Goal: Task Accomplishment & Management: Manage account settings

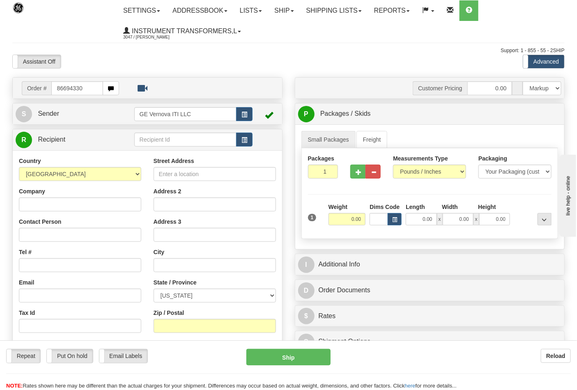
type input "86694330"
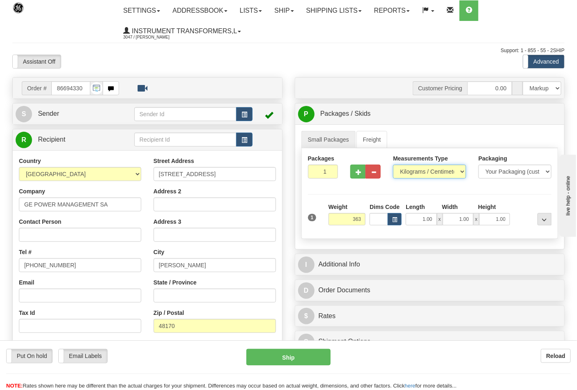
type input "363.00"
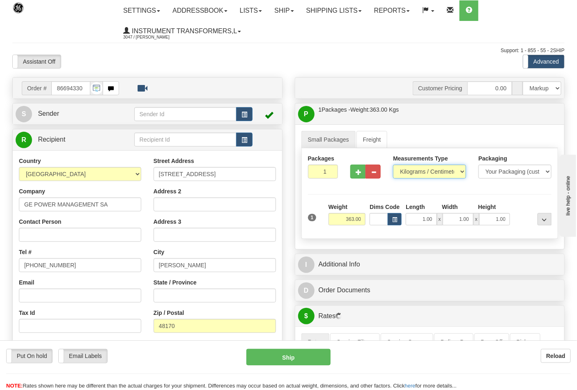
drag, startPoint x: 458, startPoint y: 171, endPoint x: 450, endPoint y: 173, distance: 8.5
click at [458, 171] on select "Pounds / Inches Kilograms / Centimeters" at bounding box center [429, 172] width 73 height 14
select select "0"
click at [393, 165] on select "Pounds / Inches Kilograms / Centimeters" at bounding box center [429, 172] width 73 height 14
drag, startPoint x: 425, startPoint y: 223, endPoint x: 437, endPoint y: 222, distance: 12.3
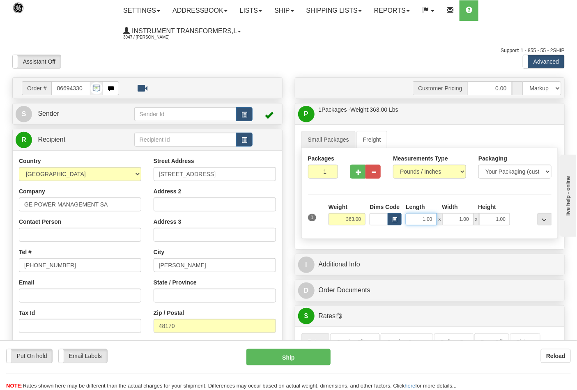
click at [437, 222] on div "1.00 x 1.00 x 1.00" at bounding box center [458, 219] width 104 height 12
type input "1"
type input "37.00"
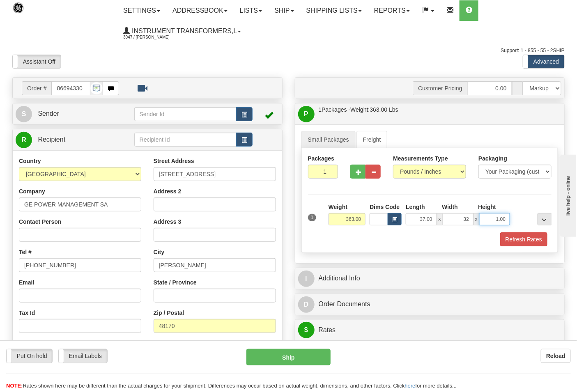
type input "32.00"
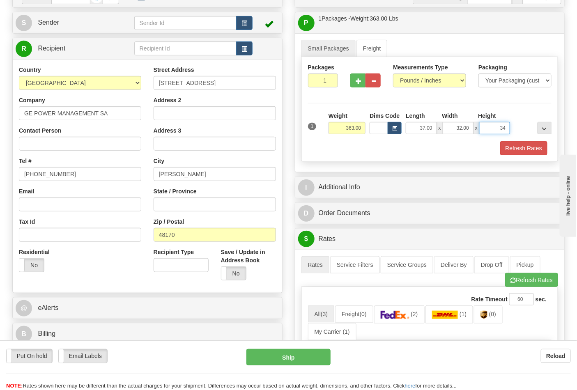
scroll to position [137, 0]
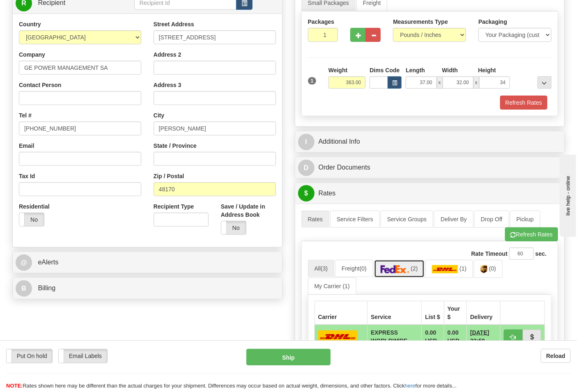
type input "34.00"
click at [395, 268] on img at bounding box center [395, 269] width 29 height 8
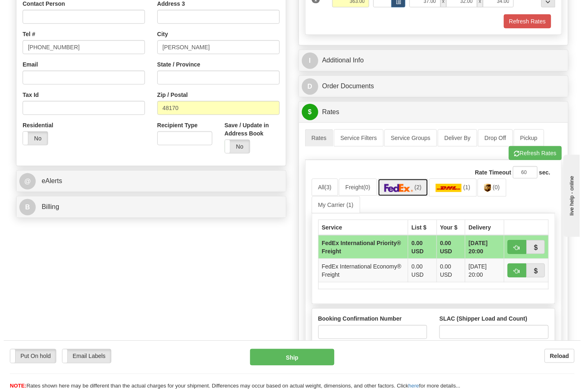
scroll to position [228, 0]
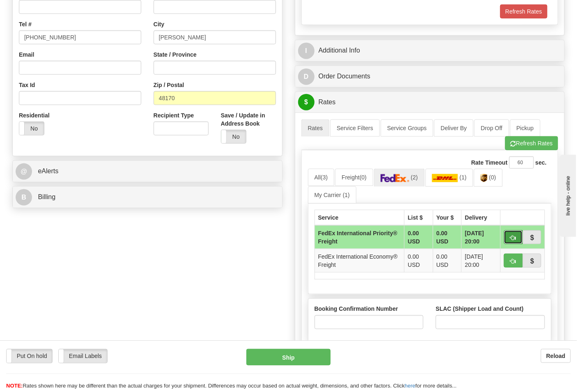
click at [512, 241] on span "button" at bounding box center [514, 237] width 6 height 5
type input "70"
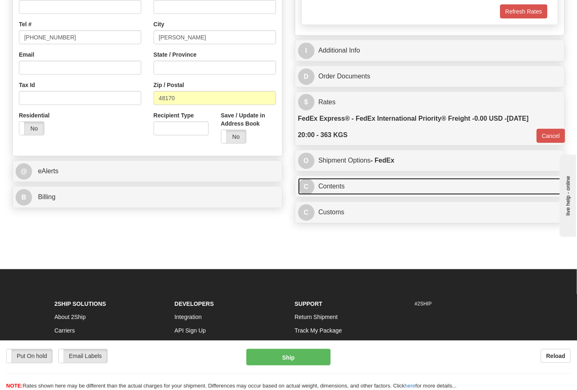
click at [388, 189] on link "C Contents" at bounding box center [430, 186] width 264 height 17
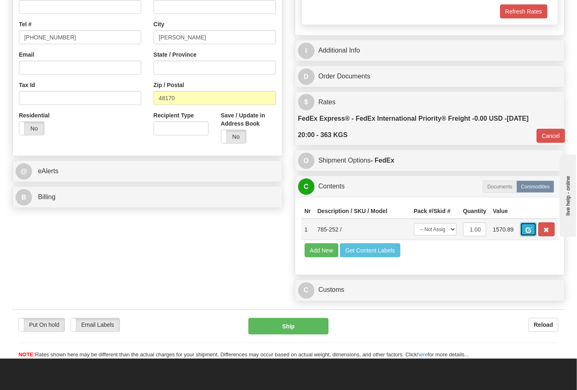
click at [531, 232] on span "button" at bounding box center [529, 230] width 6 height 5
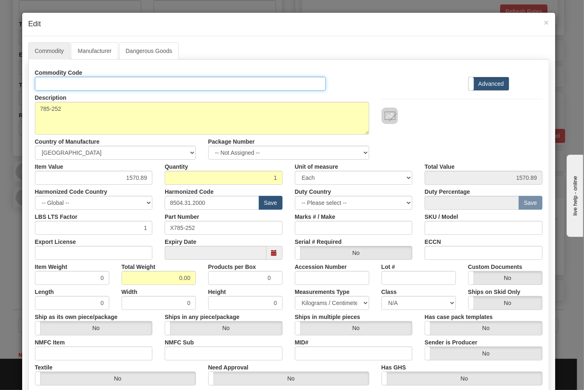
click at [67, 78] on input "Id" at bounding box center [180, 84] width 291 height 14
type input "TRANSFORMERS"
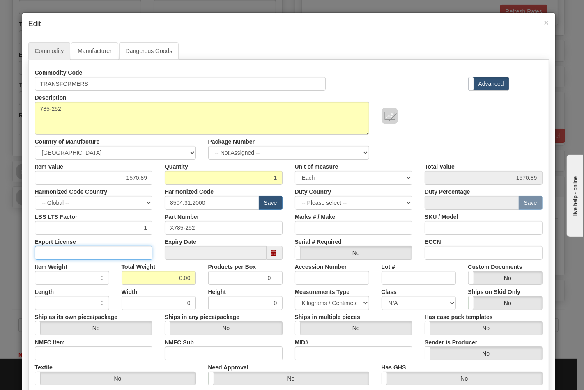
click at [73, 250] on input "Export License" at bounding box center [94, 253] width 118 height 14
type input "NLR"
drag, startPoint x: 163, startPoint y: 278, endPoint x: 235, endPoint y: 279, distance: 72.7
click at [229, 281] on div "Item Weight 0 Total Weight 0.00 Products per Box 0 Accession Number Lot # Custo…" at bounding box center [289, 272] width 520 height 25
type input "363"
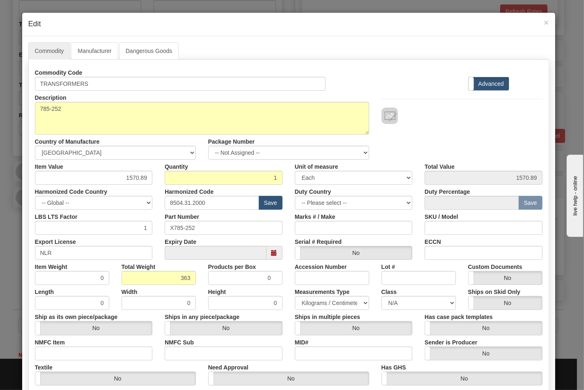
type input "363.0000"
click at [433, 243] on label "ECCN" at bounding box center [433, 240] width 16 height 11
click at [433, 246] on input "ECCN" at bounding box center [484, 253] width 118 height 14
click at [431, 255] on input "ECCN" at bounding box center [484, 253] width 118 height 14
type input "EAR99"
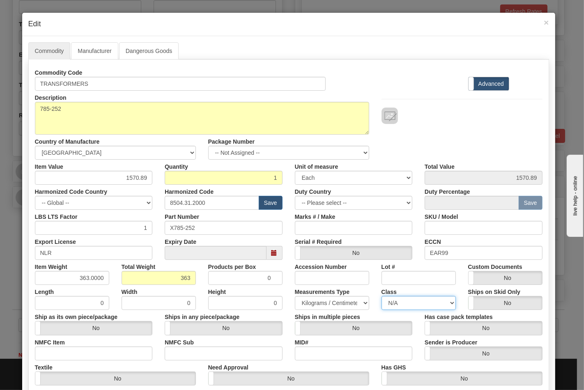
click at [390, 305] on select "N/A 50.0 55.0 60.0 65.0 70.0 85.0 92.5 100.0 125.0 175.0 250.0 300.0 400.0" at bounding box center [419, 303] width 74 height 14
select select "70.0"
click at [382, 296] on select "N/A 50.0 55.0 60.0 65.0 70.0 85.0 92.5 100.0 125.0 175.0 250.0 300.0 400.0" at bounding box center [419, 303] width 74 height 14
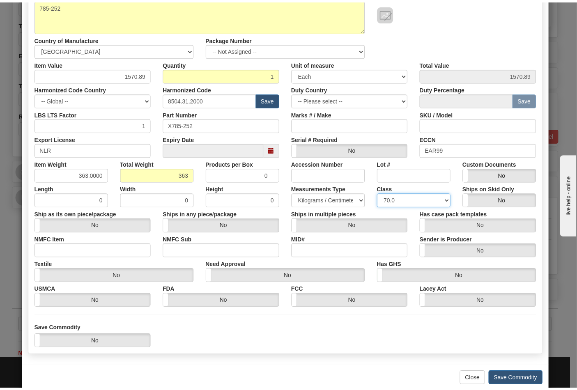
scroll to position [118, 0]
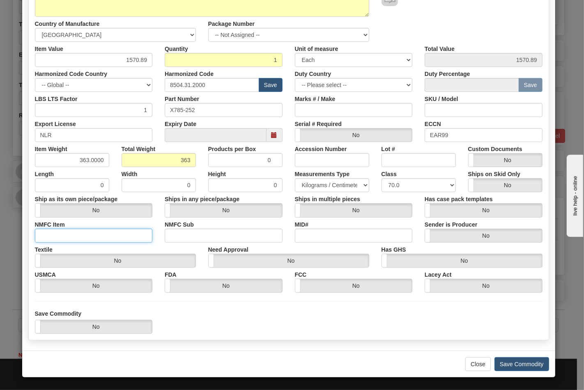
click at [76, 236] on input "NMFC Item" at bounding box center [94, 236] width 118 height 14
type input "63170"
click at [193, 236] on input "NMFC Sub" at bounding box center [224, 236] width 118 height 14
type input "4"
click at [536, 364] on button "Save Commodity" at bounding box center [522, 364] width 55 height 14
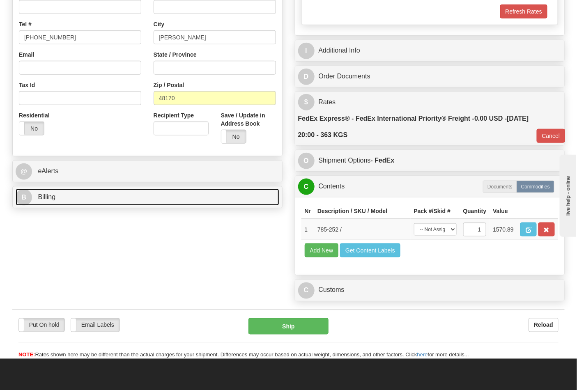
click at [53, 202] on link "B Billing" at bounding box center [148, 197] width 264 height 17
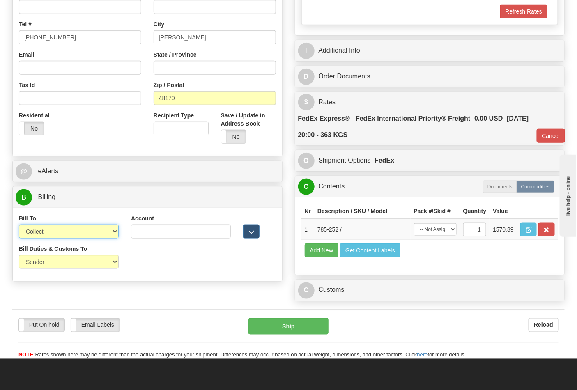
click at [70, 233] on select "Sender Recipient Third Party Collect" at bounding box center [69, 232] width 100 height 14
select select "2"
click at [19, 225] on select "Sender Recipient Third Party Collect" at bounding box center [69, 232] width 100 height 14
type input "70"
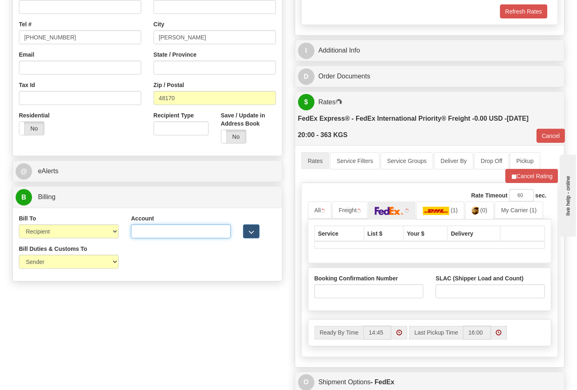
click at [142, 230] on input "Account" at bounding box center [181, 232] width 100 height 14
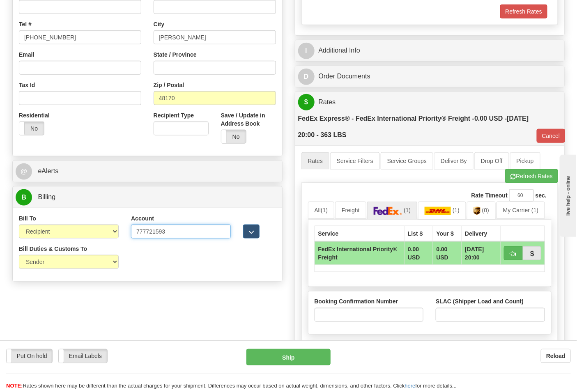
type input "777721593"
click at [343, 313] on input "Booking Confirmation Number" at bounding box center [369, 315] width 109 height 14
type input "N/A"
click at [476, 314] on input "SLAC (Shipper Load and Count)" at bounding box center [490, 315] width 109 height 14
type input "1"
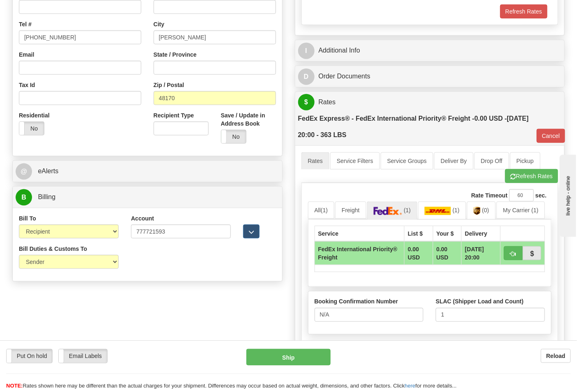
click at [266, 318] on div "Order # 86694330 S Sender" at bounding box center [288, 200] width 565 height 702
click at [284, 367] on div "Put On hold Put On hold Email Labels Email Labels Edit Reload Ship" at bounding box center [288, 369] width 577 height 41
click at [292, 358] on button "Ship" at bounding box center [288, 357] width 84 height 16
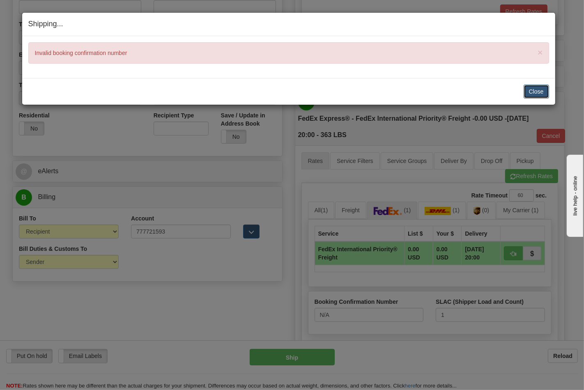
click at [532, 97] on button "Close" at bounding box center [536, 92] width 25 height 14
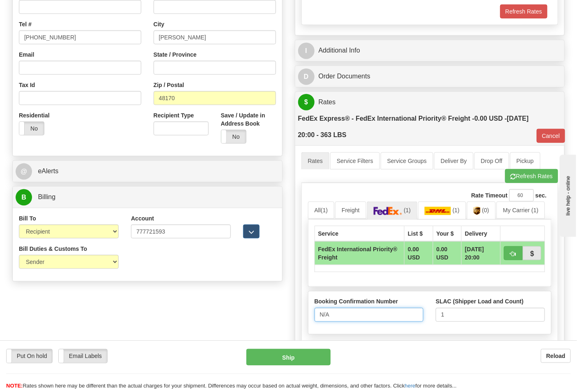
drag, startPoint x: 322, startPoint y: 312, endPoint x: 300, endPoint y: 313, distance: 22.2
click at [300, 313] on div "A change has been made which could impact your rate estimate. To ensure the est…" at bounding box center [429, 267] width 269 height 245
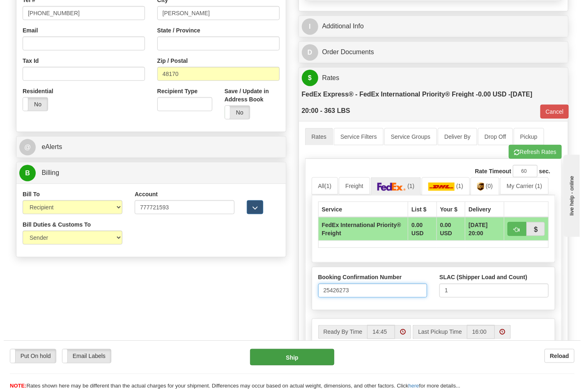
scroll to position [274, 0]
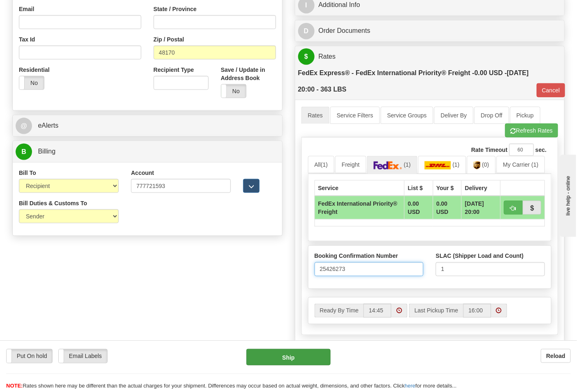
type input "25426273"
click at [323, 354] on button "Ship" at bounding box center [288, 357] width 84 height 16
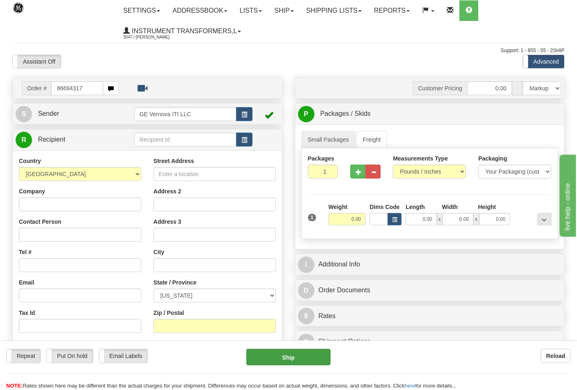
type input "86694317"
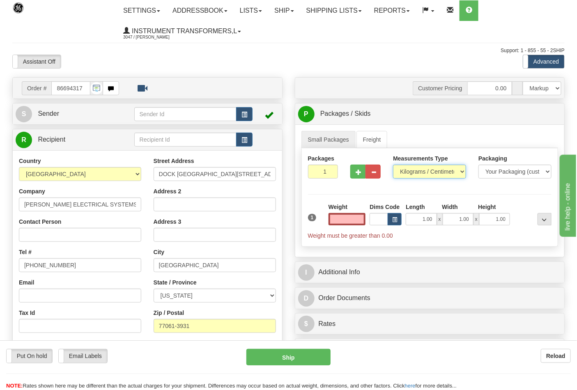
type input "0.00"
click at [401, 173] on select "Pounds / Inches Kilograms / Centimeters" at bounding box center [429, 172] width 73 height 14
select select "0"
click at [393, 165] on select "Pounds / Inches Kilograms / Centimeters" at bounding box center [429, 172] width 73 height 14
click at [357, 176] on button "button" at bounding box center [357, 172] width 15 height 14
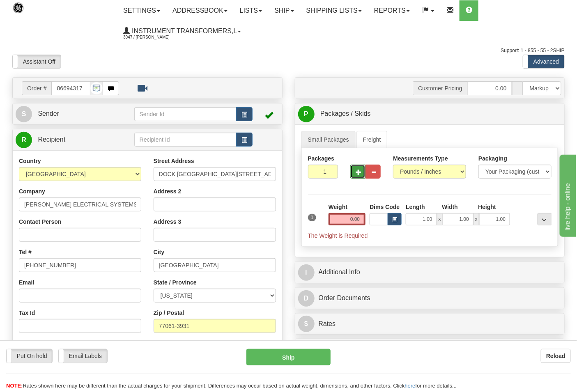
type input "2"
click at [362, 218] on input "0.00" at bounding box center [347, 219] width 37 height 12
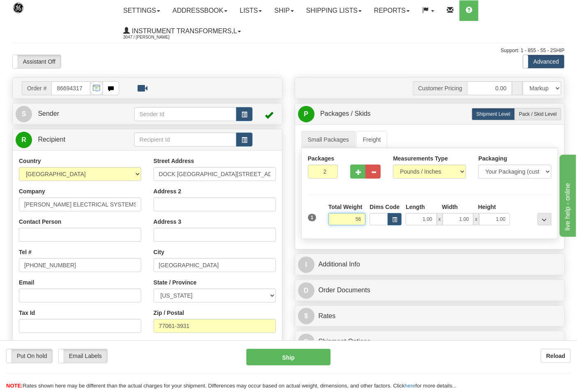
click button "Delete" at bounding box center [0, 0] width 0 height 0
type input "56.00"
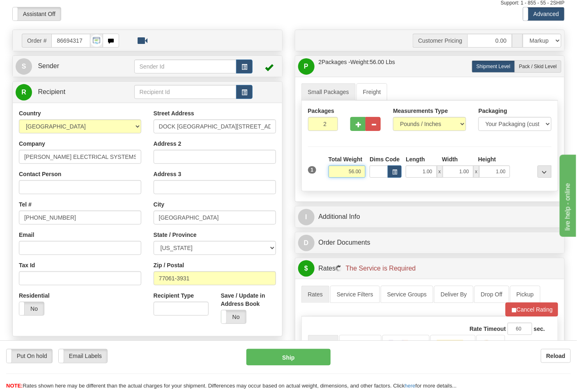
scroll to position [137, 0]
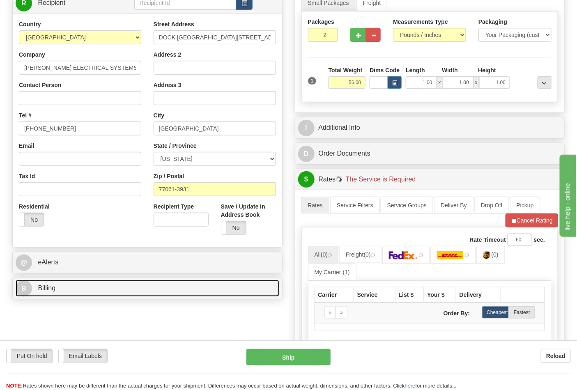
click at [95, 293] on link "B Billing" at bounding box center [148, 288] width 264 height 17
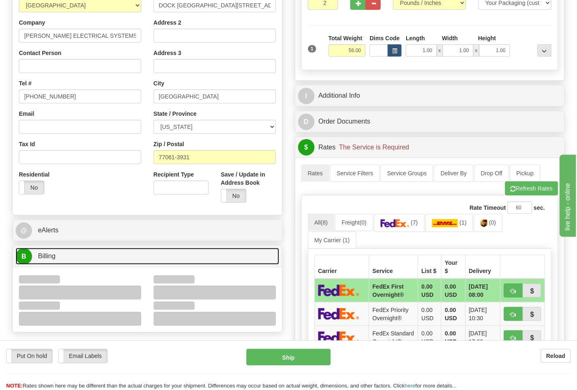
scroll to position [182, 0]
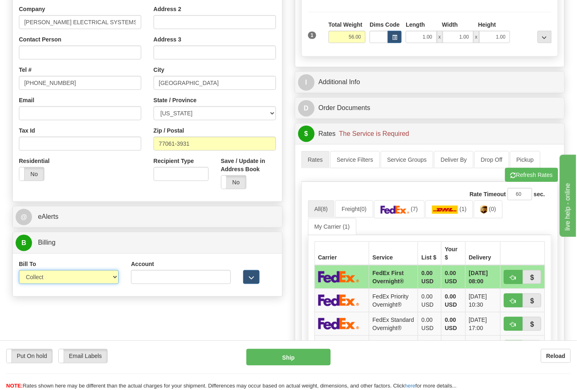
drag, startPoint x: 68, startPoint y: 278, endPoint x: 68, endPoint y: 283, distance: 4.5
click at [68, 278] on select "Sender Recipient Third Party Collect" at bounding box center [69, 277] width 100 height 14
select select "2"
click at [19, 271] on select "Sender Recipient Third Party Collect" at bounding box center [69, 277] width 100 height 14
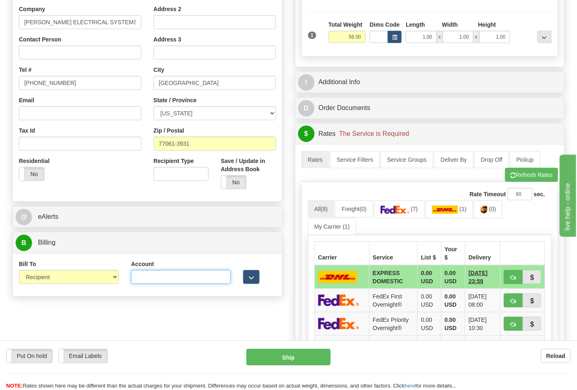
click at [166, 280] on input "Account" at bounding box center [181, 277] width 100 height 14
paste input "661159723"
type input "661159723"
click at [418, 212] on span "(7)" at bounding box center [414, 209] width 7 height 7
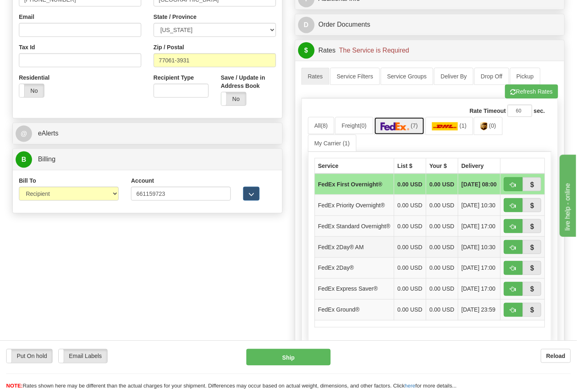
scroll to position [319, 0]
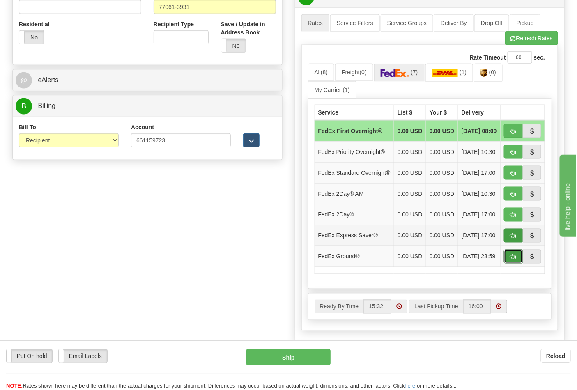
click at [513, 260] on span "button" at bounding box center [514, 257] width 6 height 5
type input "92"
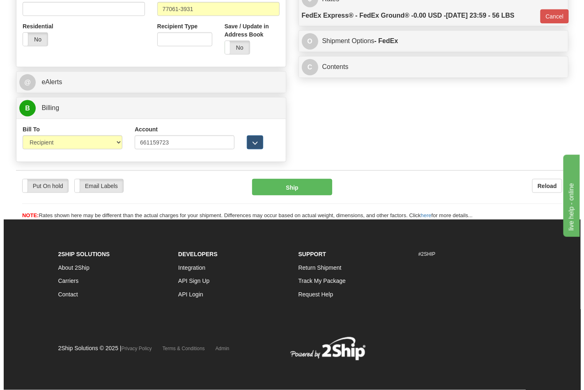
scroll to position [306, 0]
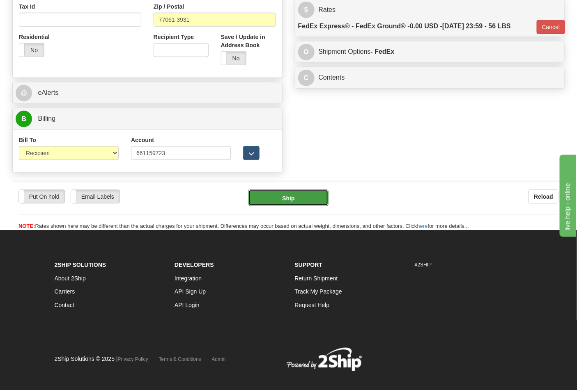
click at [295, 199] on button "Ship" at bounding box center [288, 198] width 80 height 16
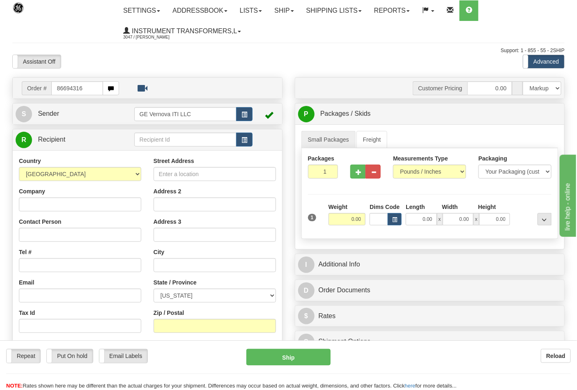
type input "86694316"
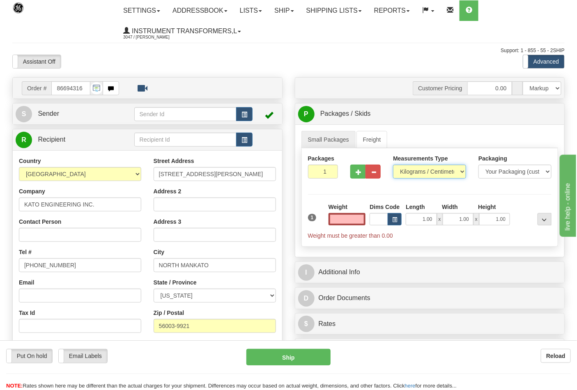
type input "0.00"
click at [412, 170] on select "Pounds / Inches Kilograms / Centimeters" at bounding box center [429, 172] width 73 height 14
select select "0"
click at [393, 165] on select "Pounds / Inches Kilograms / Centimeters" at bounding box center [429, 172] width 73 height 14
click at [364, 220] on input "0.00" at bounding box center [347, 219] width 37 height 12
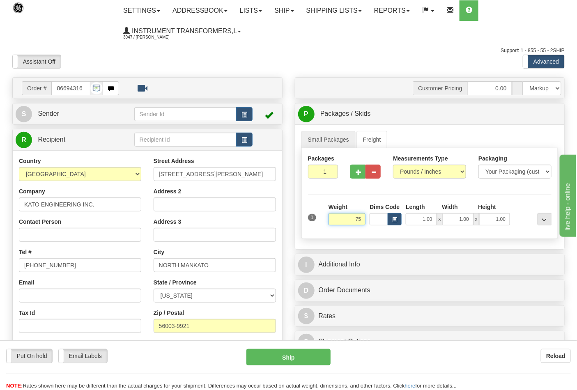
click button "Delete" at bounding box center [0, 0] width 0 height 0
type input "75.00"
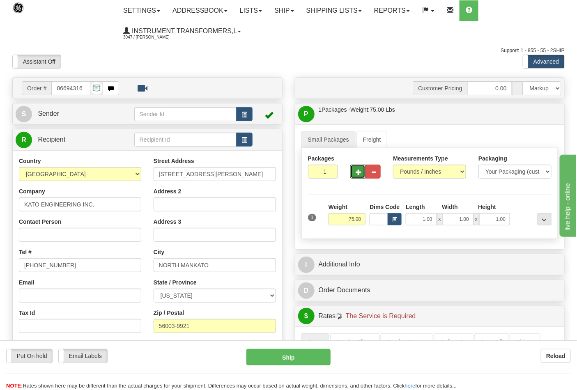
click at [354, 170] on button "button" at bounding box center [357, 172] width 15 height 14
click at [357, 175] on button "button" at bounding box center [357, 172] width 15 height 14
type input "3"
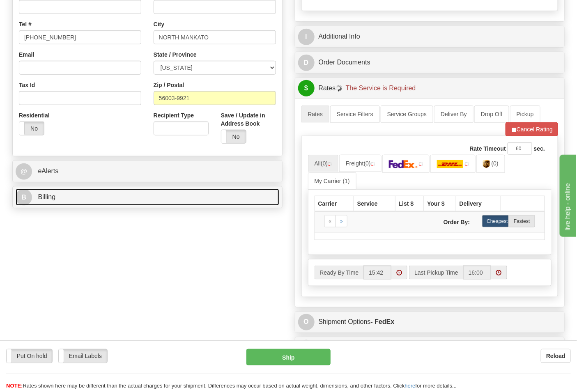
click at [112, 204] on link "B Billing" at bounding box center [148, 197] width 264 height 17
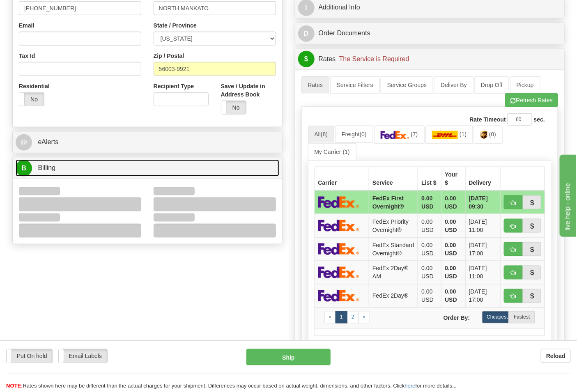
scroll to position [274, 0]
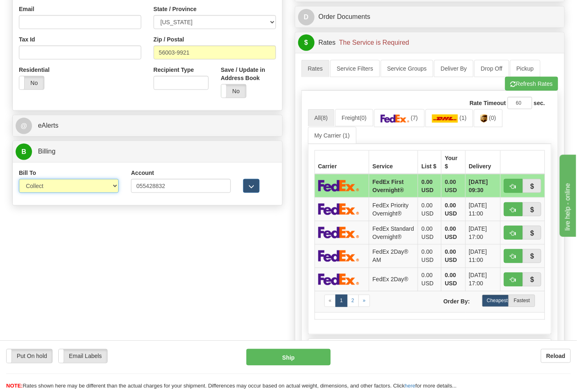
drag, startPoint x: 54, startPoint y: 180, endPoint x: 55, endPoint y: 190, distance: 10.4
click at [54, 180] on select "Sender Recipient Third Party Collect" at bounding box center [69, 186] width 100 height 14
select select "2"
click at [19, 180] on select "Sender Recipient Third Party Collect" at bounding box center [69, 186] width 100 height 14
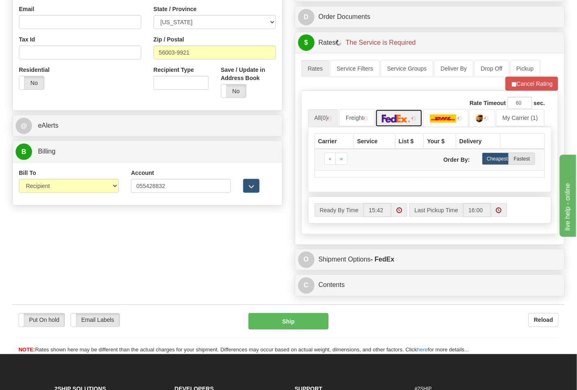
click at [397, 120] on img at bounding box center [396, 119] width 29 height 8
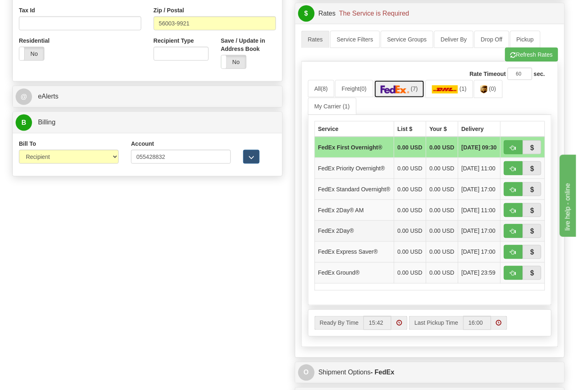
scroll to position [319, 0]
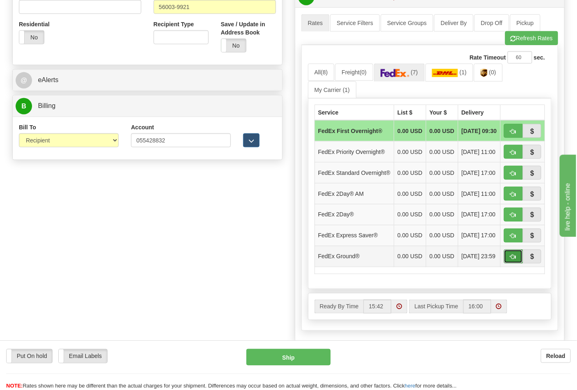
click at [515, 260] on span "button" at bounding box center [514, 257] width 6 height 5
type input "92"
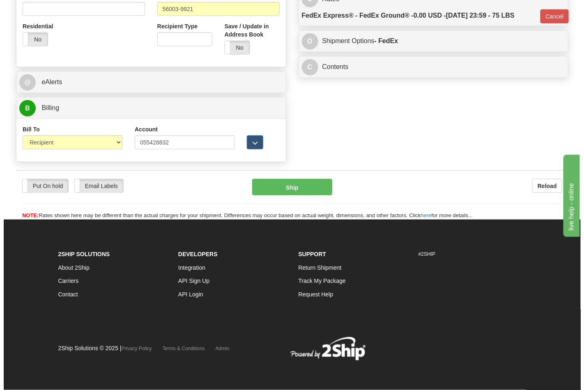
scroll to position [306, 0]
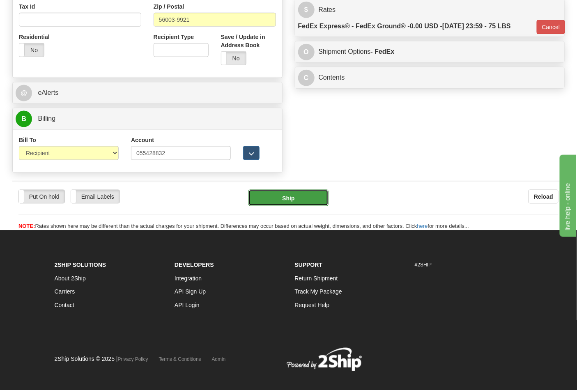
click at [274, 197] on button "Ship" at bounding box center [288, 198] width 80 height 16
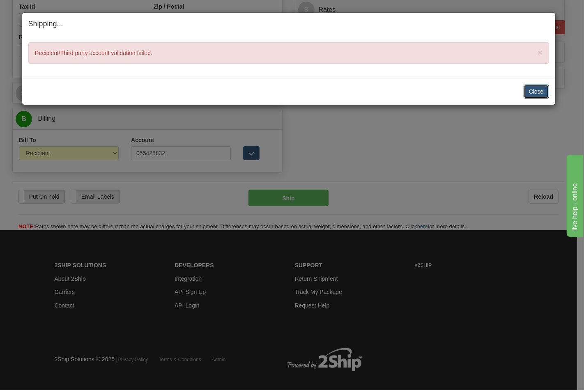
click at [535, 91] on button "Close" at bounding box center [536, 92] width 25 height 14
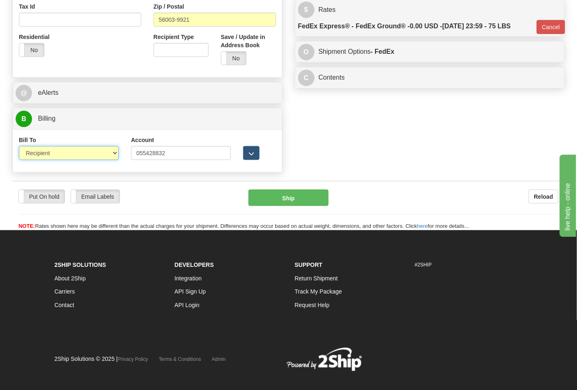
click at [49, 158] on select "Sender Recipient Third Party Collect" at bounding box center [69, 153] width 100 height 14
select select "4"
click at [19, 147] on select "Sender Recipient Third Party Collect" at bounding box center [69, 153] width 100 height 14
type input "92"
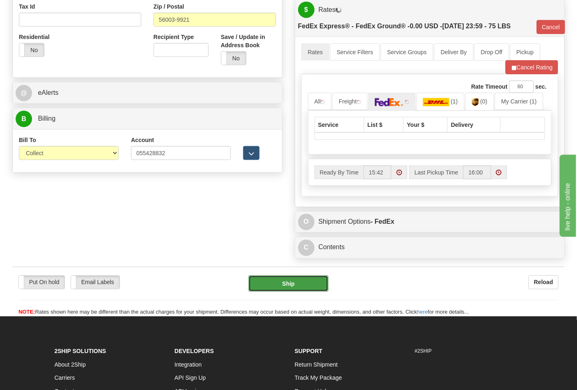
click at [292, 283] on button "Ship" at bounding box center [288, 284] width 80 height 16
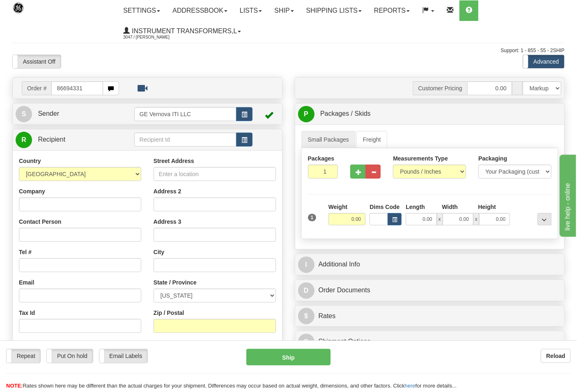
type input "86694331"
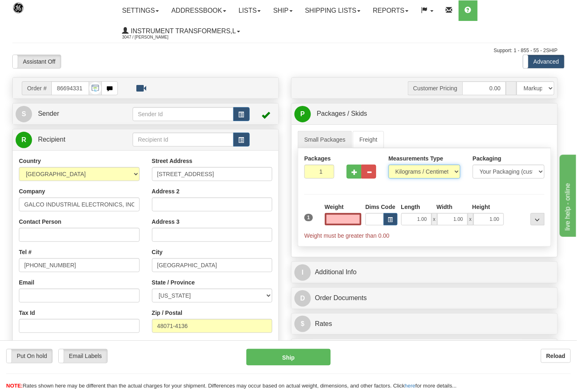
type input "0.00"
click select "Pounds / Inches Kilograms / Centimeters"
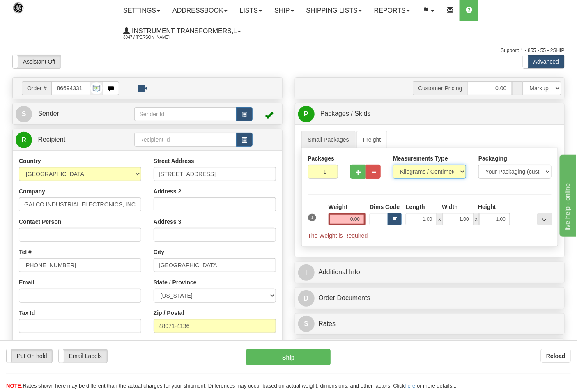
select select "0"
click select "Pounds / Inches Kilograms / Centimeters"
click input "0.00"
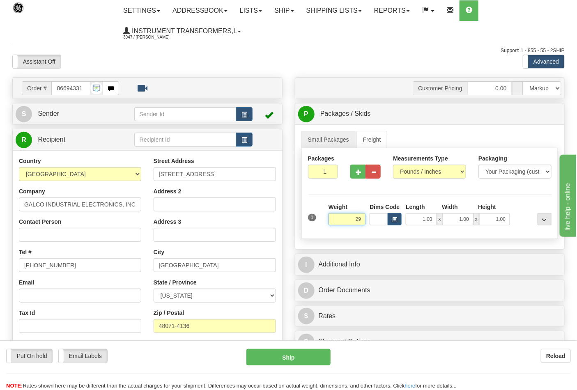
click button "Delete"
type input "29.00"
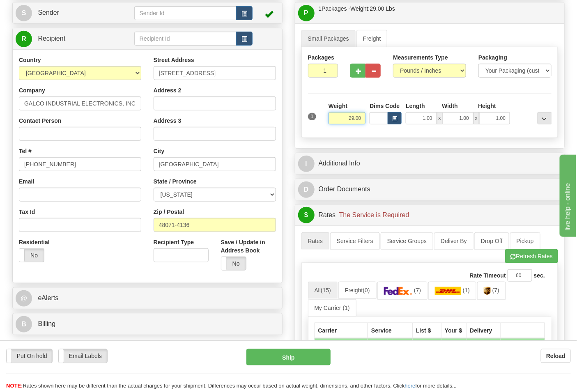
scroll to position [182, 0]
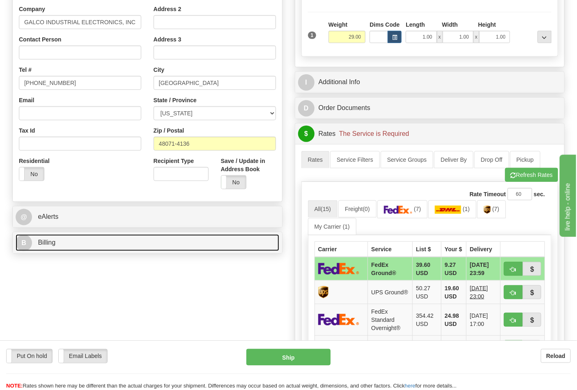
click link "B Billing"
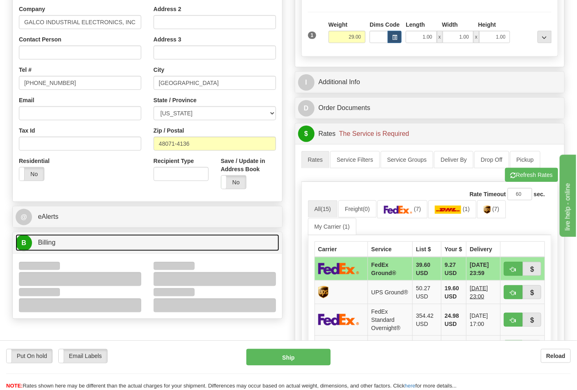
scroll to position [319, 0]
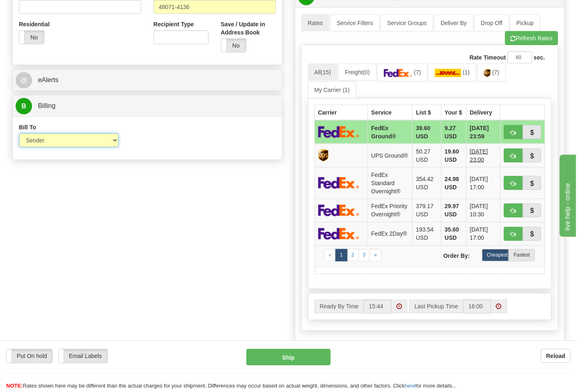
click select "Sender Recipient Third Party Collect"
select select "2"
click select "Sender Recipient Third Party Collect"
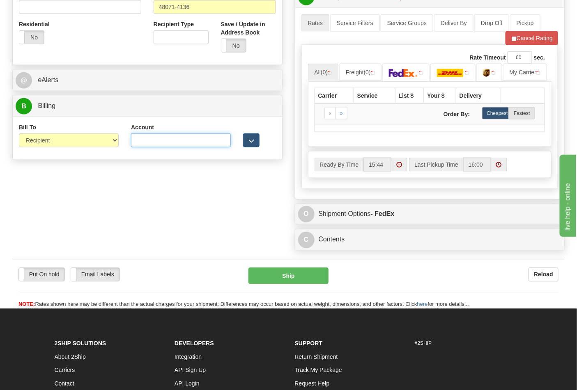
click input "Account"
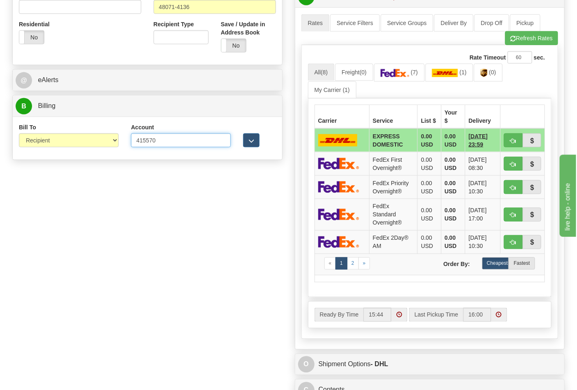
type input "415570"
click button "Delete"
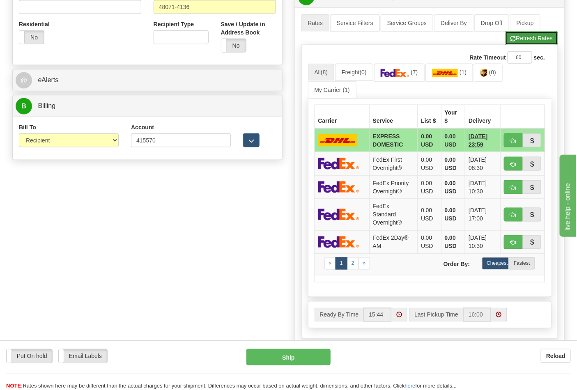
click button "Refresh Rates"
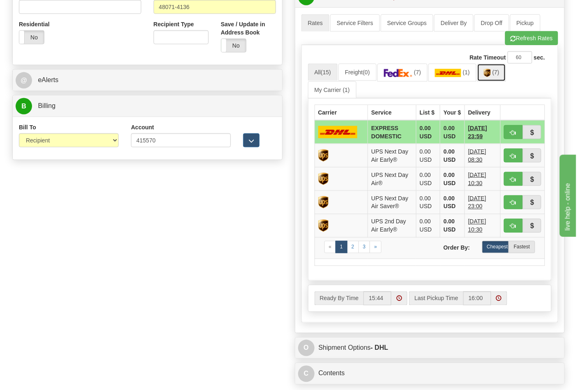
click link "(7)"
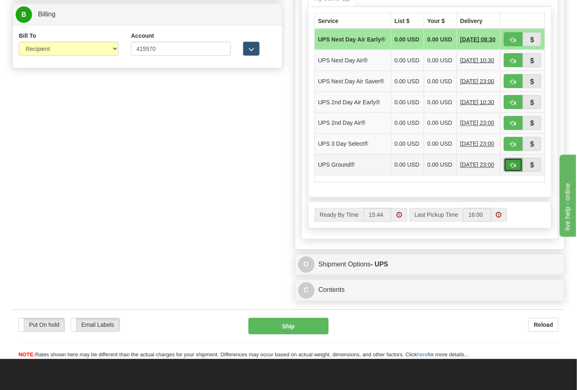
click button "button"
type input "03"
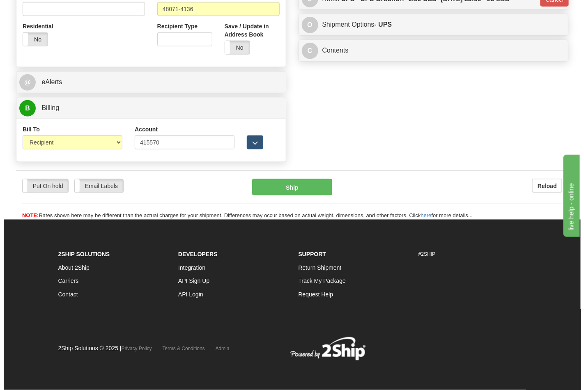
scroll to position [318, 0]
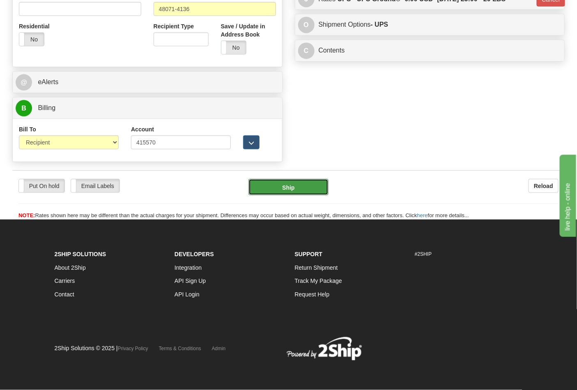
click button "Ship"
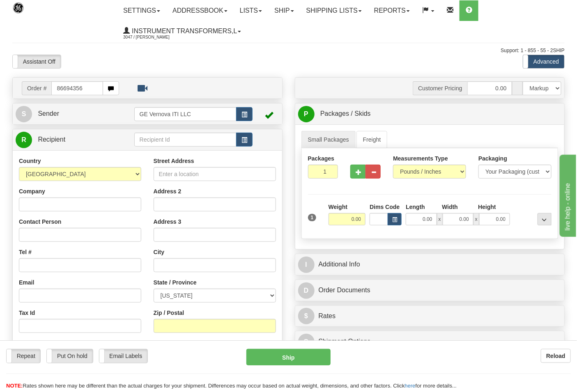
type input "86694356"
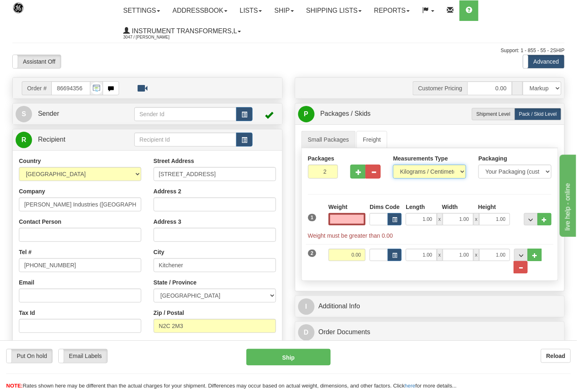
type input "0.00"
click at [415, 173] on select "Pounds / Inches Kilograms / Centimeters" at bounding box center [429, 172] width 73 height 14
select select "0"
click at [393, 165] on select "Pounds / Inches Kilograms / Centimeters" at bounding box center [429, 172] width 73 height 14
click at [359, 175] on button "button" at bounding box center [357, 172] width 15 height 14
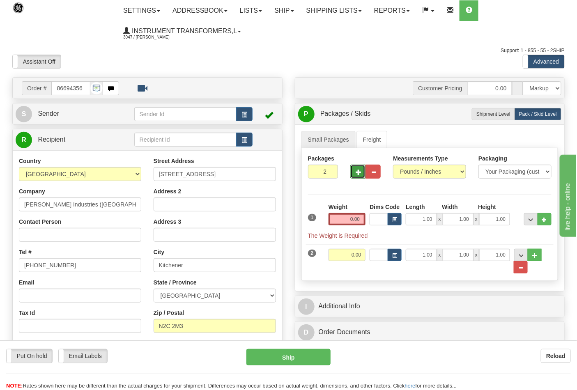
type input "3"
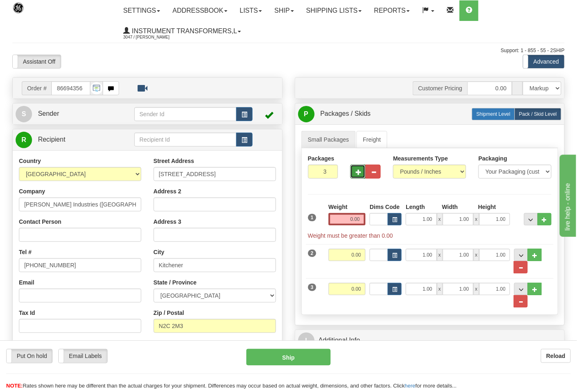
click at [490, 120] on label "Shipment Level Shipm." at bounding box center [493, 114] width 43 height 12
radio input "true"
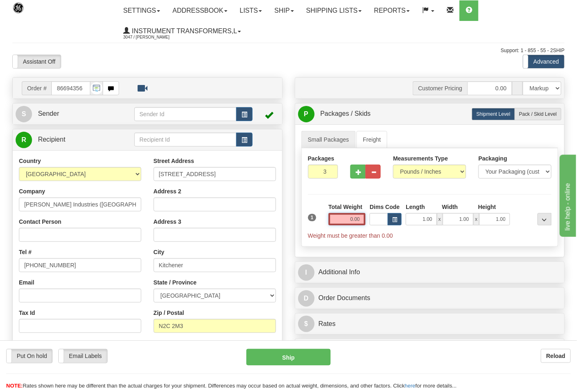
click at [363, 220] on input "0.00" at bounding box center [347, 219] width 37 height 12
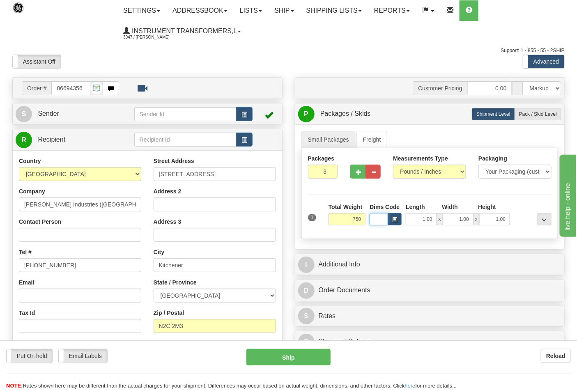
type input "750.00"
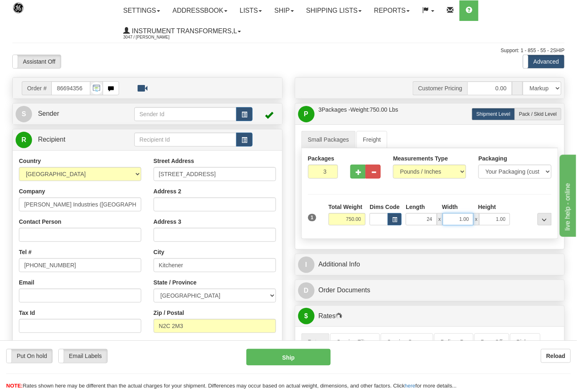
type input "24.00"
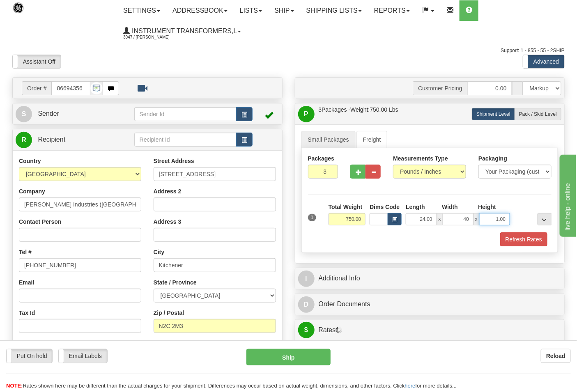
type input "40.00"
click button "Delete" at bounding box center [0, 0] width 0 height 0
type input "24.00"
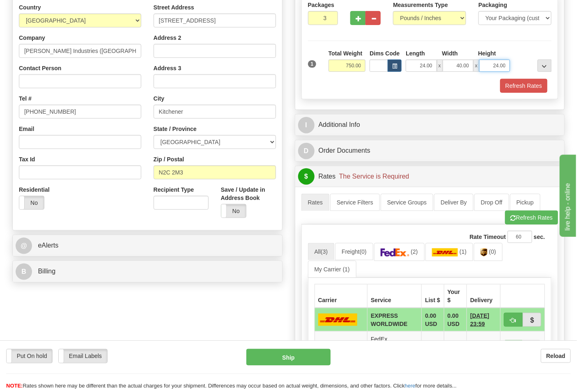
scroll to position [228, 0]
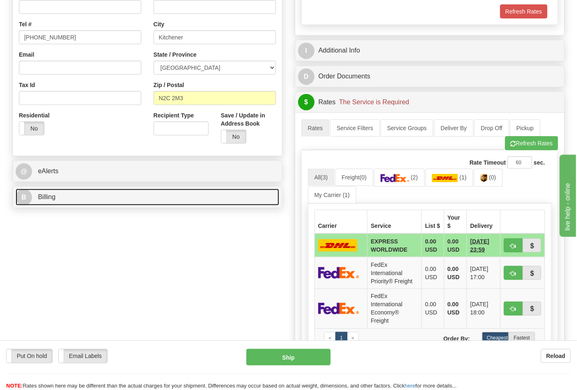
click at [71, 199] on link "B Billing" at bounding box center [148, 197] width 264 height 17
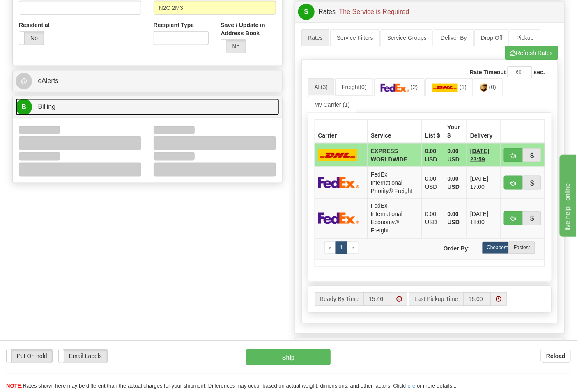
scroll to position [319, 0]
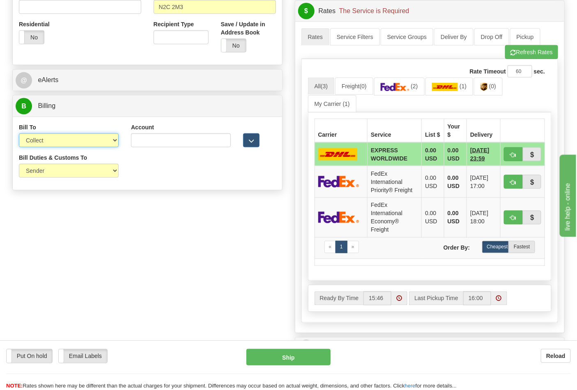
click at [44, 147] on select "Sender Recipient Third Party Collect" at bounding box center [69, 140] width 100 height 14
select select "2"
click at [19, 134] on select "Sender Recipient Third Party Collect" at bounding box center [69, 140] width 100 height 14
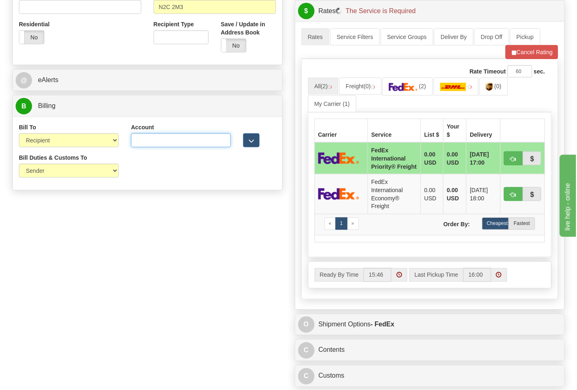
click at [169, 141] on input "Account" at bounding box center [181, 140] width 100 height 14
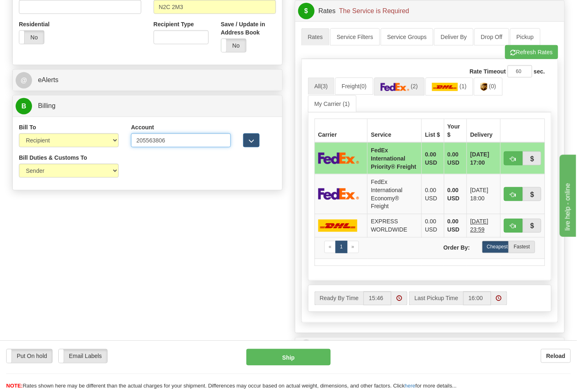
type input "205563806"
click at [399, 95] on link "(2)" at bounding box center [399, 87] width 51 height 18
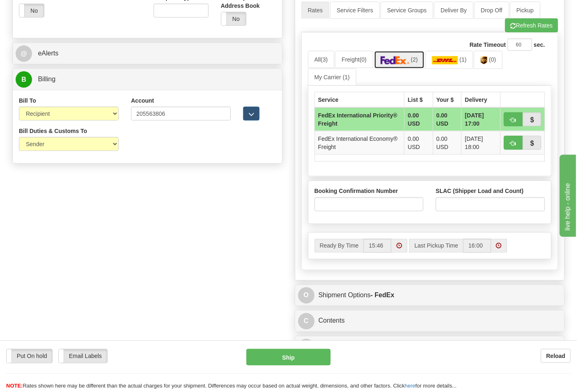
scroll to position [365, 0]
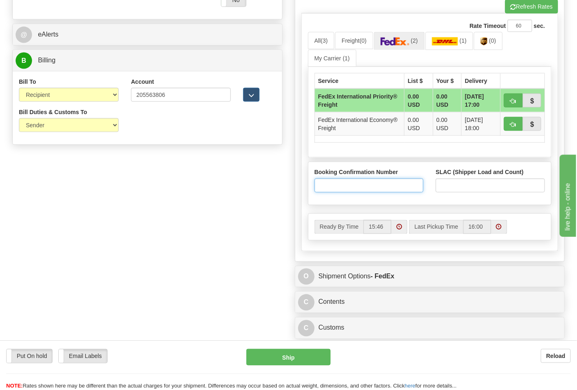
click at [368, 185] on input "Booking Confirmation Number" at bounding box center [369, 186] width 109 height 14
type input "N/A"
click at [443, 187] on input "SLAC (Shipper Load and Count)" at bounding box center [490, 186] width 109 height 14
type input "3"
click button "Delete" at bounding box center [0, 0] width 0 height 0
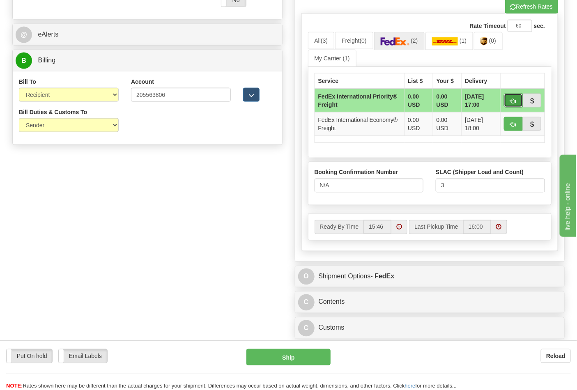
click at [510, 104] on button "button" at bounding box center [513, 101] width 19 height 14
type input "70"
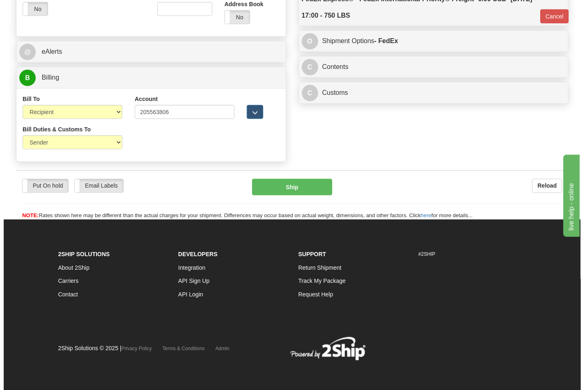
scroll to position [343, 0]
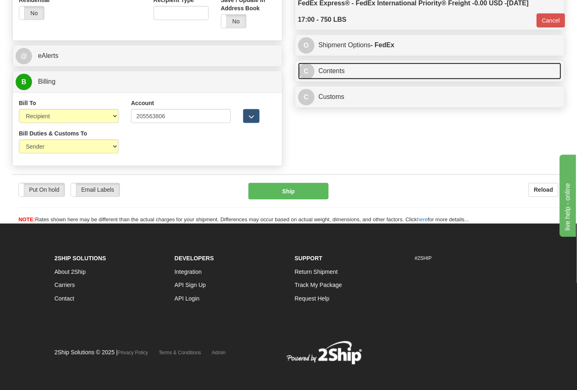
click at [366, 77] on link "C Contents" at bounding box center [430, 71] width 264 height 17
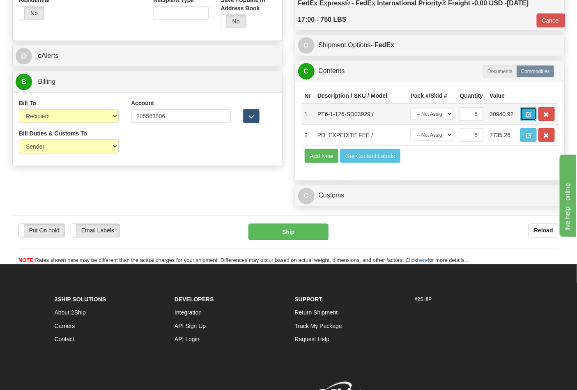
click at [531, 114] on span "button" at bounding box center [529, 114] width 6 height 5
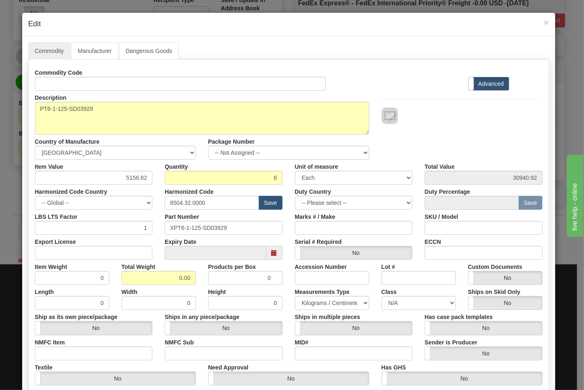
click at [105, 91] on div "Description PT6-1-125-SD03929" at bounding box center [202, 113] width 347 height 44
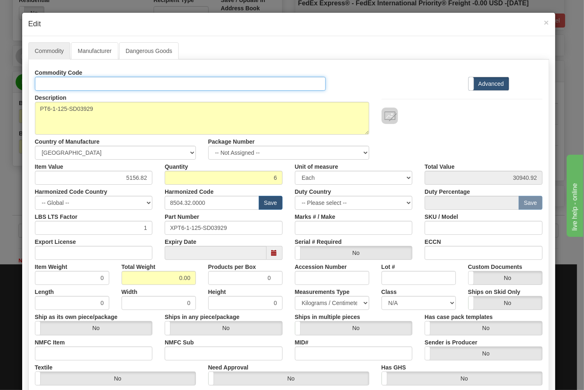
click at [105, 87] on input "Id" at bounding box center [180, 84] width 291 height 14
type input "TRANSFORMERS"
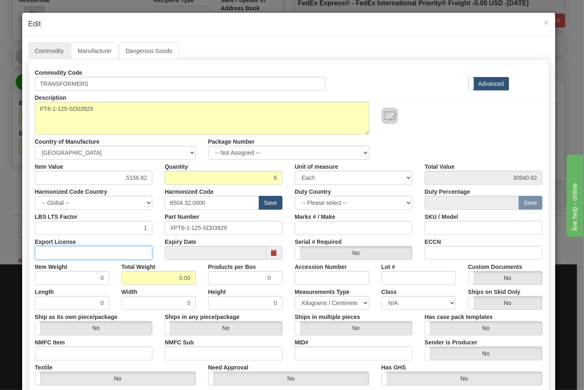
drag, startPoint x: 116, startPoint y: 256, endPoint x: 110, endPoint y: 260, distance: 7.3
click at [116, 256] on input "Export License" at bounding box center [94, 253] width 118 height 14
type input "N/A"
drag, startPoint x: 161, startPoint y: 278, endPoint x: 202, endPoint y: 277, distance: 40.7
click at [202, 280] on div "Item Weight 0 Total Weight 0.00 Products per Box 0 Accession Number Lot # Custo…" at bounding box center [289, 272] width 520 height 25
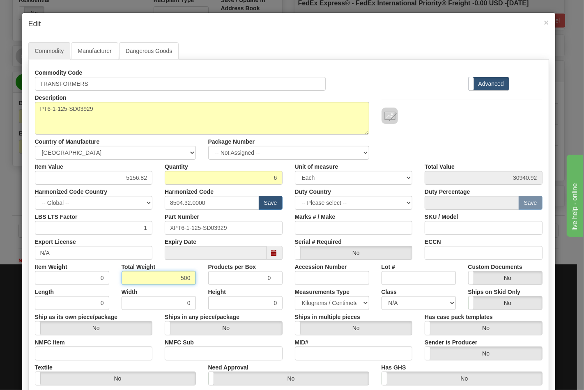
type input "500"
type input "83.3333"
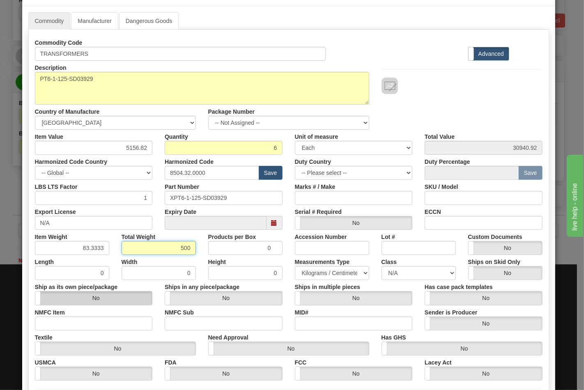
scroll to position [91, 0]
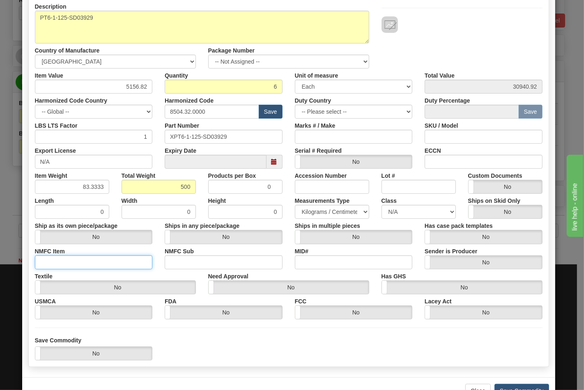
click at [108, 264] on input "NMFC Item" at bounding box center [94, 262] width 118 height 14
type input "63170"
drag, startPoint x: 171, startPoint y: 263, endPoint x: 187, endPoint y: 266, distance: 16.4
click at [171, 263] on input "NMFC Sub" at bounding box center [224, 262] width 118 height 14
type input "4"
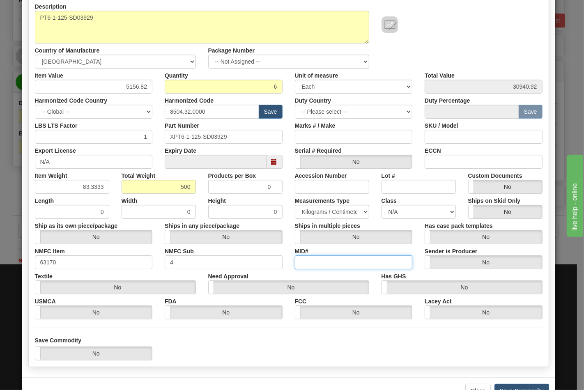
click at [364, 255] on input "MID#" at bounding box center [354, 262] width 118 height 14
click at [444, 211] on select "N/A 50.0 55.0 60.0 65.0 70.0 85.0 92.5 100.0 125.0 175.0 250.0 300.0 400.0" at bounding box center [419, 212] width 74 height 14
select select "70.0"
click at [382, 205] on select "N/A 50.0 55.0 60.0 65.0 70.0 85.0 92.5 100.0 125.0 175.0 250.0 300.0 400.0" at bounding box center [419, 212] width 74 height 14
click at [438, 159] on input "ECCN" at bounding box center [484, 162] width 118 height 14
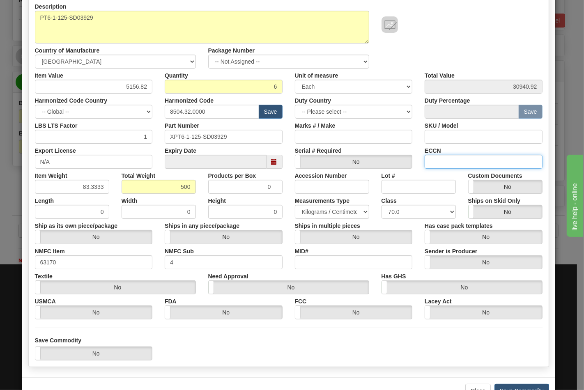
type input "EAR99"
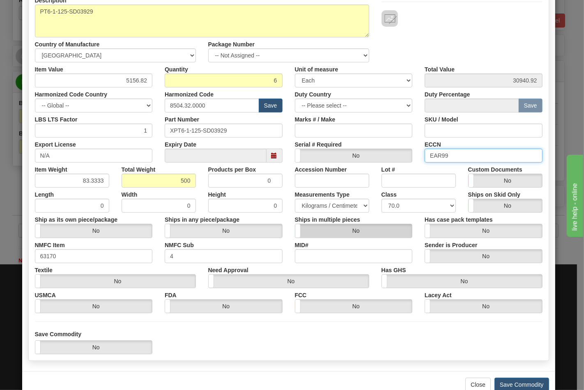
scroll to position [118, 0]
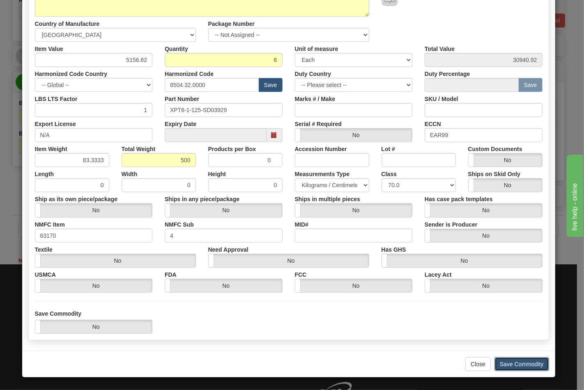
click at [506, 358] on button "Save Commodity" at bounding box center [522, 364] width 55 height 14
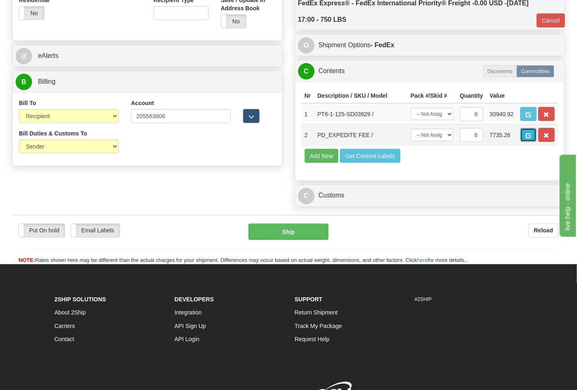
click at [531, 138] on span "button" at bounding box center [529, 135] width 6 height 5
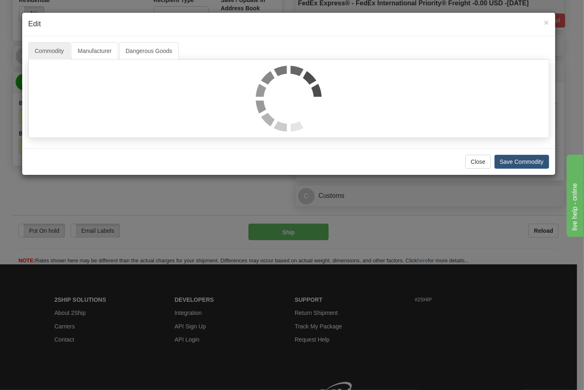
scroll to position [0, 0]
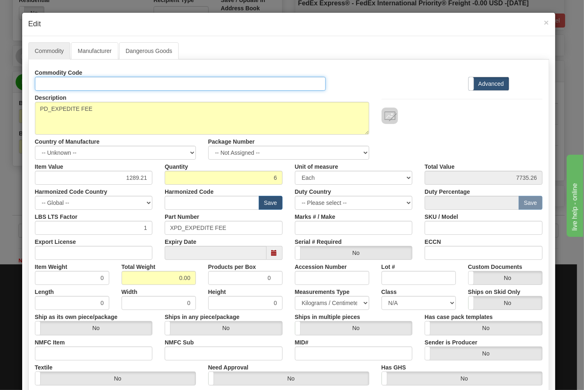
click at [117, 88] on input "Id" at bounding box center [180, 84] width 291 height 14
type input "TRANSFORMERS"
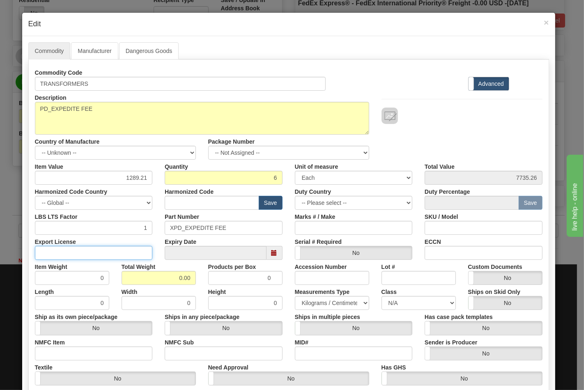
click at [124, 250] on input "Export License" at bounding box center [94, 253] width 118 height 14
type input "N/A"
drag, startPoint x: 161, startPoint y: 283, endPoint x: 202, endPoint y: 282, distance: 40.7
click at [202, 282] on div "Item Weight 0 Total Weight 0.00 Products per Box 0 Accession Number Lot # Custo…" at bounding box center [289, 272] width 520 height 25
type input "250"
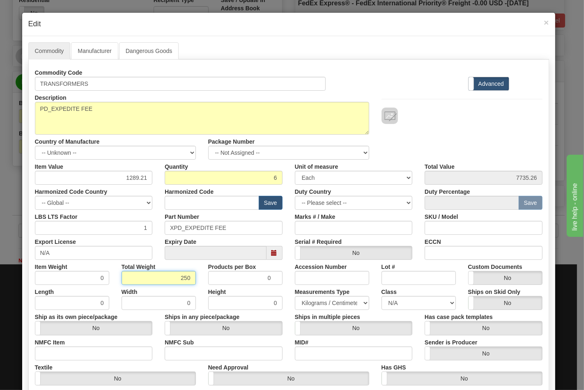
type input "41.6667"
click at [124, 352] on input "NMFC Item" at bounding box center [94, 354] width 118 height 14
type input "63170"
drag, startPoint x: 178, startPoint y: 353, endPoint x: 186, endPoint y: 357, distance: 8.8
click at [179, 353] on input "NMFC Sub" at bounding box center [224, 354] width 118 height 14
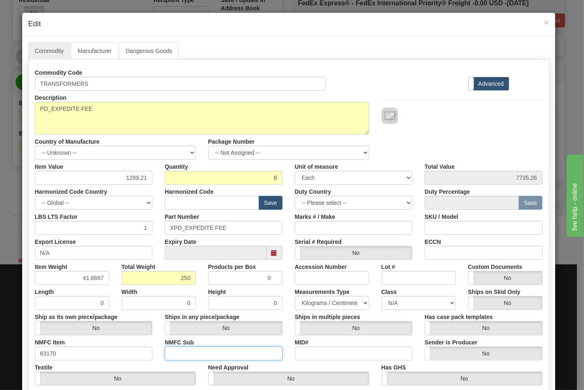
type input "4"
click at [384, 302] on select "N/A 50.0 55.0 60.0 65.0 70.0 85.0 92.5 100.0 125.0 175.0 250.0 300.0 400.0" at bounding box center [419, 303] width 74 height 14
select select "70.0"
click at [382, 296] on select "N/A 50.0 55.0 60.0 65.0 70.0 85.0 92.5 100.0 125.0 175.0 250.0 300.0 400.0" at bounding box center [419, 303] width 74 height 14
click at [447, 255] on input "ECCN" at bounding box center [484, 253] width 118 height 14
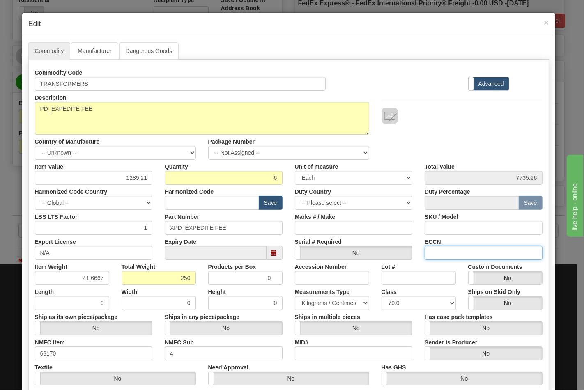
type input "EAR99"
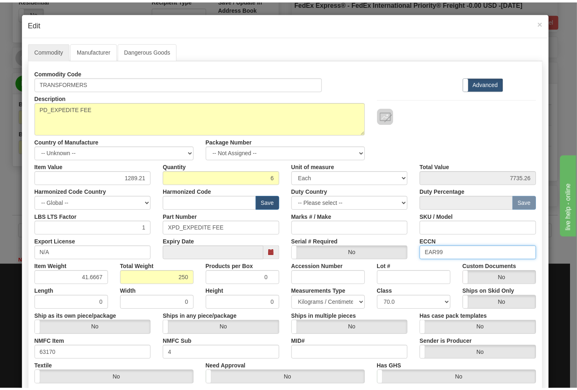
scroll to position [118, 0]
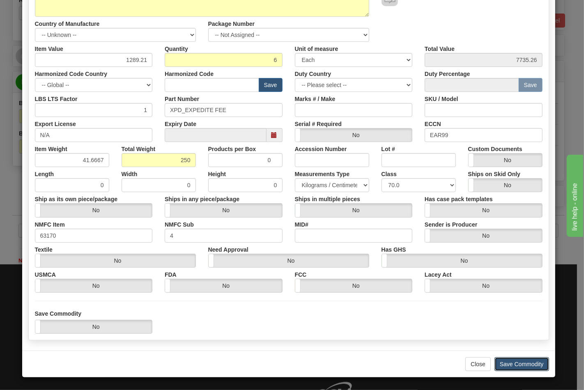
click at [508, 360] on button "Save Commodity" at bounding box center [522, 364] width 55 height 14
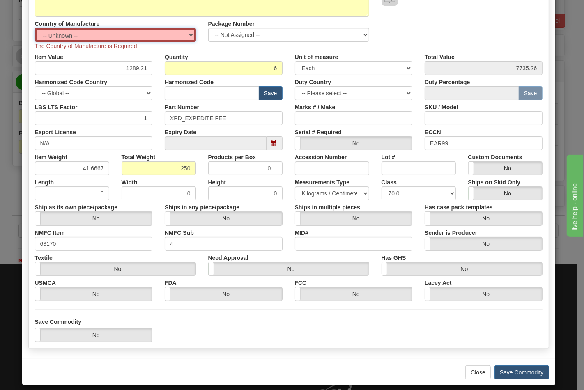
click at [184, 32] on select "-- Unknown -- AFGHANISTAN ALAND ISLANDS ALBANIA ALGERIA AMERICAN SAMOA ANDORRA …" at bounding box center [115, 35] width 161 height 14
select select "US"
click at [35, 28] on select "-- Unknown -- AFGHANISTAN ALAND ISLANDS ALBANIA ALGERIA AMERICAN SAMOA ANDORRA …" at bounding box center [115, 35] width 161 height 14
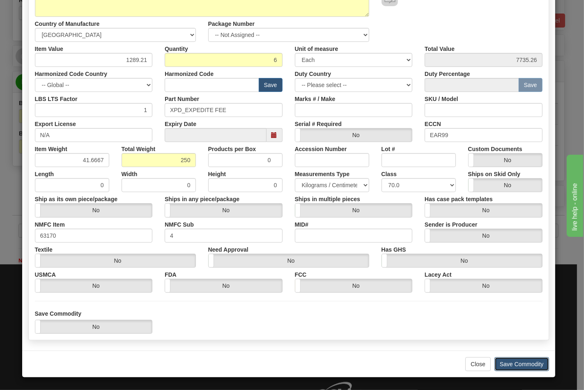
click at [506, 367] on button "Save Commodity" at bounding box center [522, 364] width 55 height 14
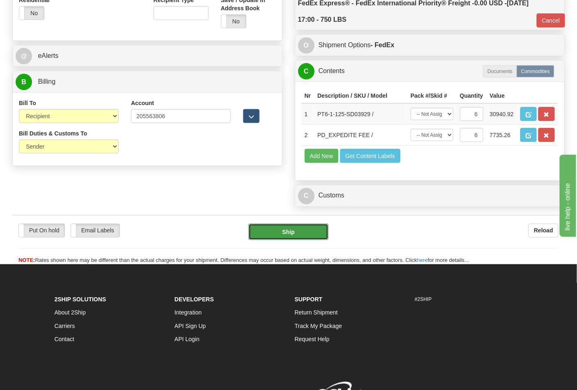
click at [303, 240] on button "Ship" at bounding box center [288, 232] width 80 height 16
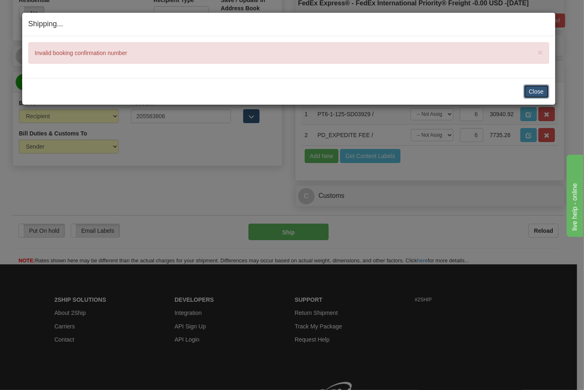
click at [539, 87] on button "Close" at bounding box center [536, 92] width 25 height 14
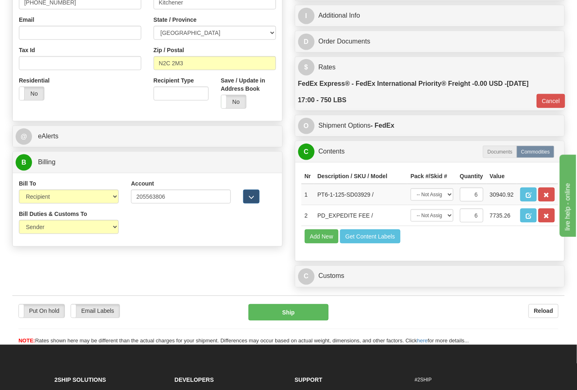
scroll to position [252, 0]
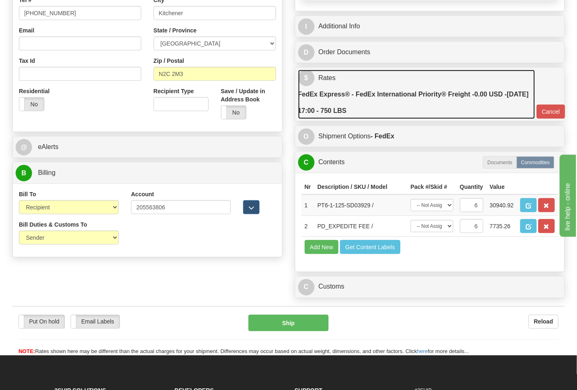
click at [449, 113] on label "FedEx Express® - FedEx International Priority® Freight - 0.00 USD - 09/15/2025 …" at bounding box center [416, 102] width 237 height 33
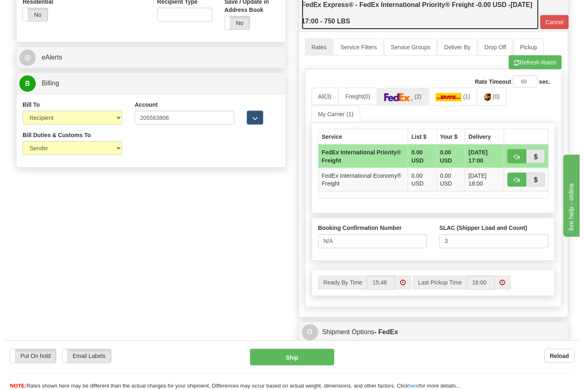
scroll to position [343, 0]
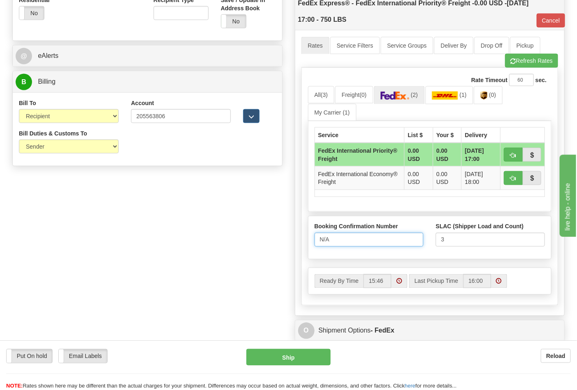
drag, startPoint x: 307, startPoint y: 241, endPoint x: 302, endPoint y: 241, distance: 4.9
click at [302, 241] on div "Booking Confirmation Number N/A SLAC (Shipper Load and Count) 3" at bounding box center [430, 240] width 256 height 48
type input "25426273"
click at [301, 353] on button "Ship" at bounding box center [288, 357] width 84 height 16
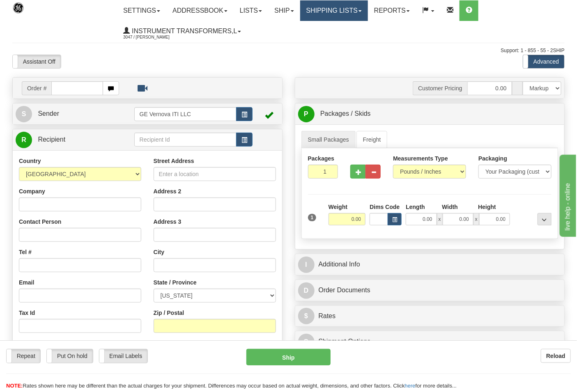
click at [343, 11] on link "Shipping lists" at bounding box center [334, 10] width 68 height 21
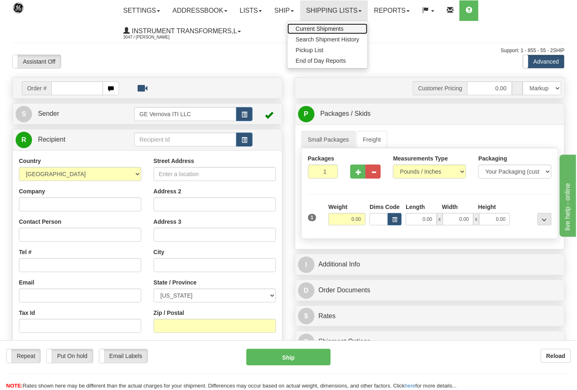
click at [326, 25] on span "Current Shipments" at bounding box center [320, 28] width 48 height 7
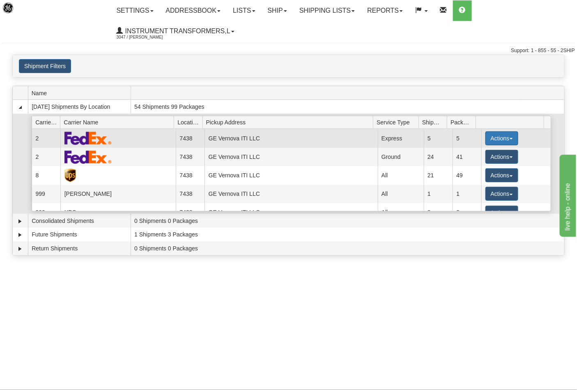
click at [486, 137] on button "Actions" at bounding box center [501, 138] width 33 height 14
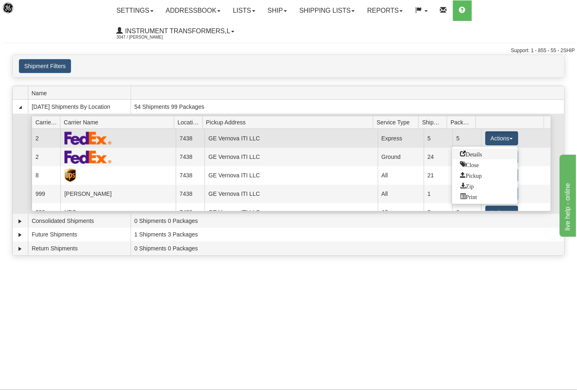
click at [477, 154] on span "Details" at bounding box center [471, 154] width 22 height 6
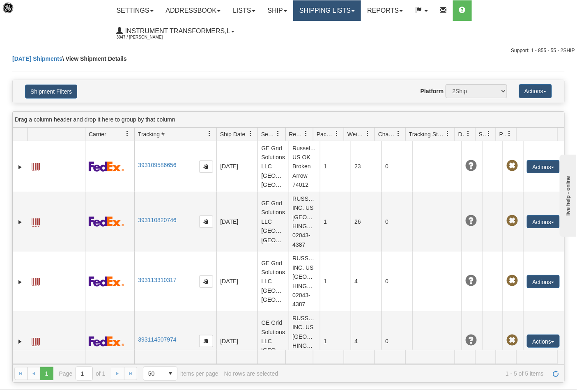
click at [327, 14] on link "Shipping lists" at bounding box center [327, 10] width 68 height 21
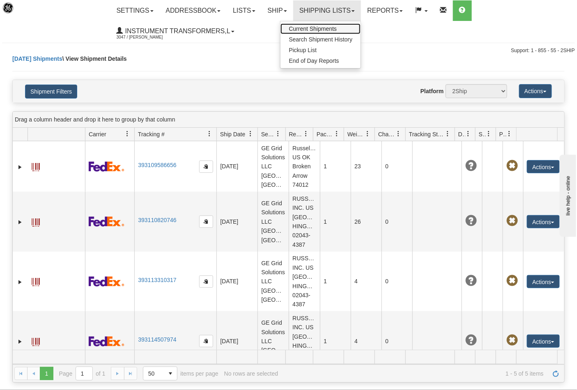
click at [318, 29] on span "Current Shipments" at bounding box center [313, 28] width 48 height 7
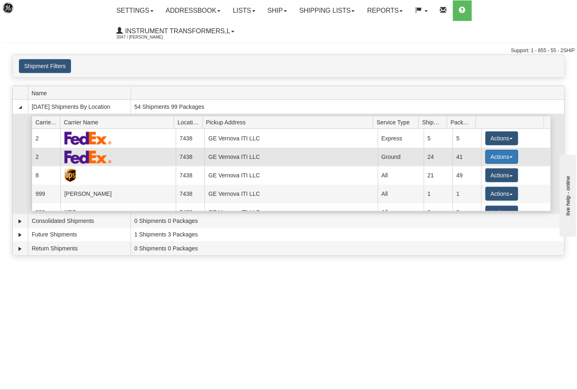
click at [487, 158] on button "Actions" at bounding box center [501, 157] width 33 height 14
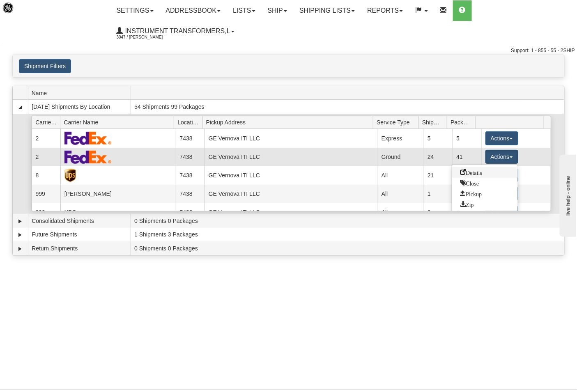
click at [469, 173] on span "Details" at bounding box center [471, 172] width 22 height 6
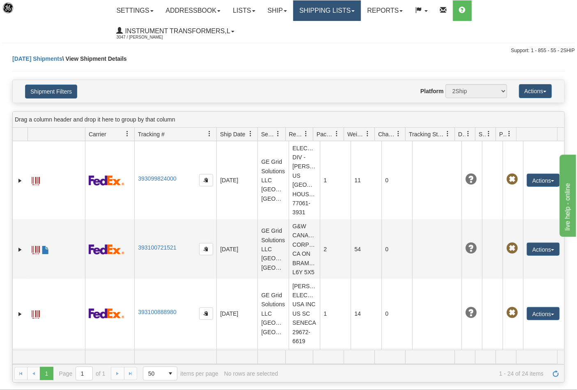
click at [318, 9] on link "Shipping lists" at bounding box center [327, 10] width 68 height 21
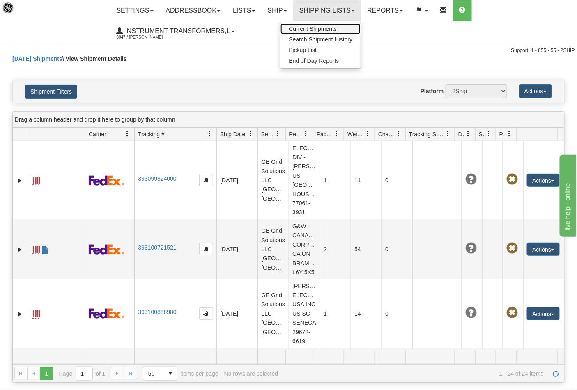
click at [315, 24] on link "Current Shipments" at bounding box center [321, 28] width 80 height 11
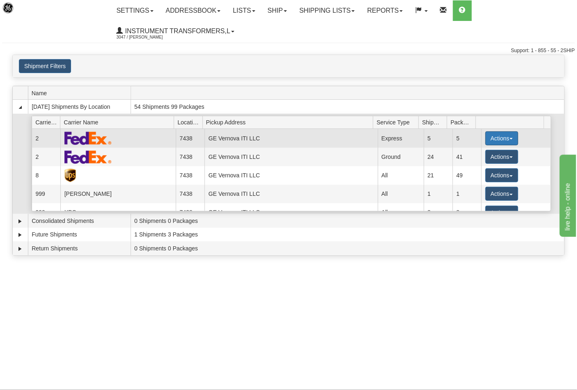
click at [489, 139] on button "Actions" at bounding box center [501, 138] width 33 height 14
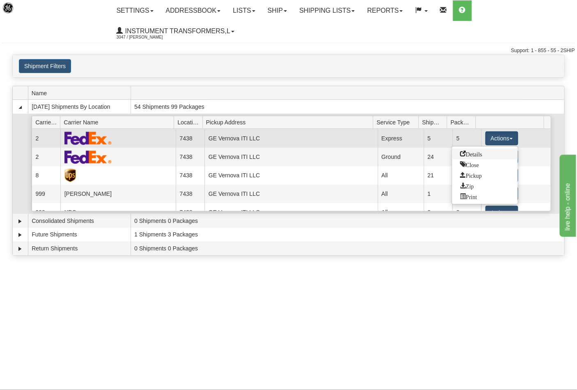
click at [475, 156] on span "Details" at bounding box center [471, 154] width 22 height 6
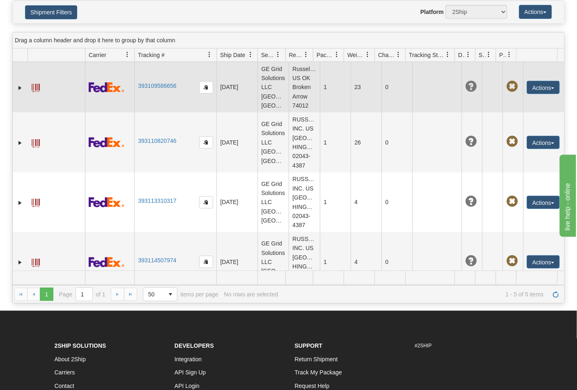
scroll to position [79, 0]
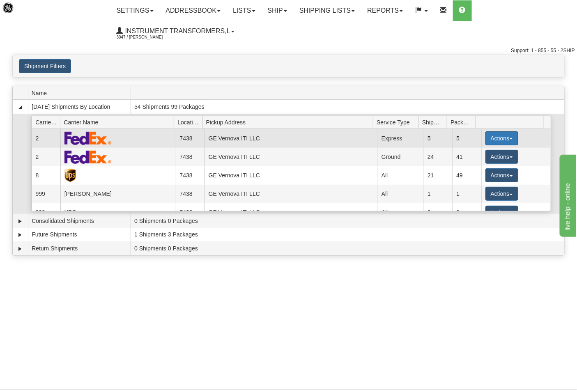
click at [501, 137] on button "Actions" at bounding box center [501, 138] width 33 height 14
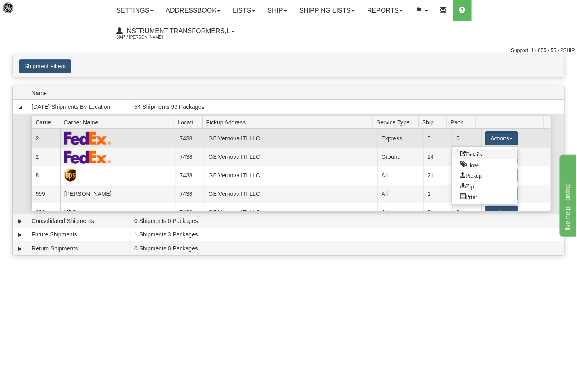
click at [475, 154] on span "Details" at bounding box center [471, 154] width 22 height 6
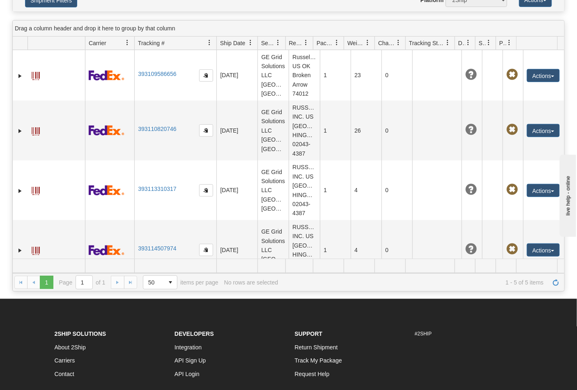
scroll to position [46, 0]
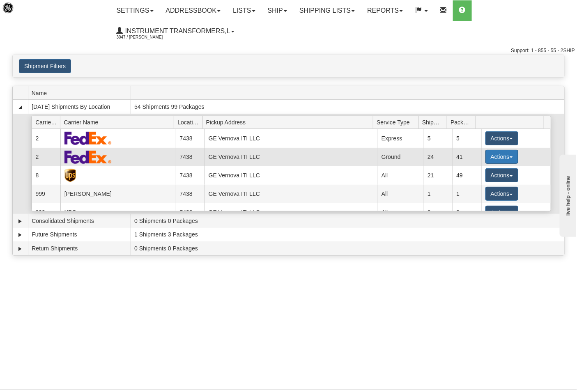
click at [486, 158] on button "Actions" at bounding box center [501, 157] width 33 height 14
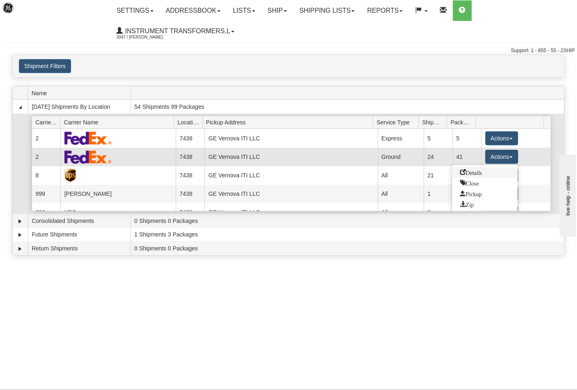
click at [478, 171] on span "Details" at bounding box center [471, 172] width 22 height 6
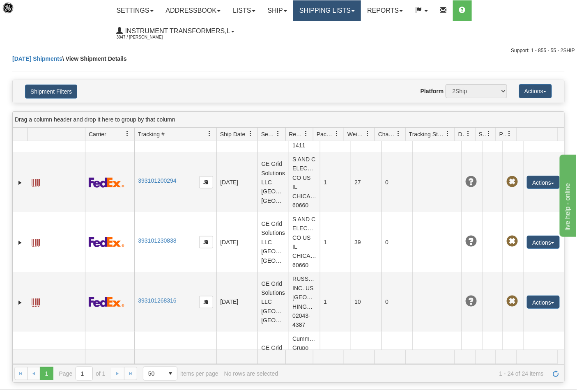
click link "Shipping lists"
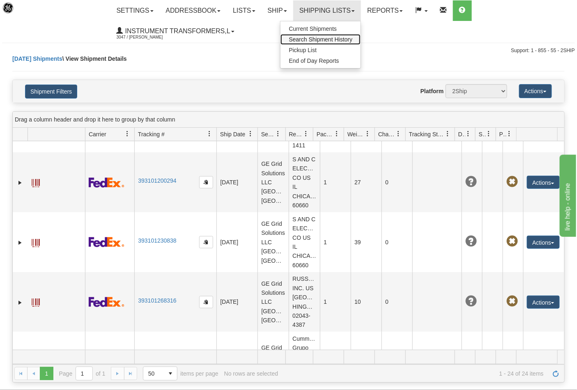
click span "Search Shipment History"
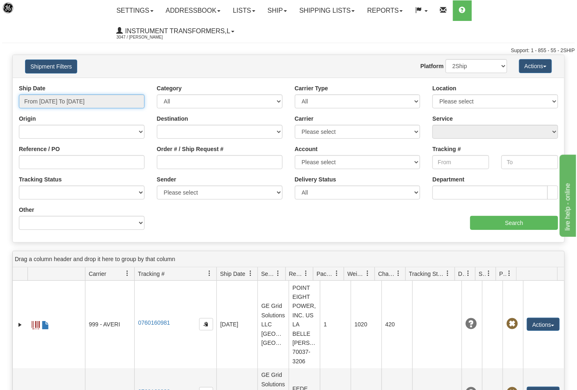
click at [85, 101] on input "From 09/10/2025 To 09/11/2025" at bounding box center [82, 101] width 126 height 14
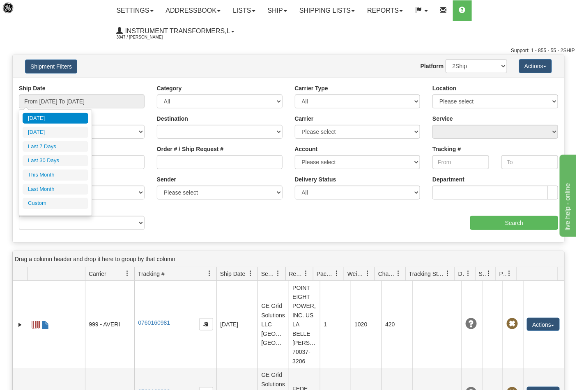
click at [52, 115] on li "Today" at bounding box center [56, 118] width 66 height 11
type input "From 09/11/2025 To 09/11/2025"
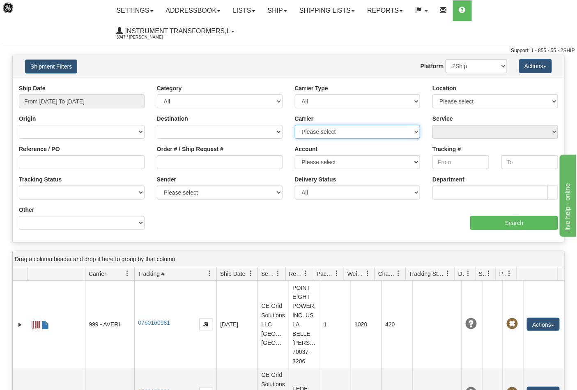
click at [310, 136] on select "Please select DHL FedEx Express® FedEx® LTL My Carrier UPS" at bounding box center [358, 132] width 126 height 14
select select "2"
click at [295, 125] on select "Please select DHL FedEx Express® FedEx® LTL My Carrier UPS" at bounding box center [358, 132] width 126 height 14
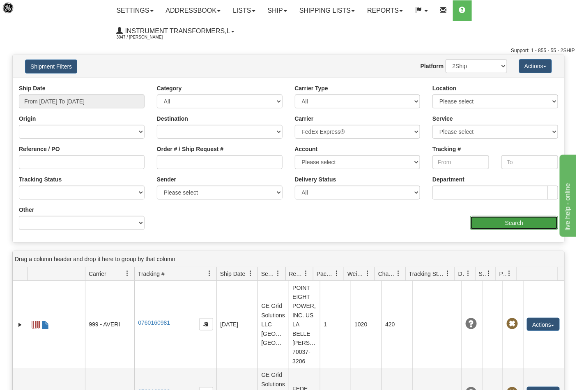
click at [511, 220] on input "Search" at bounding box center [514, 223] width 88 height 14
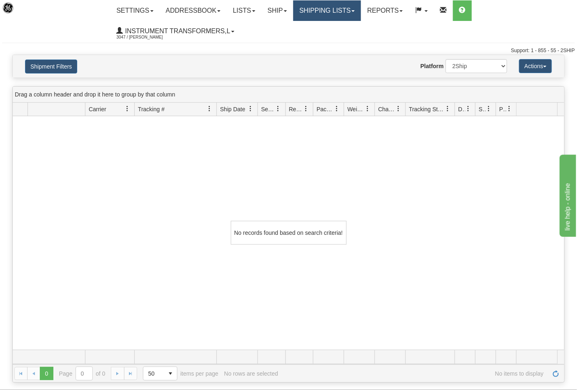
click at [336, 7] on link "Shipping lists" at bounding box center [327, 10] width 68 height 21
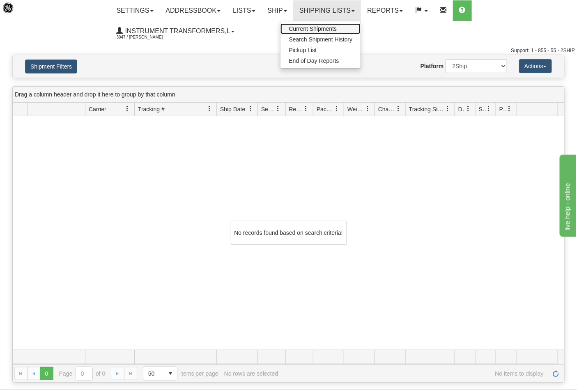
click at [321, 29] on span "Current Shipments" at bounding box center [313, 28] width 48 height 7
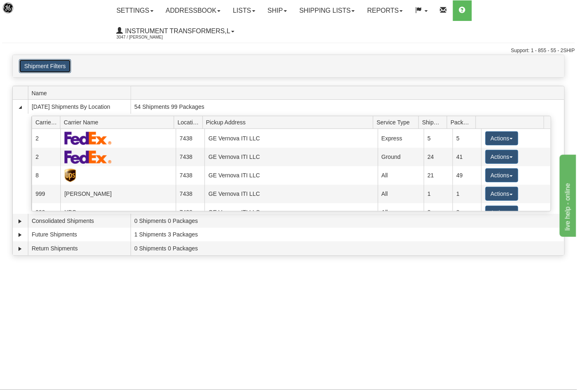
click at [66, 70] on button "Shipment Filters" at bounding box center [45, 66] width 52 height 14
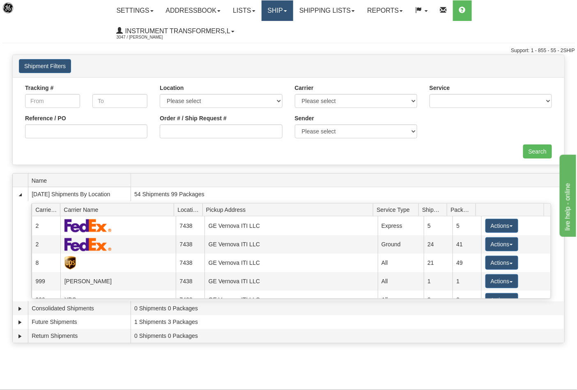
click at [266, 10] on link "Ship" at bounding box center [278, 10] width 32 height 21
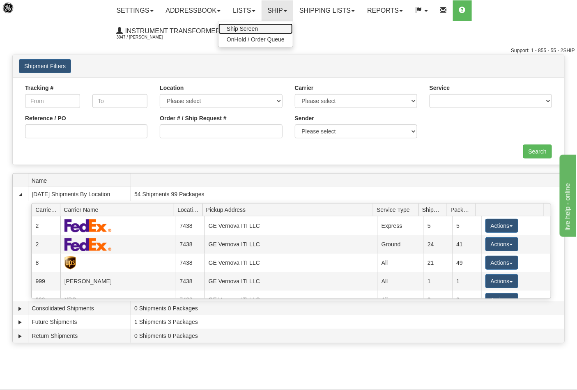
click at [258, 28] on span "Ship Screen" at bounding box center [242, 28] width 31 height 7
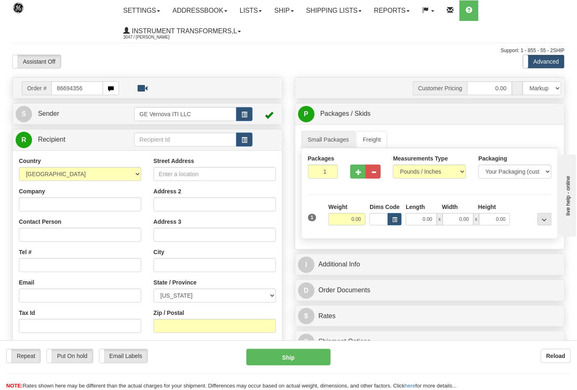
type input "86694356"
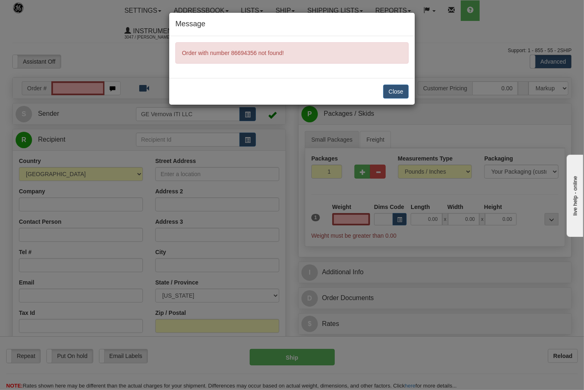
type input "0.00"
drag, startPoint x: 262, startPoint y: 34, endPoint x: 405, endPoint y: 180, distance: 203.9
click at [387, 183] on div "Message Order with number 86694356 not found! Close" at bounding box center [292, 195] width 584 height 390
click at [386, 65] on div "Order with number 86694356 not found!" at bounding box center [292, 57] width 246 height 42
click at [398, 95] on button "Close" at bounding box center [395, 92] width 25 height 14
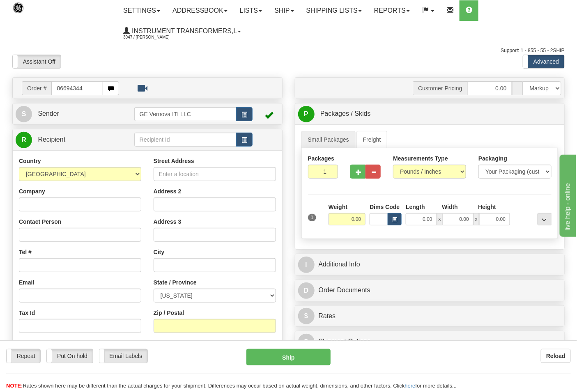
type input "86694344"
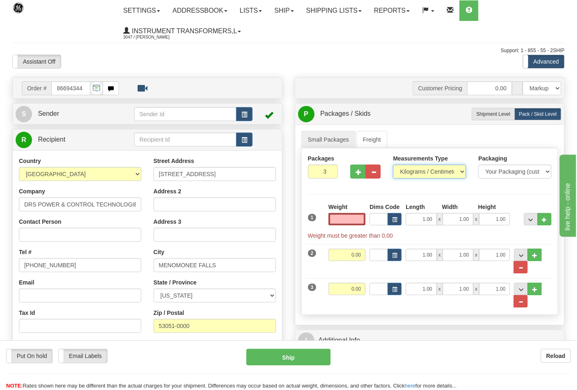
type input "0.00"
click at [426, 177] on select "Pounds / Inches Kilograms / Centimeters" at bounding box center [429, 172] width 73 height 14
select select "0"
click at [393, 165] on select "Pounds / Inches Kilograms / Centimeters" at bounding box center [429, 172] width 73 height 14
click at [360, 221] on input "0.00" at bounding box center [347, 219] width 37 height 12
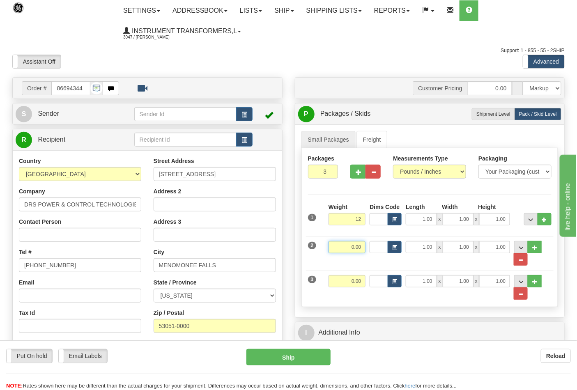
type input "12.00"
click at [364, 246] on input "0.00" at bounding box center [347, 247] width 37 height 12
type input "44.00"
click at [361, 283] on input "0.00" at bounding box center [347, 281] width 37 height 12
click button "Delete" at bounding box center [0, 0] width 0 height 0
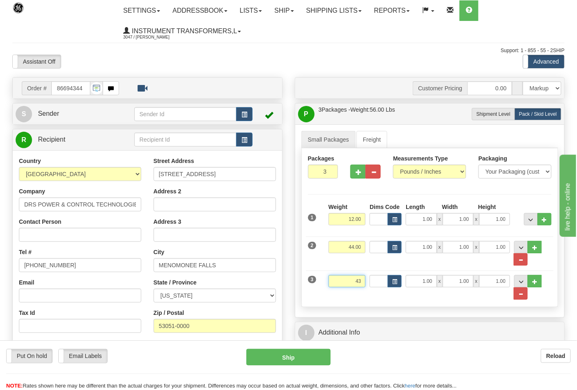
type input "43.00"
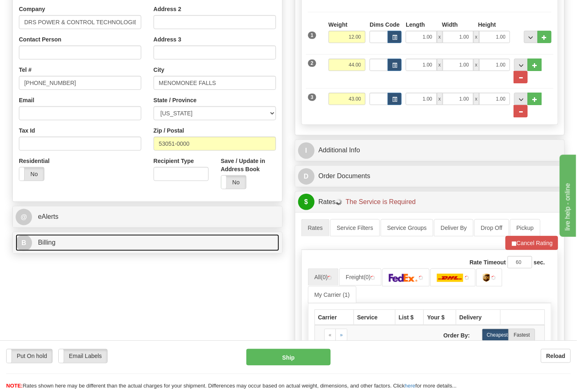
click at [63, 242] on link "B Billing" at bounding box center [148, 243] width 264 height 17
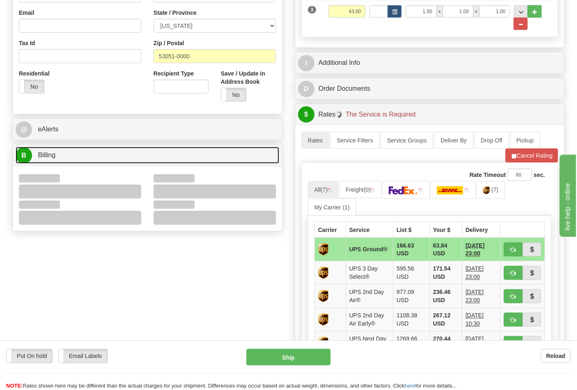
scroll to position [274, 0]
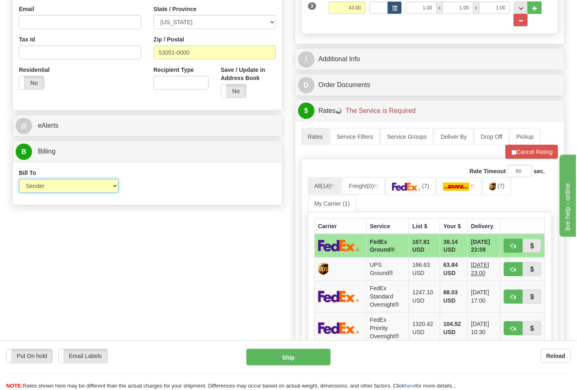
click at [46, 192] on select "Sender Recipient Third Party Collect" at bounding box center [69, 186] width 100 height 14
click at [173, 219] on div "Order # 86694344 S Sender" at bounding box center [288, 162] width 565 height 716
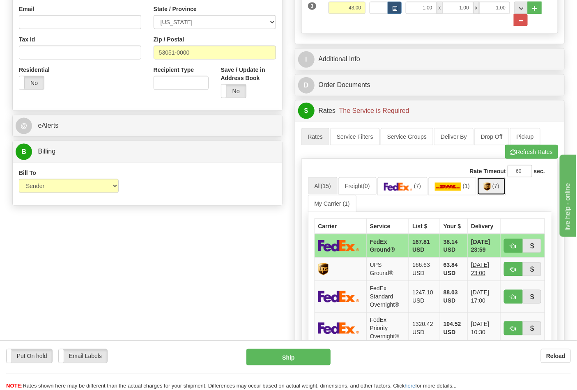
click at [489, 188] on img at bounding box center [487, 187] width 7 height 8
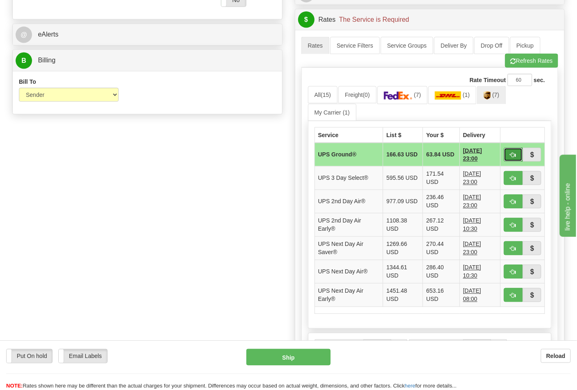
click at [513, 158] on span "button" at bounding box center [514, 155] width 6 height 5
type input "03"
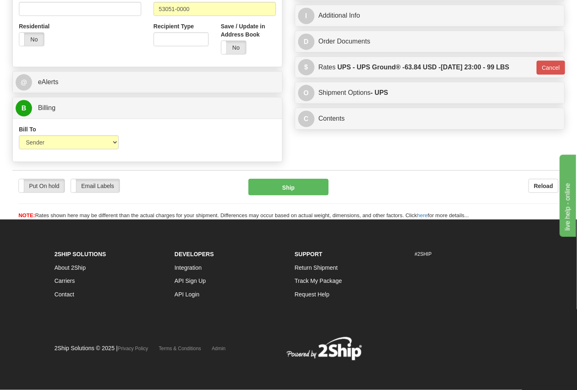
scroll to position [318, 0]
click at [286, 190] on button "Ship" at bounding box center [288, 187] width 80 height 16
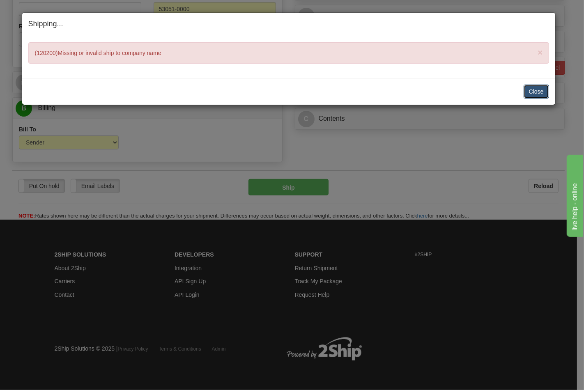
click at [526, 90] on button "Close" at bounding box center [536, 92] width 25 height 14
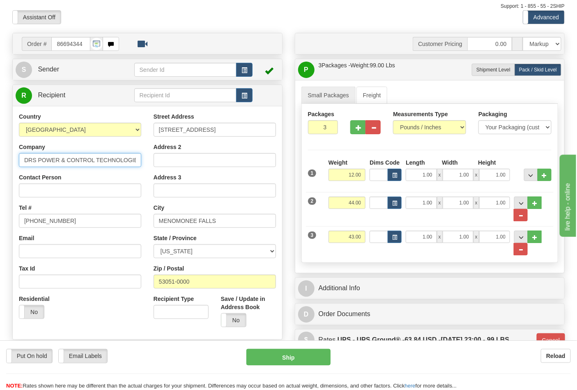
scroll to position [0, 19]
drag, startPoint x: 124, startPoint y: 163, endPoint x: 149, endPoint y: 163, distance: 24.2
click at [149, 163] on div "Country AFGHANISTAN ALAND ISLANDS ALBANIA ALGERIA AMERICAN SAMOA ANDORRA ANGOLA…" at bounding box center [147, 223] width 269 height 221
click at [128, 158] on input "DRS POWER & CONTROL TECHNOLOGIES, INC" at bounding box center [80, 160] width 122 height 14
drag, startPoint x: 125, startPoint y: 160, endPoint x: 146, endPoint y: 163, distance: 20.7
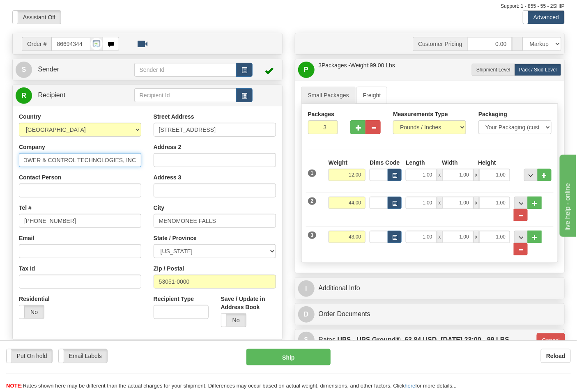
click at [146, 163] on div "Country AFGHANISTAN ALAND ISLANDS ALBANIA ALGERIA AMERICAN SAMOA ANDORRA ANGOLA…" at bounding box center [80, 219] width 135 height 213
type input "DRS POWER & CONTROL TECHNOLOGIES"
click at [301, 363] on button "Ship" at bounding box center [288, 357] width 84 height 16
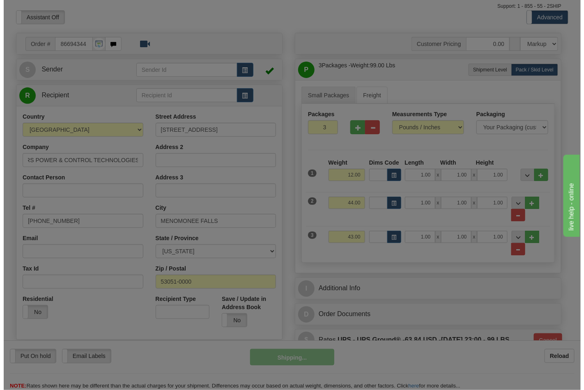
scroll to position [0, 0]
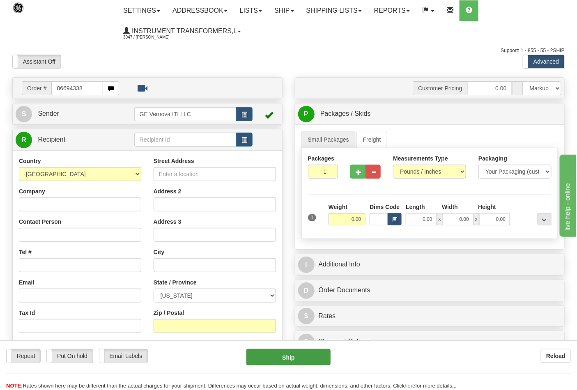
type input "86694338"
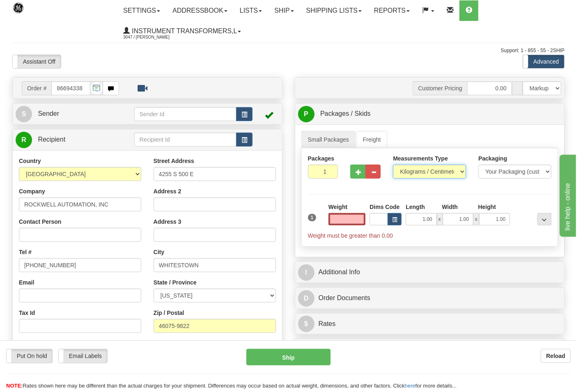
type input "0.00"
drag, startPoint x: 410, startPoint y: 174, endPoint x: 411, endPoint y: 178, distance: 4.2
click at [410, 174] on select "Pounds / Inches Kilograms / Centimeters" at bounding box center [429, 172] width 73 height 14
select select "0"
click at [393, 165] on select "Pounds / Inches Kilograms / Centimeters" at bounding box center [429, 172] width 73 height 14
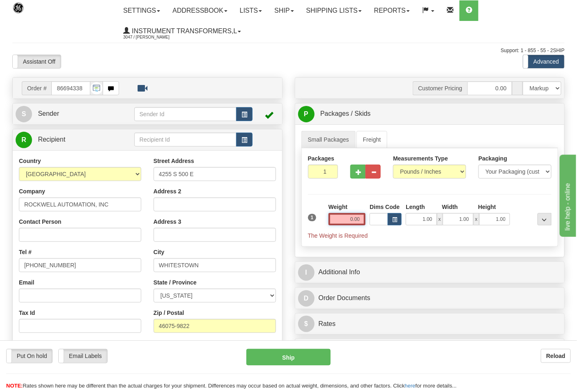
click at [363, 219] on input "0.00" at bounding box center [347, 219] width 37 height 12
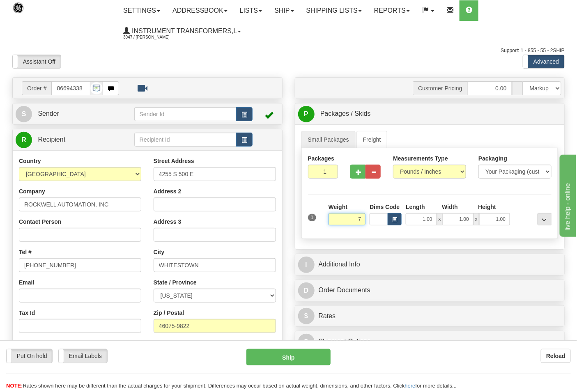
click button "Delete" at bounding box center [0, 0] width 0 height 0
type input "7.00"
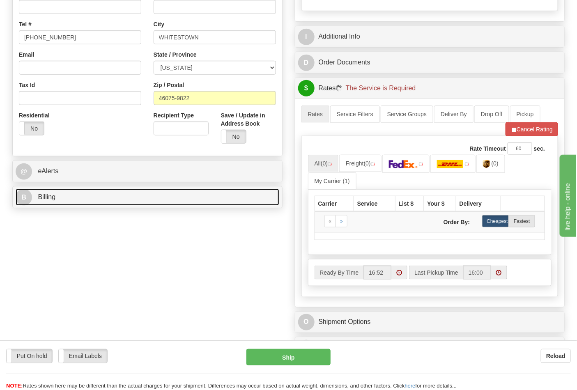
click at [68, 196] on link "B Billing" at bounding box center [148, 197] width 264 height 17
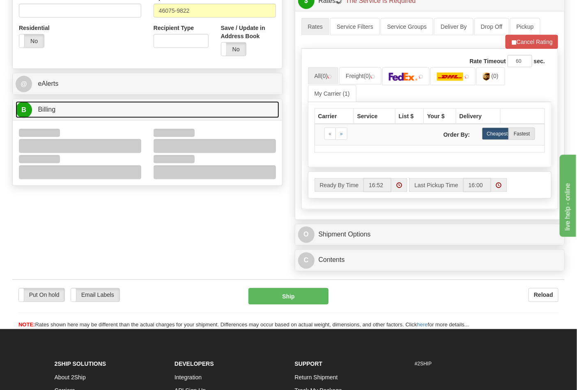
scroll to position [319, 0]
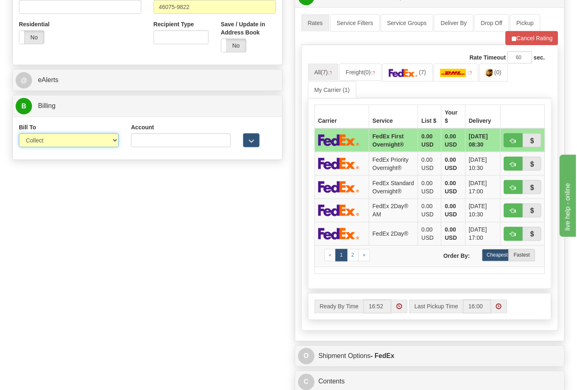
drag, startPoint x: 51, startPoint y: 141, endPoint x: 53, endPoint y: 147, distance: 5.5
click at [51, 141] on select "Sender Recipient Third Party Collect" at bounding box center [69, 140] width 100 height 14
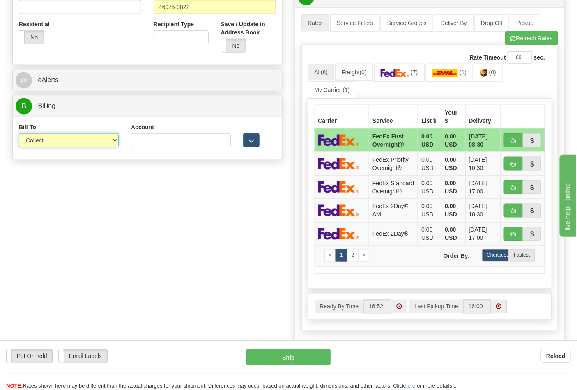
select select "2"
click at [19, 134] on select "Sender Recipient Third Party Collect" at bounding box center [69, 140] width 100 height 14
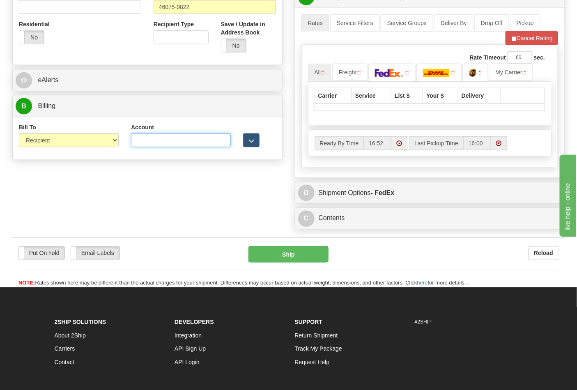
click at [170, 137] on input "Account" at bounding box center [181, 140] width 100 height 14
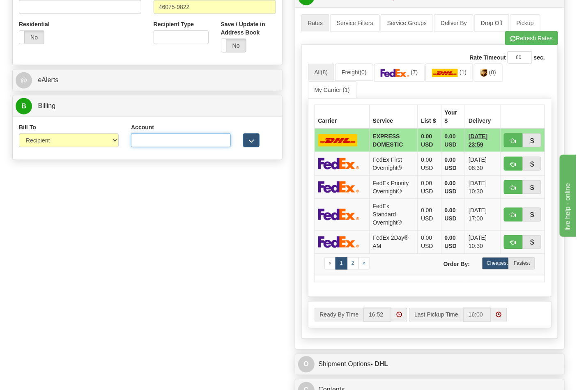
type input "587102"
click at [532, 44] on button "Refresh Rates" at bounding box center [531, 38] width 53 height 14
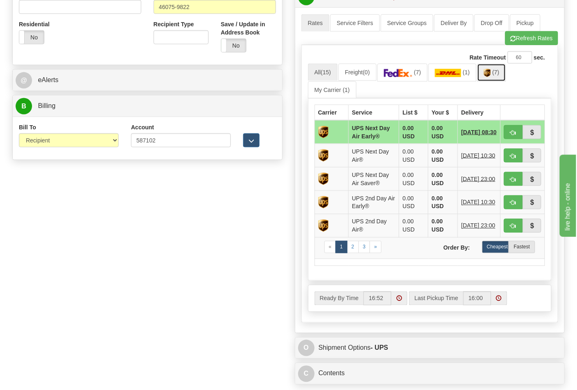
click at [503, 77] on link "(7)" at bounding box center [491, 73] width 29 height 18
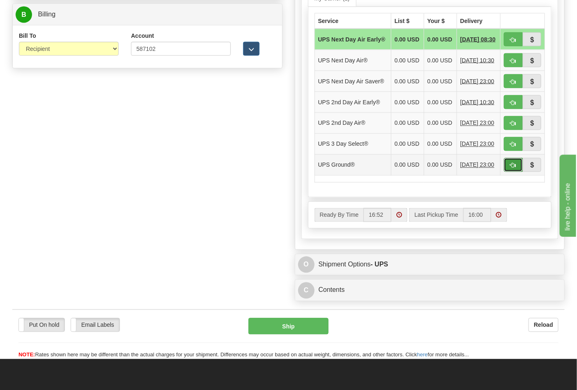
click at [513, 172] on button "button" at bounding box center [513, 165] width 19 height 14
type input "03"
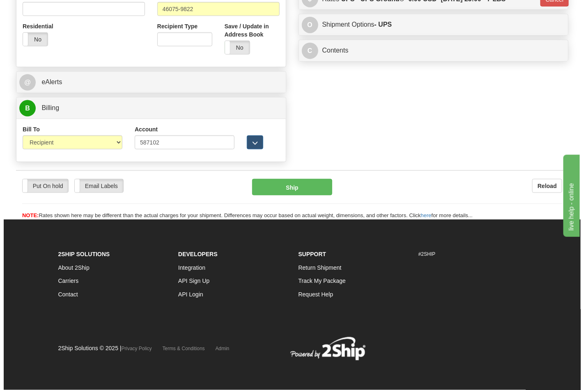
scroll to position [318, 0]
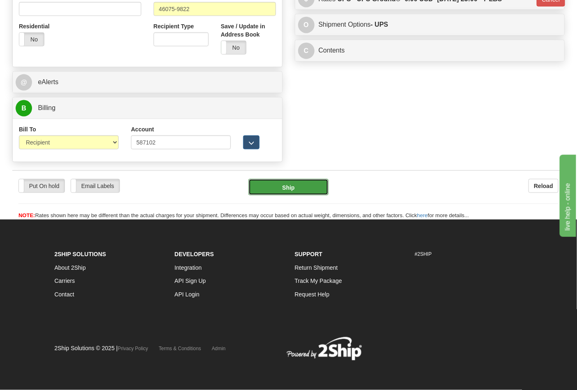
click at [302, 190] on button "Ship" at bounding box center [288, 187] width 80 height 16
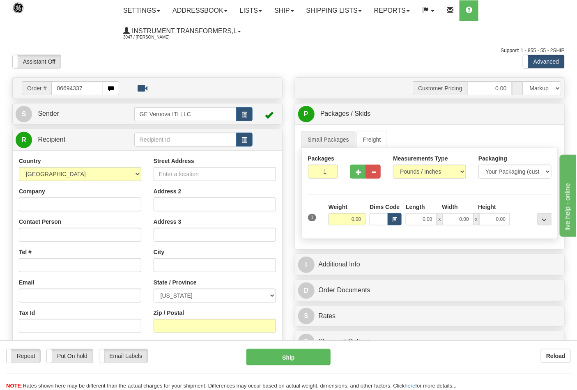
type input "86694337"
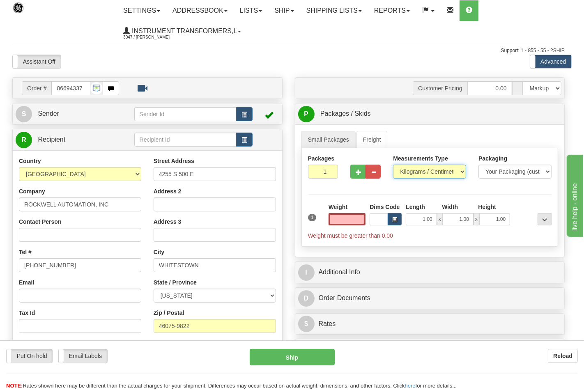
type input "0.00"
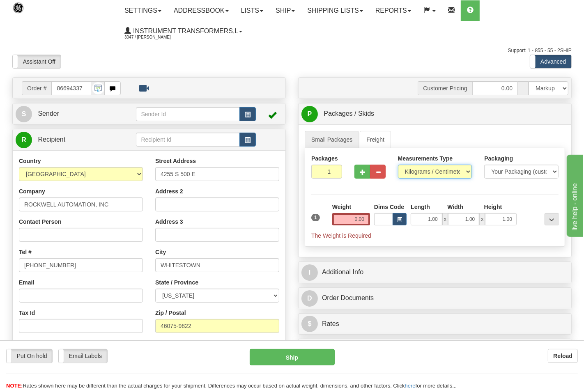
click at [409, 173] on select "Pounds / Inches Kilograms / Centimeters" at bounding box center [435, 172] width 74 height 14
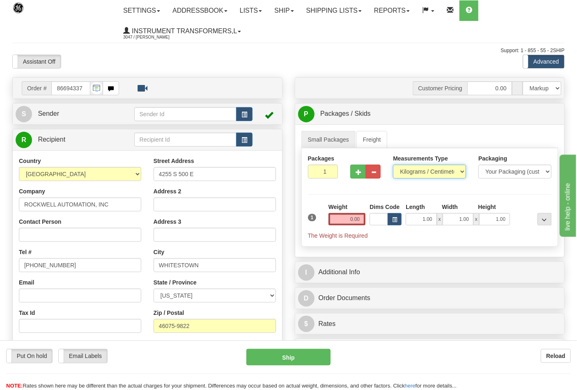
select select "0"
click at [393, 165] on select "Pounds / Inches Kilograms / Centimeters" at bounding box center [429, 172] width 73 height 14
click at [361, 219] on input "0.00" at bounding box center [347, 219] width 37 height 12
click button "Delete" at bounding box center [0, 0] width 0 height 0
type input "8.00"
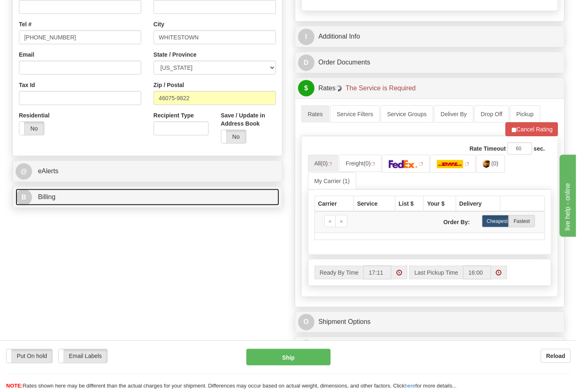
click at [62, 199] on link "B Billing" at bounding box center [148, 197] width 264 height 17
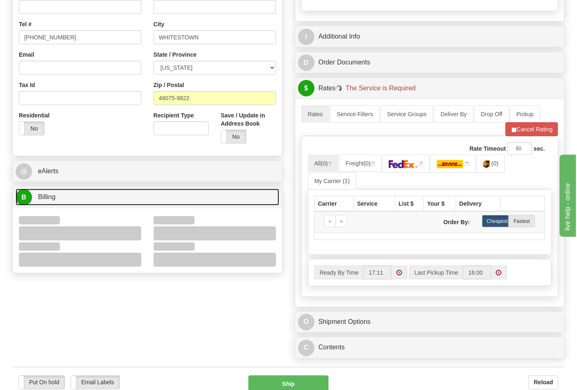
scroll to position [365, 0]
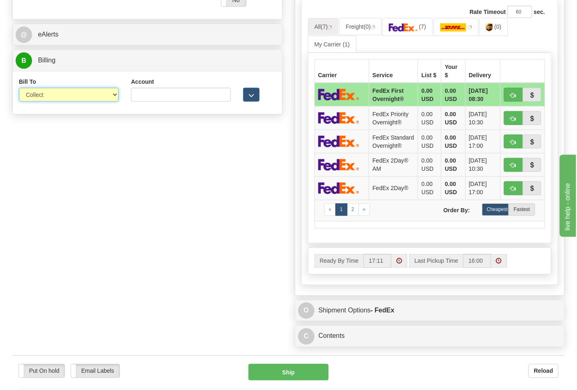
click at [34, 92] on select "Sender Recipient Third Party Collect" at bounding box center [69, 95] width 100 height 14
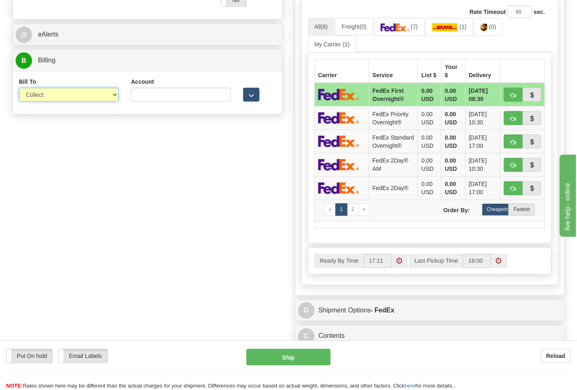
select select "2"
click at [19, 89] on select "Sender Recipient Third Party Collect" at bounding box center [69, 95] width 100 height 14
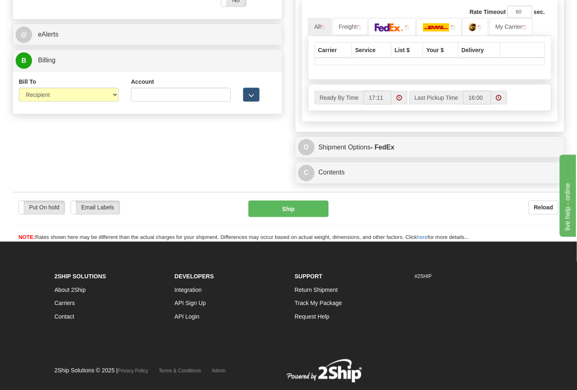
click at [125, 97] on div "Account 3rd Party Account List Please select" at bounding box center [181, 93] width 112 height 30
click at [153, 99] on input "Account" at bounding box center [181, 95] width 100 height 14
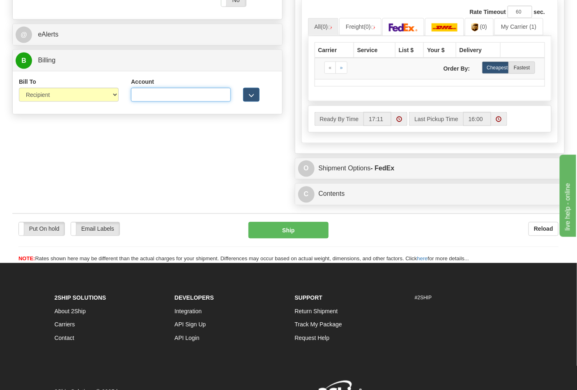
type input "587102"
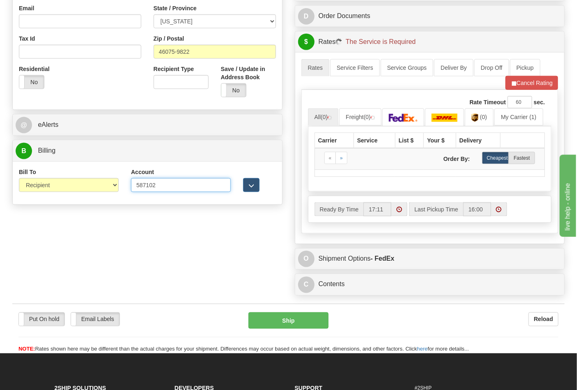
scroll to position [274, 0]
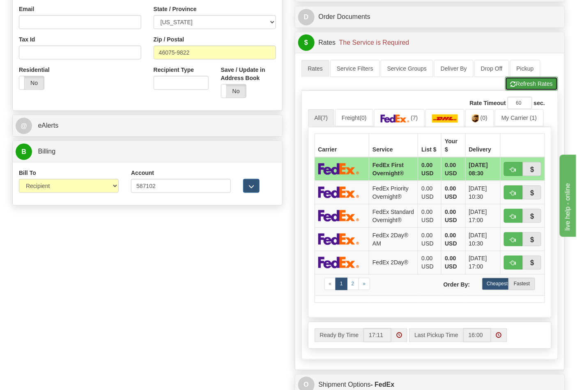
click at [522, 88] on button "Refresh Rates" at bounding box center [531, 84] width 53 height 14
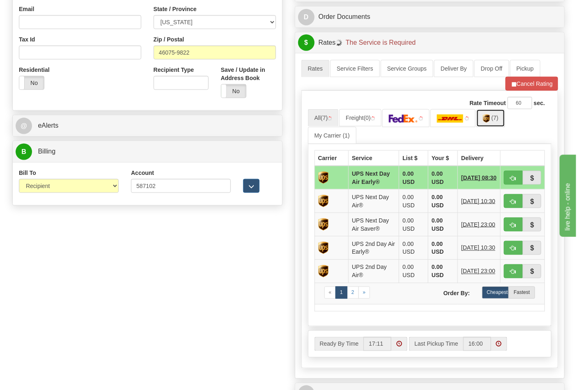
click at [490, 122] on img at bounding box center [486, 119] width 7 height 8
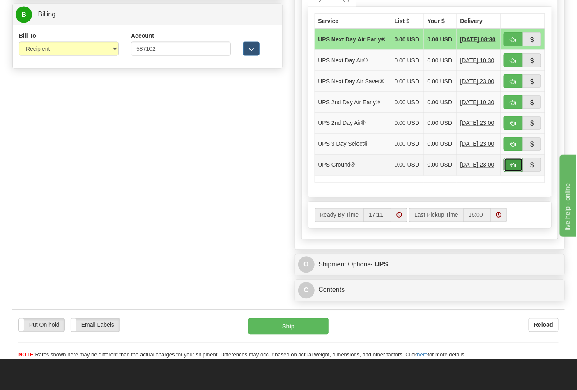
click at [509, 172] on button "button" at bounding box center [513, 165] width 19 height 14
type input "03"
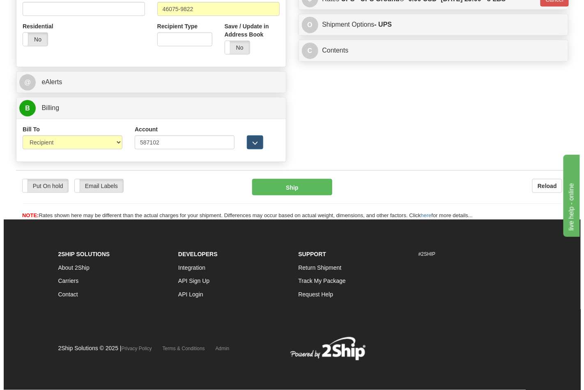
scroll to position [318, 0]
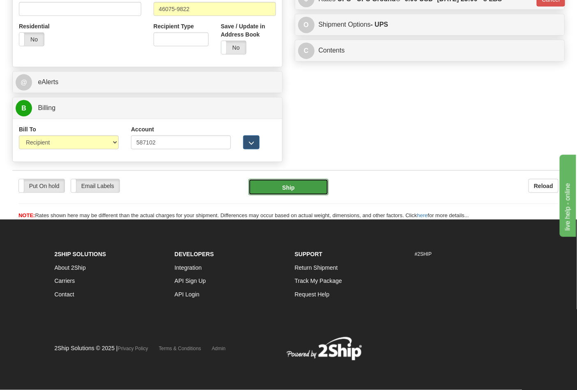
click at [302, 184] on button "Ship" at bounding box center [288, 187] width 80 height 16
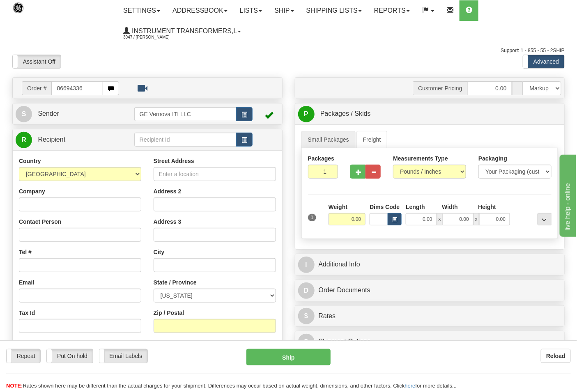
type input "86694336"
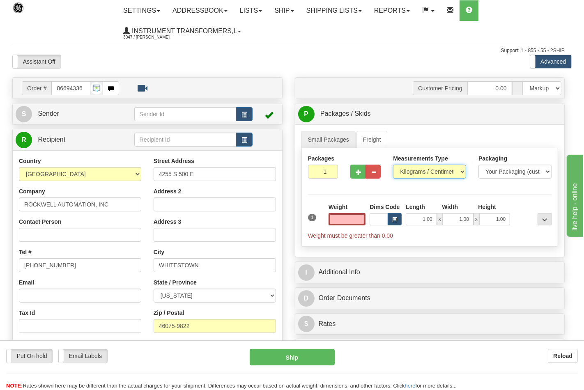
type input "0.00"
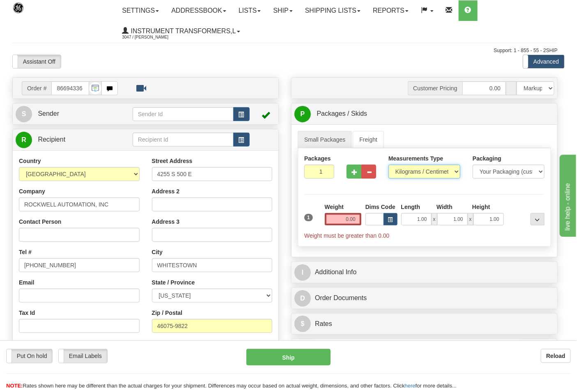
click at [409, 173] on select "Pounds / Inches Kilograms / Centimeters" at bounding box center [425, 172] width 72 height 14
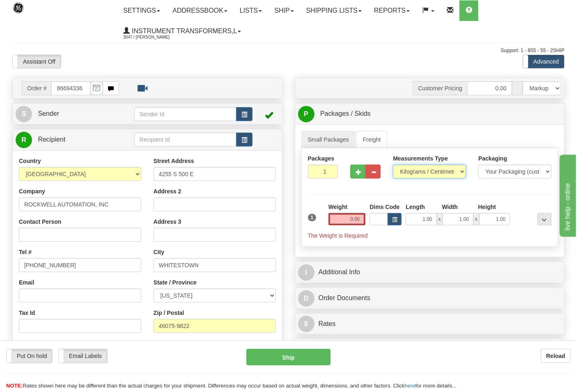
select select "0"
click at [393, 165] on select "Pounds / Inches Kilograms / Centimeters" at bounding box center [429, 172] width 73 height 14
click at [360, 218] on input "0.00" at bounding box center [347, 219] width 37 height 12
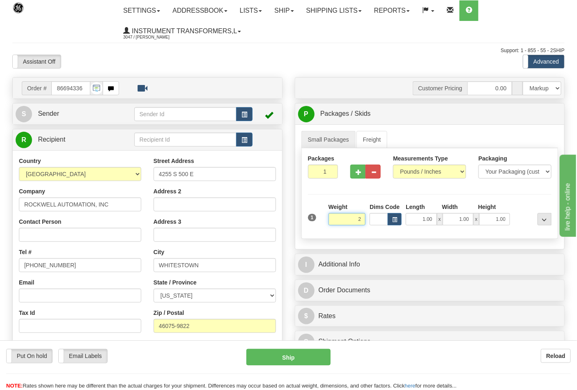
click button "Delete" at bounding box center [0, 0] width 0 height 0
type input "2.00"
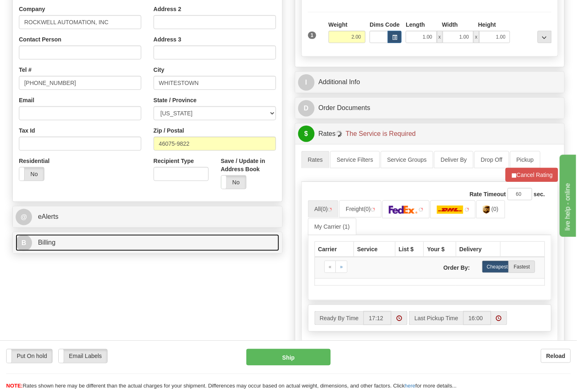
click at [125, 241] on link "B Billing" at bounding box center [148, 243] width 264 height 17
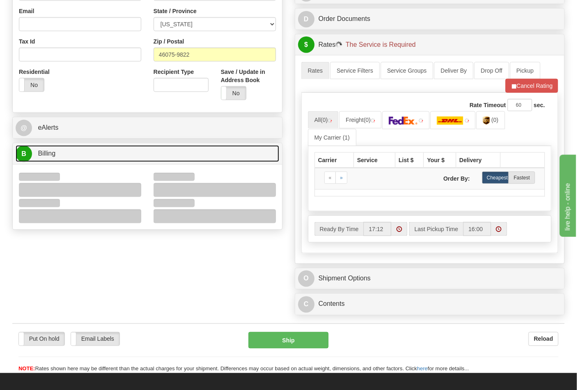
scroll to position [319, 0]
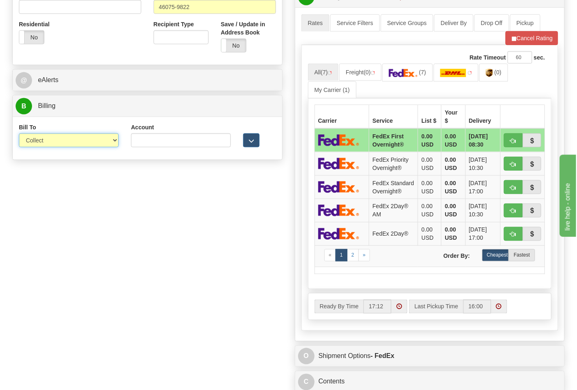
click at [56, 147] on select "Sender Recipient Third Party Collect" at bounding box center [69, 140] width 100 height 14
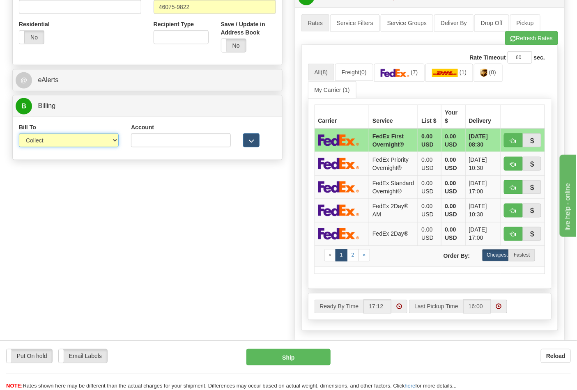
select select "2"
click at [19, 134] on select "Sender Recipient Third Party Collect" at bounding box center [69, 140] width 100 height 14
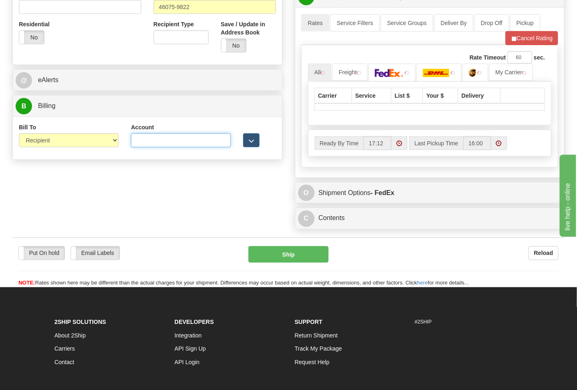
click at [155, 141] on input "Account" at bounding box center [181, 140] width 100 height 14
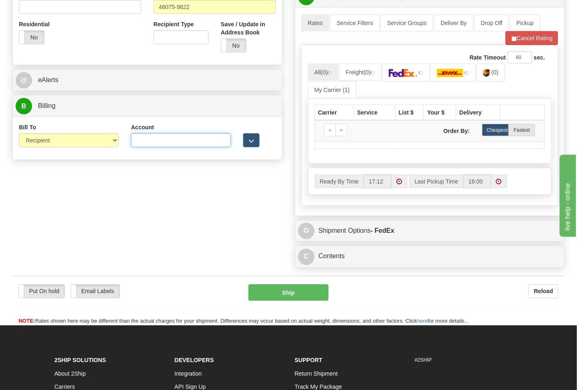
type input "587102"
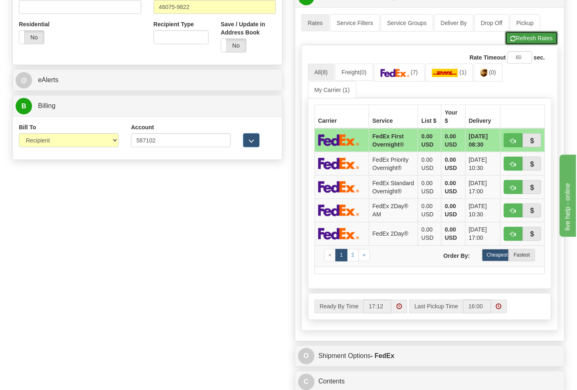
click at [530, 44] on button "Refresh Rates" at bounding box center [531, 38] width 53 height 14
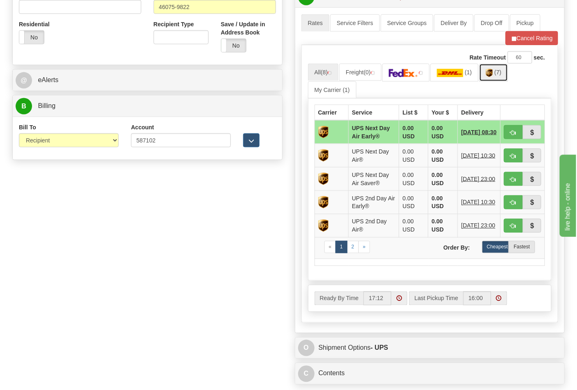
click at [493, 75] on img at bounding box center [489, 73] width 7 height 8
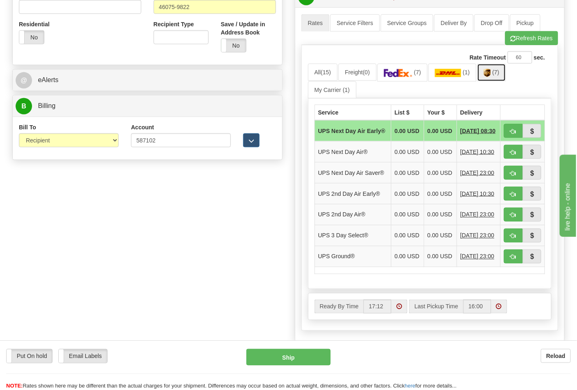
scroll to position [411, 0]
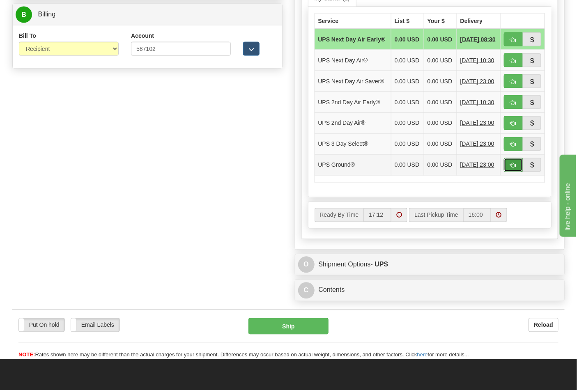
click at [513, 168] on span "button" at bounding box center [514, 165] width 6 height 5
type input "03"
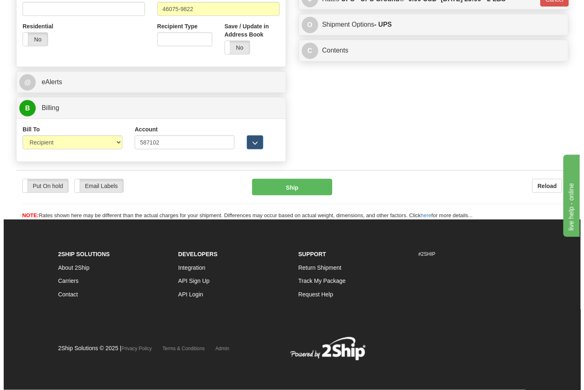
scroll to position [318, 0]
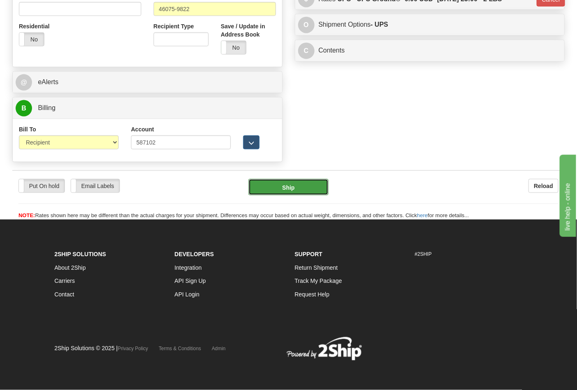
click at [307, 186] on button "Ship" at bounding box center [288, 187] width 80 height 16
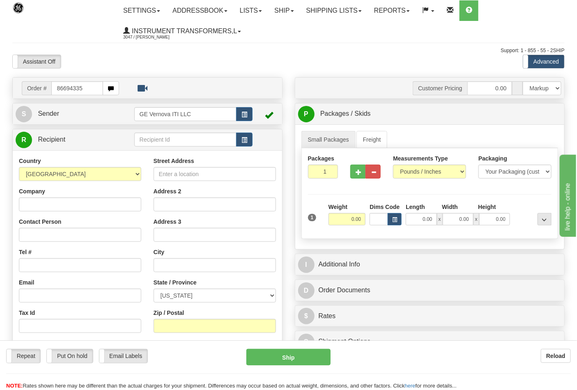
type input "86694335"
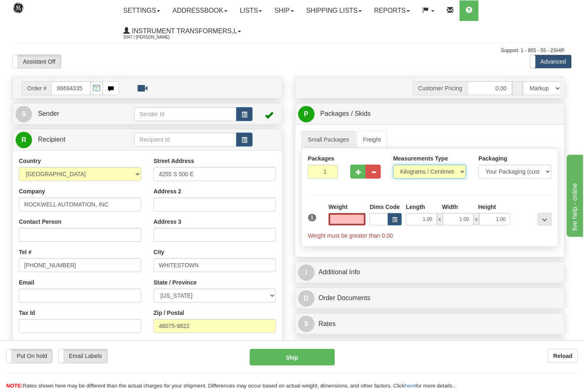
type input "0.00"
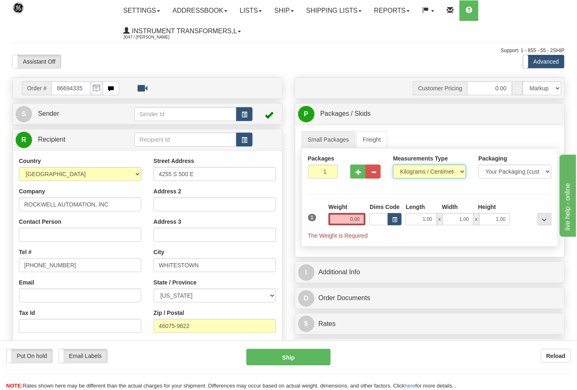
click at [418, 175] on select "Pounds / Inches Kilograms / Centimeters" at bounding box center [429, 172] width 73 height 14
select select "0"
click at [393, 165] on select "Pounds / Inches Kilograms / Centimeters" at bounding box center [429, 172] width 73 height 14
click at [365, 219] on input "0.00" at bounding box center [347, 219] width 37 height 12
click button "Delete" at bounding box center [0, 0] width 0 height 0
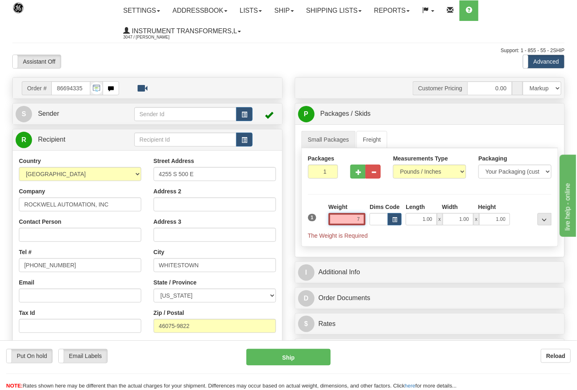
type input "7.00"
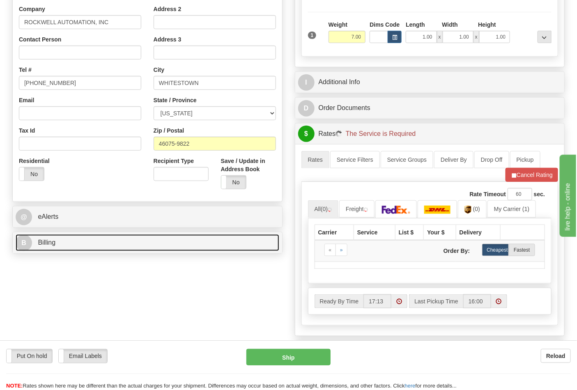
drag, startPoint x: 119, startPoint y: 244, endPoint x: 122, endPoint y: 239, distance: 5.5
click at [120, 244] on link "B Billing" at bounding box center [148, 243] width 264 height 17
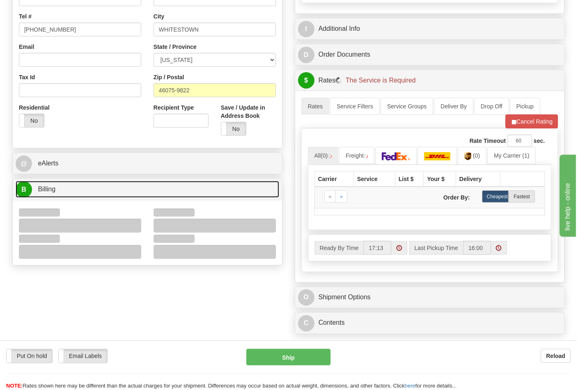
scroll to position [274, 0]
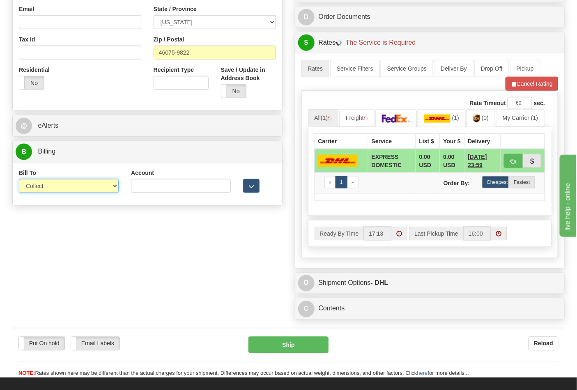
click at [42, 186] on select "Sender Recipient Third Party Collect" at bounding box center [69, 186] width 100 height 14
select select "2"
click at [19, 180] on select "Sender Recipient Third Party Collect" at bounding box center [69, 186] width 100 height 14
click at [151, 189] on input "Account" at bounding box center [181, 186] width 100 height 14
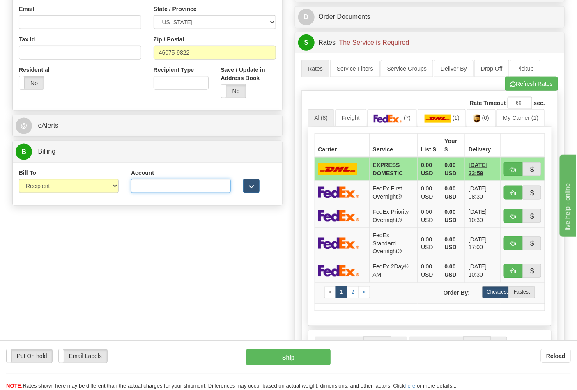
type input "587102"
click at [520, 89] on button "Refresh Rates" at bounding box center [531, 84] width 53 height 14
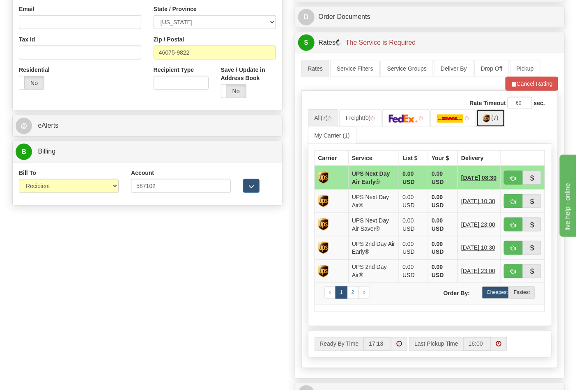
click at [490, 119] on img at bounding box center [486, 119] width 7 height 8
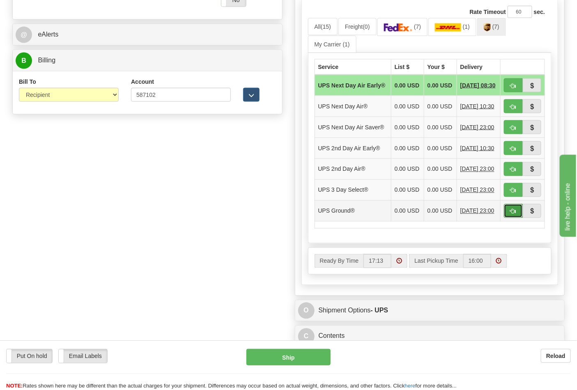
click at [511, 214] on span "button" at bounding box center [514, 211] width 6 height 5
type input "03"
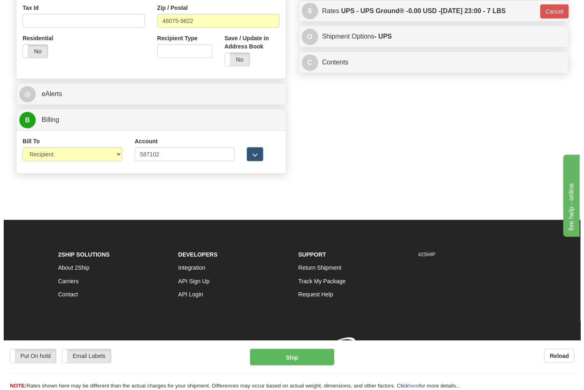
scroll to position [318, 0]
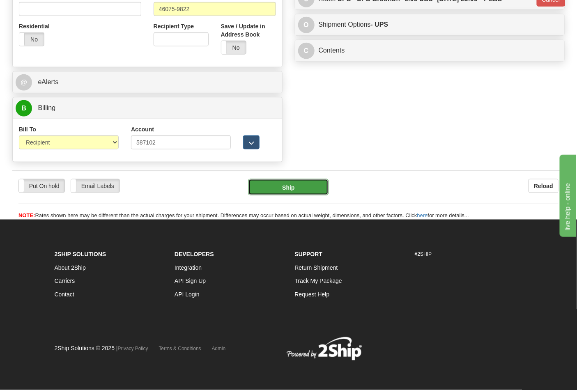
click at [285, 187] on button "Ship" at bounding box center [288, 187] width 80 height 16
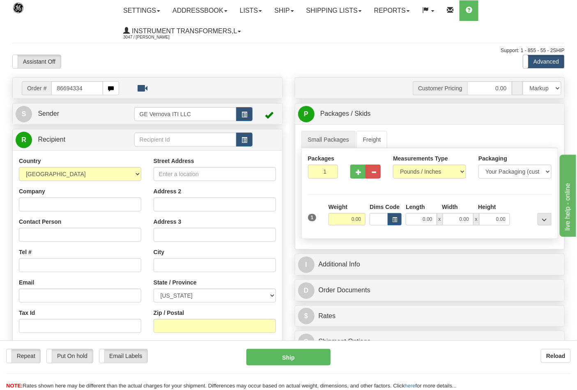
type input "86694334"
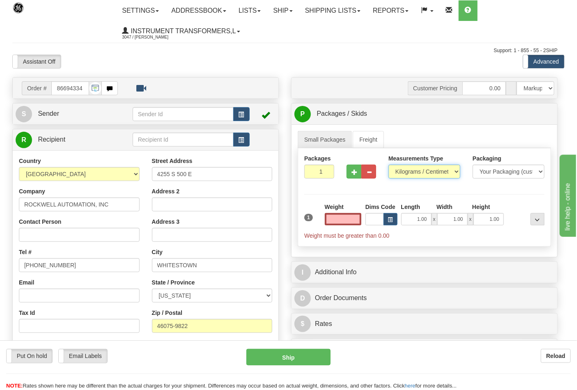
type input "0.00"
click at [412, 173] on select "Pounds / Inches Kilograms / Centimeters" at bounding box center [425, 172] width 72 height 14
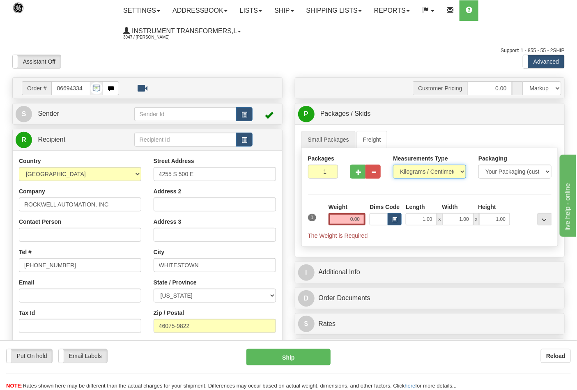
select select "0"
click at [393, 165] on select "Pounds / Inches Kilograms / Centimeters" at bounding box center [429, 172] width 73 height 14
click at [354, 220] on input "0.00" at bounding box center [347, 219] width 37 height 12
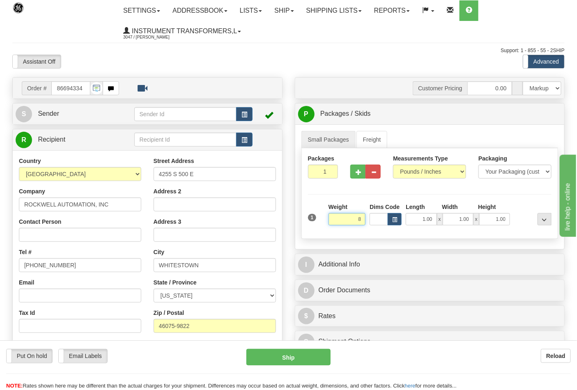
click button "Delete" at bounding box center [0, 0] width 0 height 0
type input "8.00"
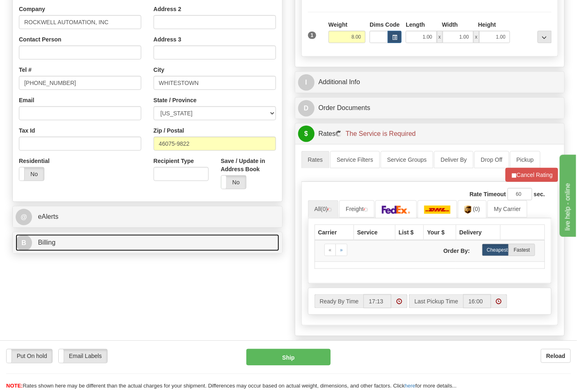
drag, startPoint x: 99, startPoint y: 246, endPoint x: 91, endPoint y: 239, distance: 10.5
click at [98, 246] on link "B Billing" at bounding box center [148, 243] width 264 height 17
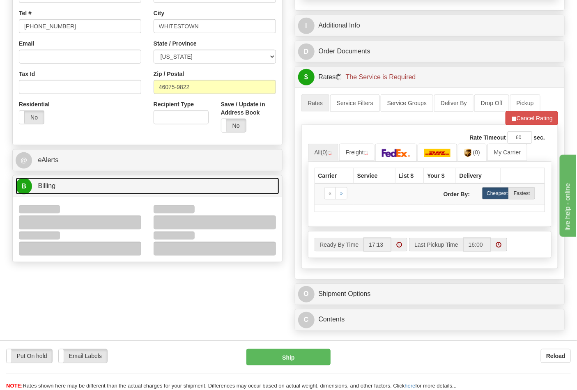
scroll to position [319, 0]
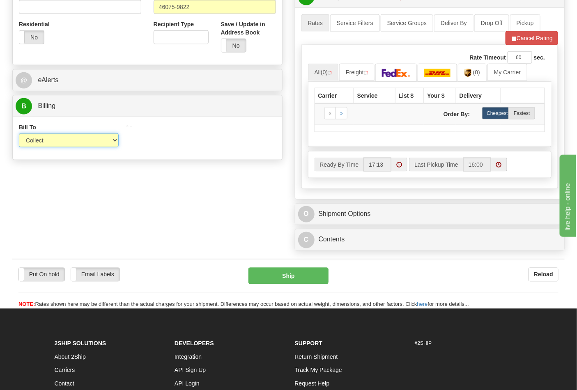
click at [51, 144] on select "Sender Recipient Third Party Collect" at bounding box center [69, 140] width 100 height 14
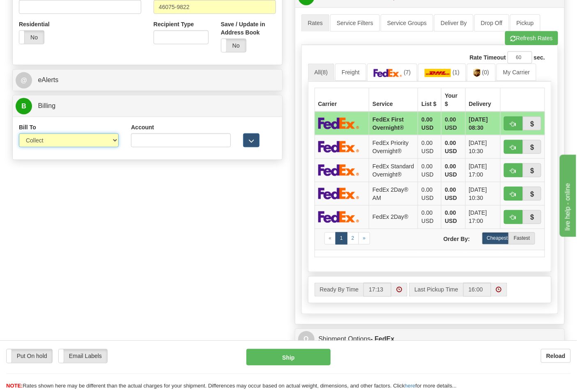
select select "2"
click at [19, 134] on select "Sender Recipient Third Party Collect" at bounding box center [69, 140] width 100 height 14
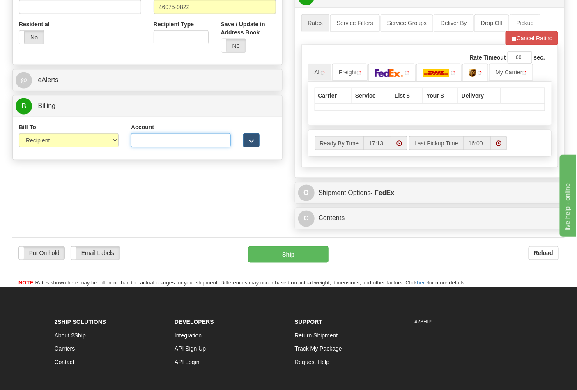
click at [165, 146] on input "Account" at bounding box center [181, 140] width 100 height 14
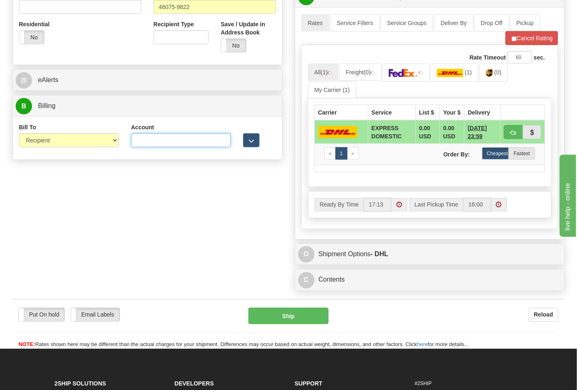
type input "587102"
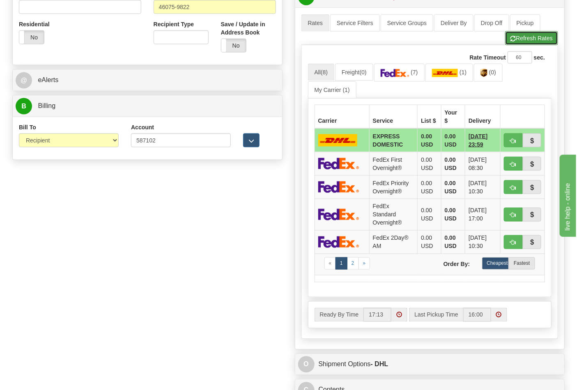
click at [531, 41] on button "Refresh Rates" at bounding box center [531, 38] width 53 height 14
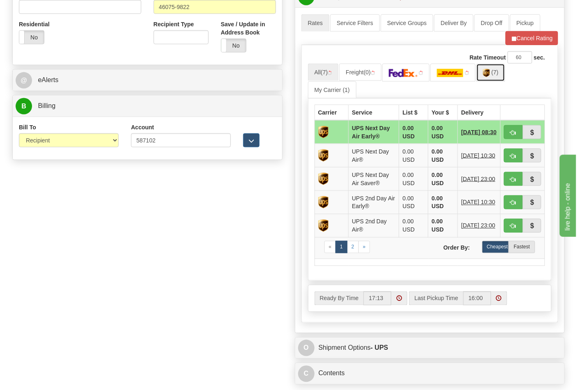
click at [496, 76] on link "(7)" at bounding box center [490, 73] width 29 height 18
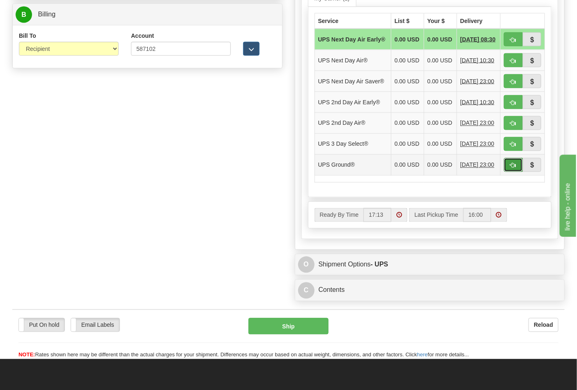
click at [516, 168] on span "button" at bounding box center [514, 165] width 6 height 5
type input "03"
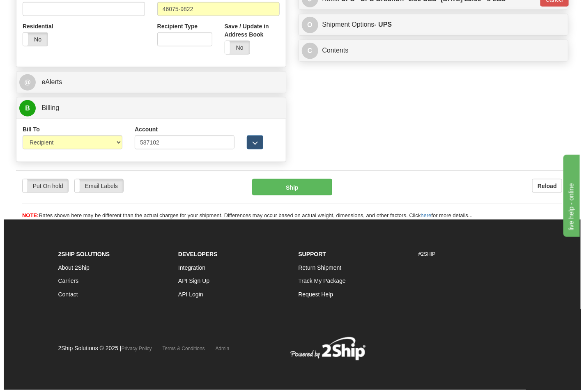
scroll to position [318, 0]
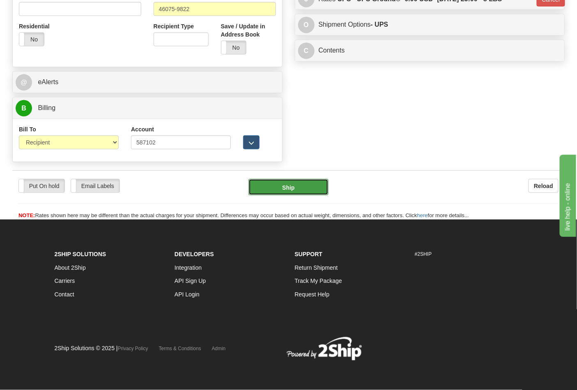
click at [307, 183] on button "Ship" at bounding box center [288, 187] width 80 height 16
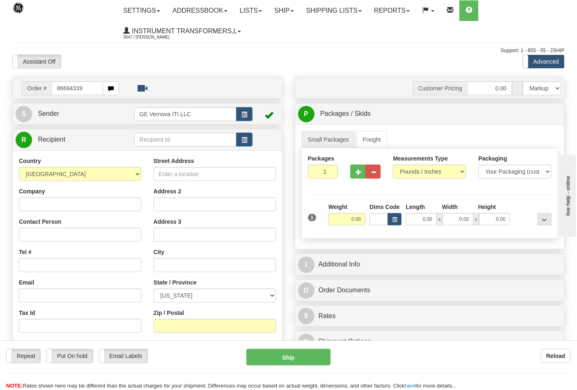
type input "86694339"
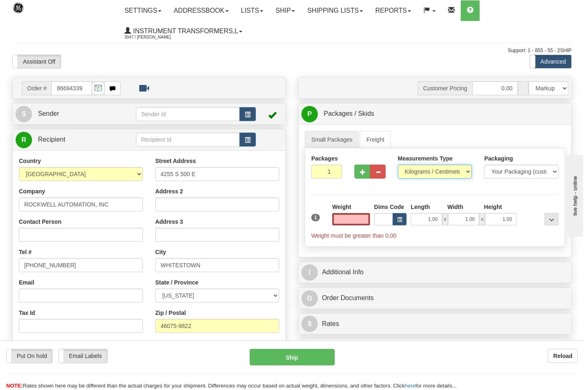
type input "0.00"
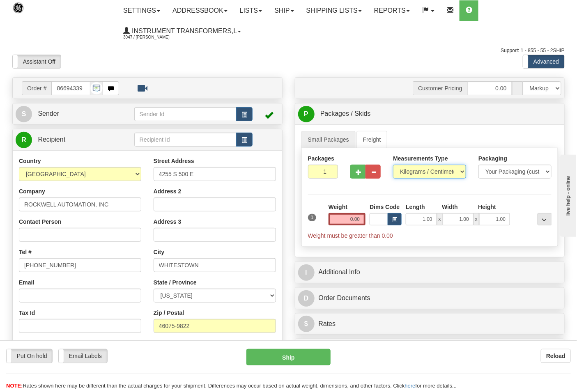
click at [413, 173] on select "Pounds / Inches Kilograms / Centimeters" at bounding box center [429, 172] width 73 height 14
select select "0"
click at [393, 165] on select "Pounds / Inches Kilograms / Centimeters" at bounding box center [429, 172] width 73 height 14
click at [354, 223] on input "0.00" at bounding box center [347, 219] width 37 height 12
click button "Delete" at bounding box center [0, 0] width 0 height 0
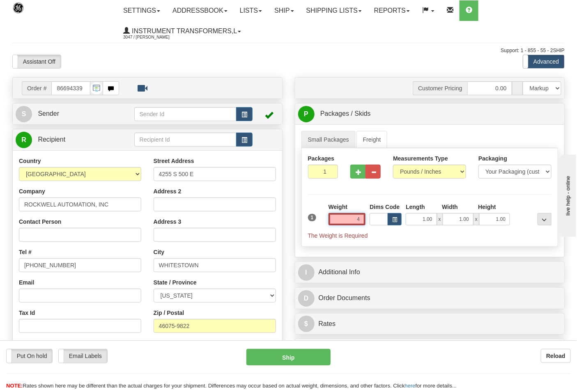
type input "4.00"
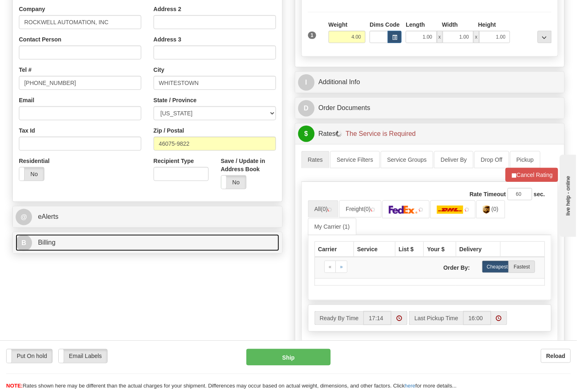
click at [73, 245] on link "B Billing" at bounding box center [148, 243] width 264 height 17
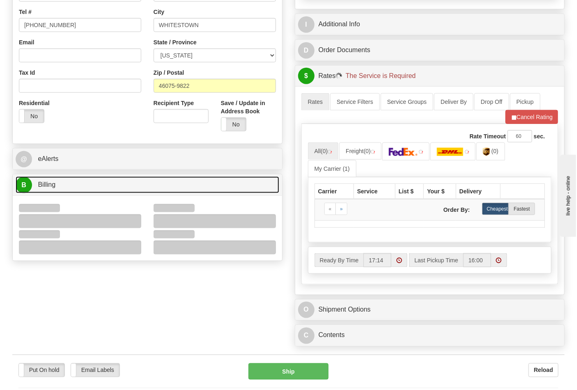
scroll to position [319, 0]
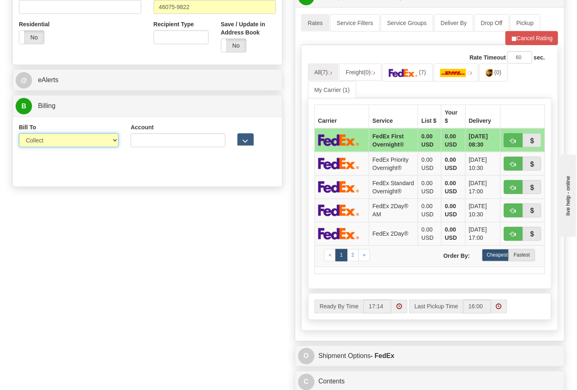
click at [53, 146] on select "Sender Recipient Third Party Collect" at bounding box center [69, 140] width 100 height 14
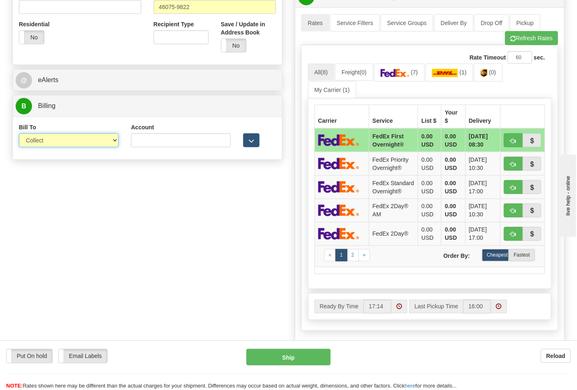
select select "2"
click at [19, 134] on select "Sender Recipient Third Party Collect" at bounding box center [69, 140] width 100 height 14
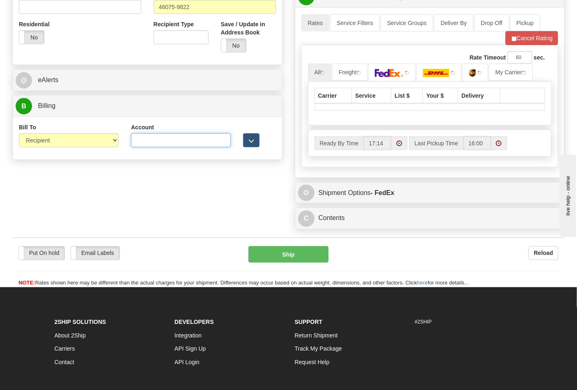
click at [133, 142] on input "Account" at bounding box center [181, 140] width 100 height 14
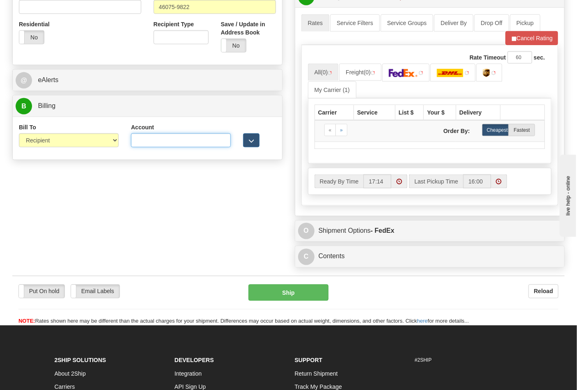
type input "587102"
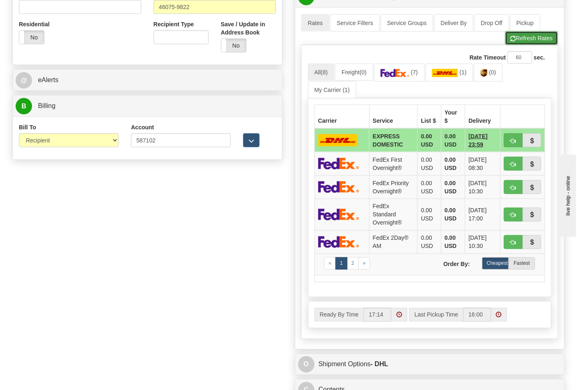
click at [532, 41] on button "Refresh Rates" at bounding box center [531, 38] width 53 height 14
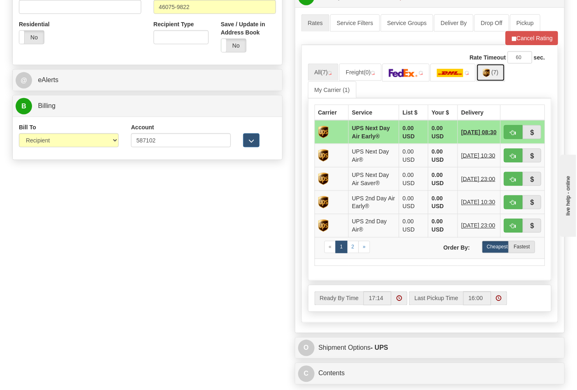
click at [497, 75] on span "(7)" at bounding box center [495, 72] width 7 height 7
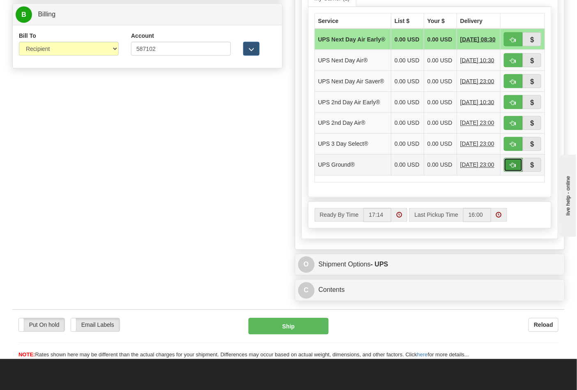
drag, startPoint x: 512, startPoint y: 182, endPoint x: 507, endPoint y: 182, distance: 4.5
click at [512, 168] on span "button" at bounding box center [514, 165] width 6 height 5
type input "03"
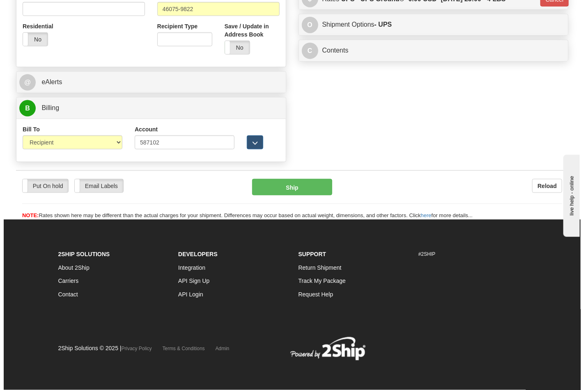
scroll to position [318, 0]
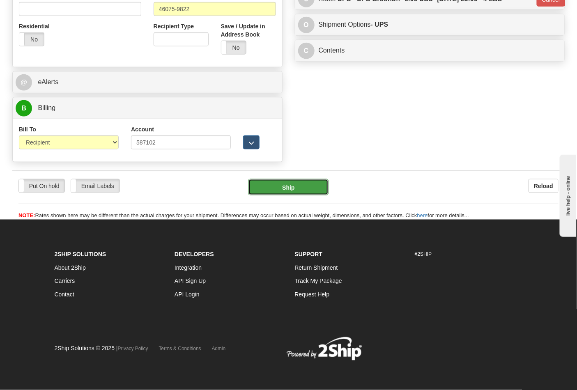
click at [298, 186] on button "Ship" at bounding box center [288, 187] width 80 height 16
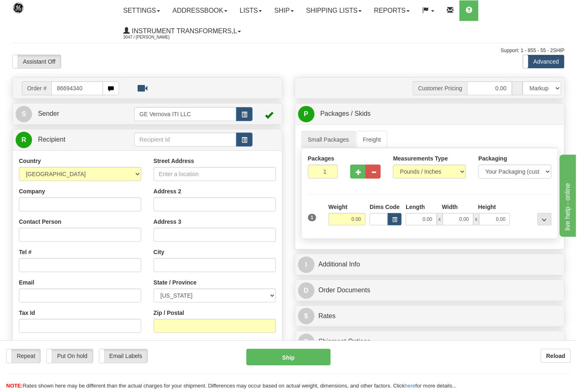
type input "86694340"
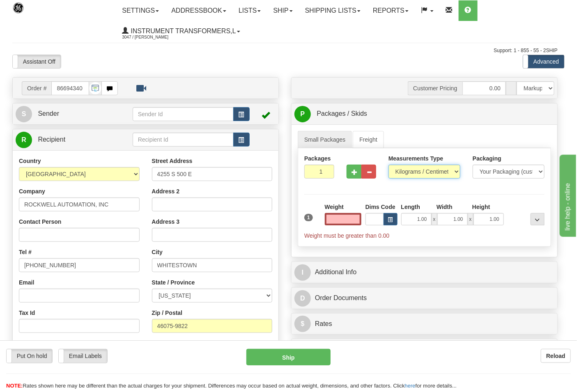
type input "0.00"
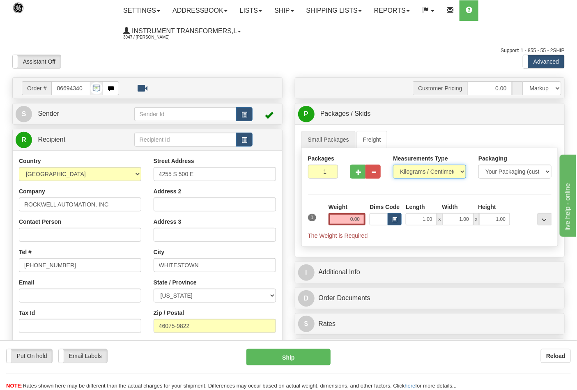
click at [414, 174] on select "Pounds / Inches Kilograms / Centimeters" at bounding box center [429, 172] width 73 height 14
select select "0"
click at [393, 165] on select "Pounds / Inches Kilograms / Centimeters" at bounding box center [429, 172] width 73 height 14
click at [366, 216] on input "0.00" at bounding box center [347, 219] width 37 height 12
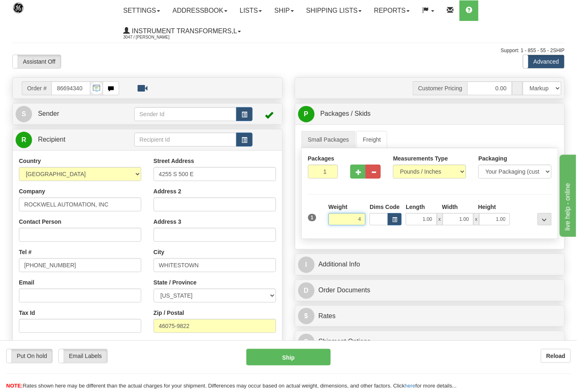
click button "Delete" at bounding box center [0, 0] width 0 height 0
type input "4.00"
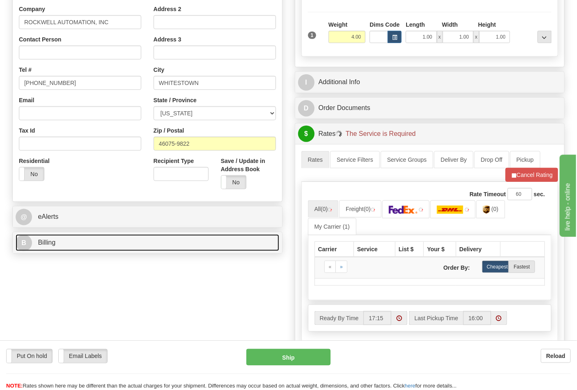
click at [100, 246] on link "B Billing" at bounding box center [148, 243] width 264 height 17
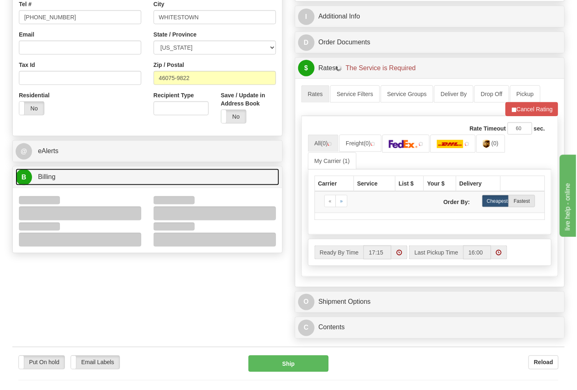
scroll to position [319, 0]
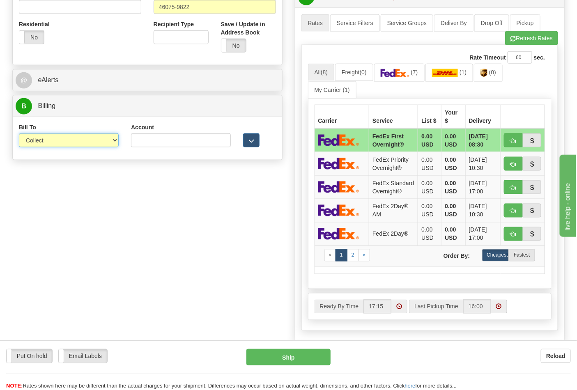
click at [52, 141] on select "Sender Recipient Third Party Collect" at bounding box center [69, 140] width 100 height 14
click at [19, 134] on select "Sender Recipient Third Party Collect" at bounding box center [69, 140] width 100 height 14
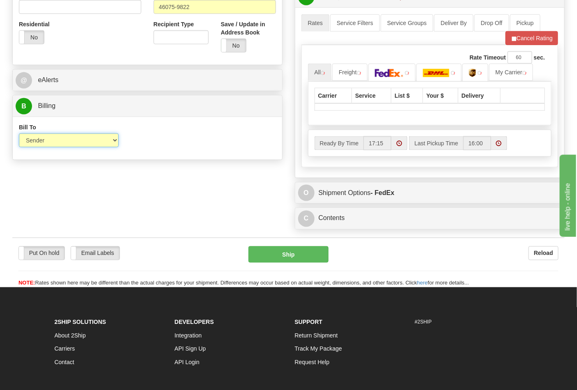
click at [49, 146] on select "Sender Recipient Third Party Collect" at bounding box center [69, 140] width 100 height 14
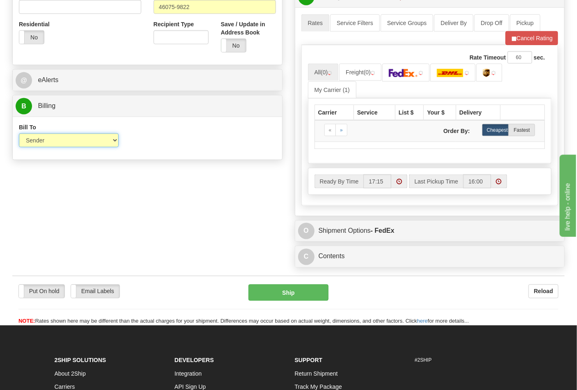
select select "2"
click at [19, 134] on select "Sender Recipient Third Party Collect" at bounding box center [69, 140] width 100 height 14
click at [174, 141] on input "Account" at bounding box center [164, 140] width 71 height 14
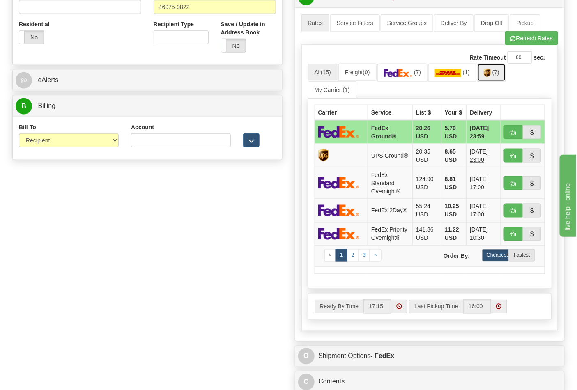
click at [504, 72] on link "(7)" at bounding box center [491, 73] width 29 height 18
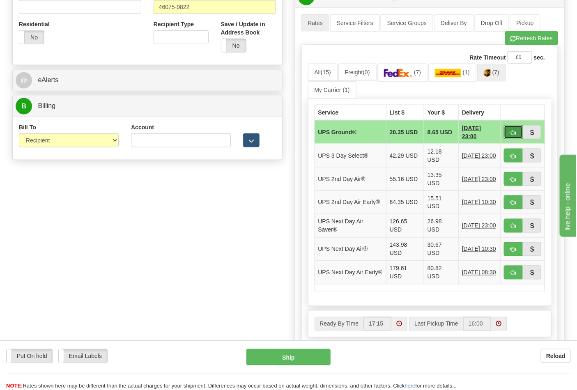
click at [512, 133] on span "button" at bounding box center [514, 132] width 6 height 5
type input "03"
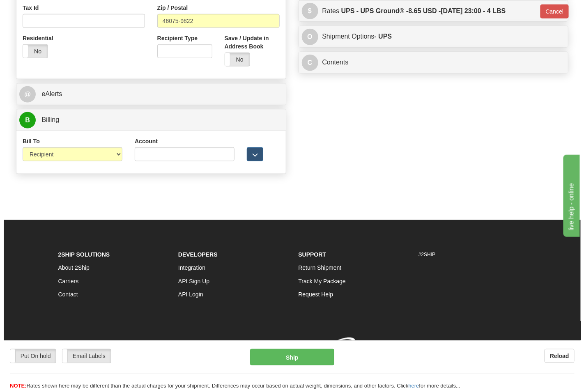
scroll to position [306, 0]
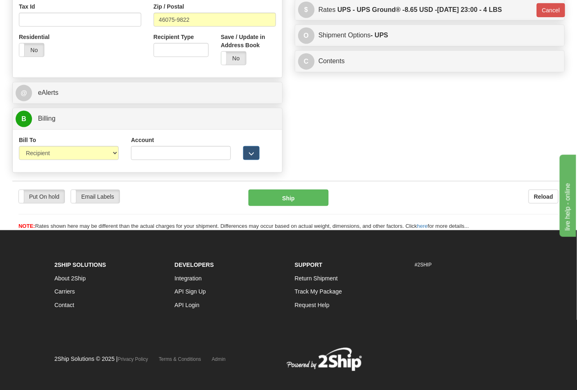
click at [294, 186] on div "Put On hold Put On hold Email Labels Email Labels Edit Reload Ship Reload" at bounding box center [288, 206] width 552 height 50
click at [306, 198] on button "Ship" at bounding box center [288, 198] width 80 height 16
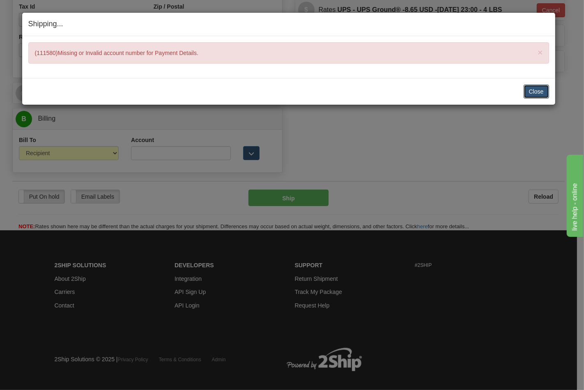
click at [539, 92] on button "Close" at bounding box center [536, 92] width 25 height 14
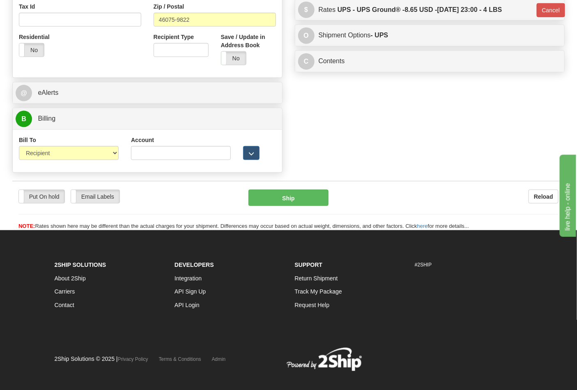
click at [142, 146] on div "Account" at bounding box center [181, 148] width 100 height 24
click at [150, 154] on input "Account" at bounding box center [181, 153] width 100 height 14
type input "587102"
click at [263, 206] on button "Ship" at bounding box center [288, 198] width 80 height 16
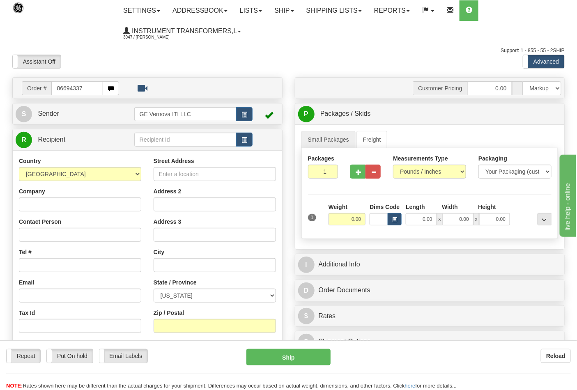
type input "86694337"
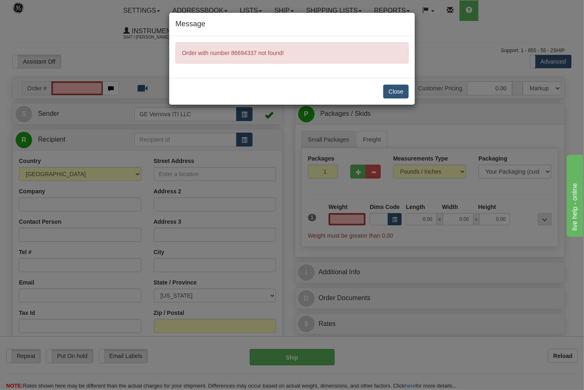
type input "0.00"
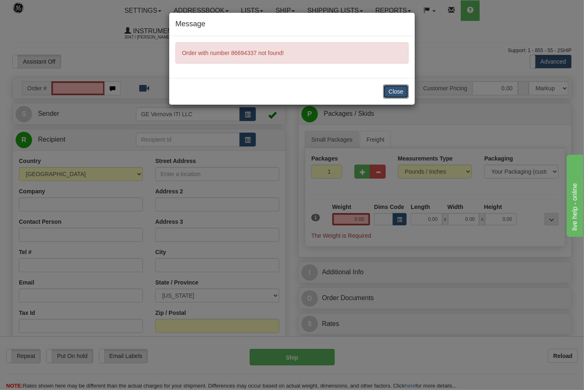
click at [386, 94] on button "Close" at bounding box center [395, 92] width 25 height 14
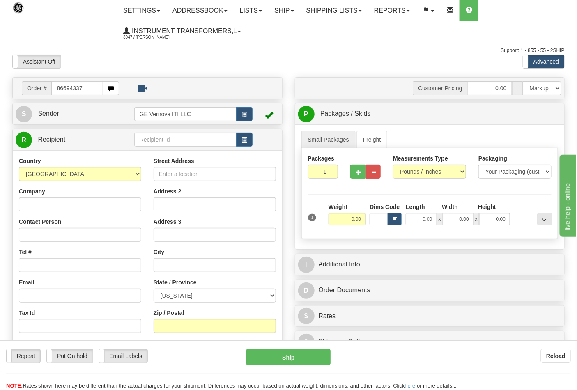
type input "86694337"
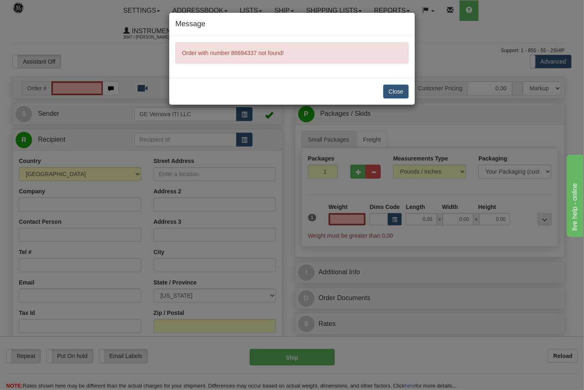
type input "0.00"
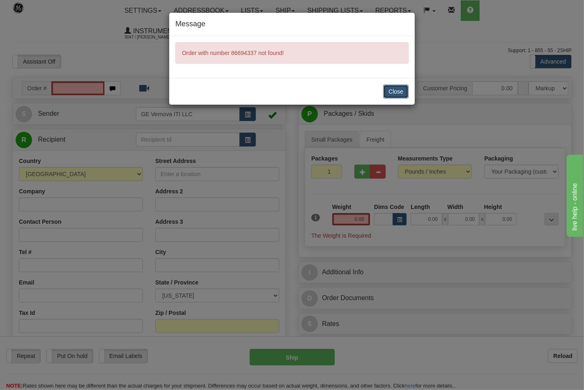
click at [398, 95] on button "Close" at bounding box center [395, 92] width 25 height 14
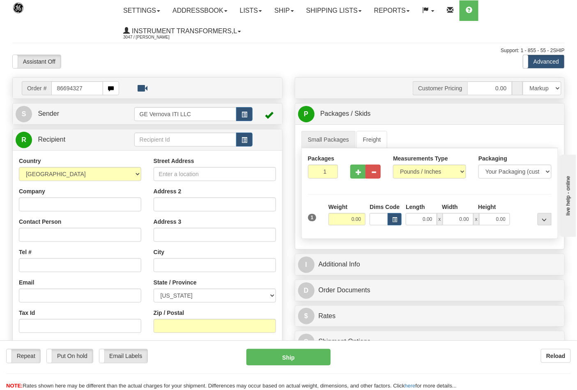
type input "86694327"
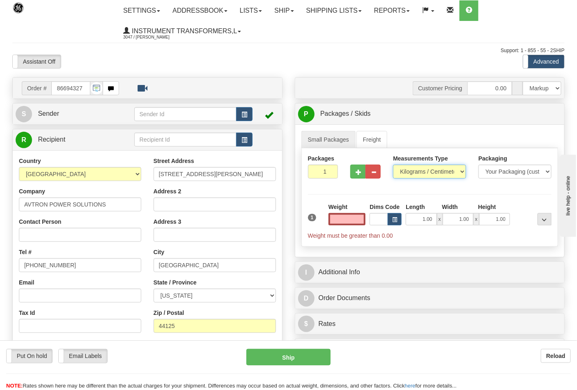
type input "0.00"
click at [412, 172] on select "Pounds / Inches Kilograms / Centimeters" at bounding box center [429, 172] width 73 height 14
select select "0"
click at [393, 165] on select "Pounds / Inches Kilograms / Centimeters" at bounding box center [429, 172] width 73 height 14
click at [364, 219] on input "0.00" at bounding box center [347, 219] width 37 height 12
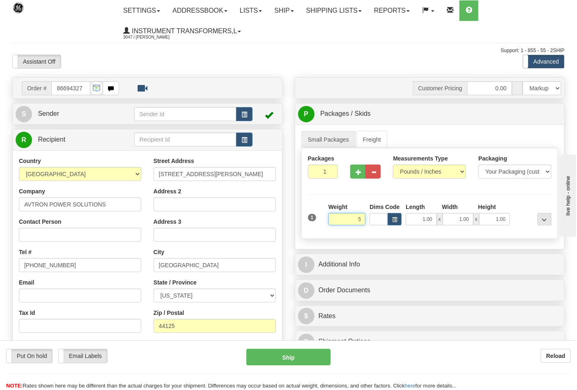
click button "Delete" at bounding box center [0, 0] width 0 height 0
type input "5.00"
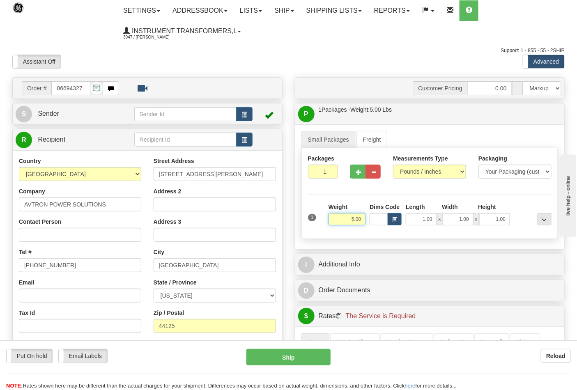
scroll to position [137, 0]
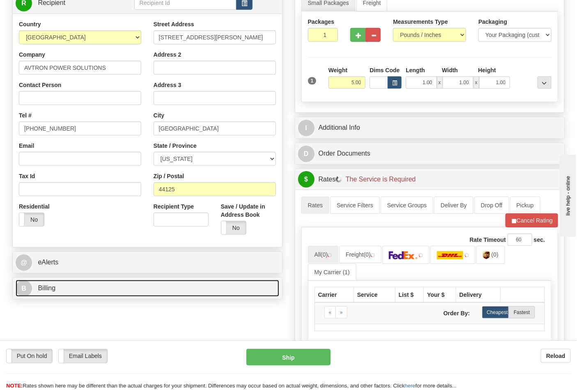
click at [76, 282] on link "B Billing" at bounding box center [148, 288] width 264 height 17
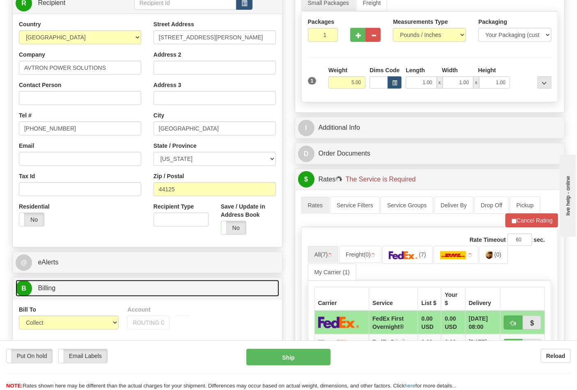
scroll to position [182, 0]
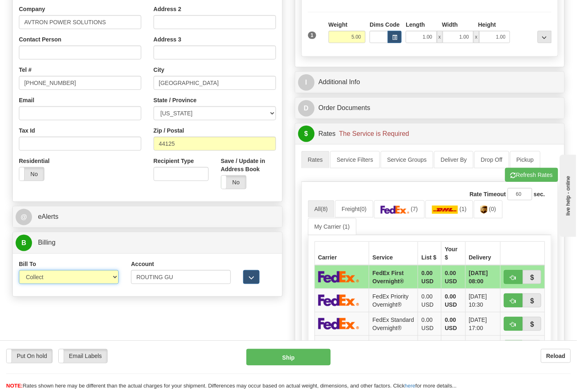
click at [67, 280] on select "Sender Recipient Third Party Collect" at bounding box center [69, 277] width 100 height 14
select select "2"
click at [19, 271] on select "Sender Recipient Third Party Collect" at bounding box center [69, 277] width 100 height 14
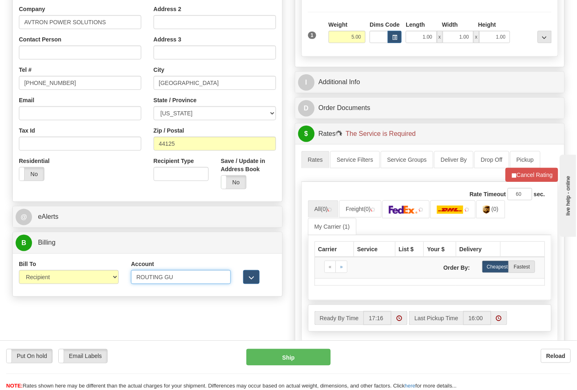
drag, startPoint x: 189, startPoint y: 280, endPoint x: 95, endPoint y: 283, distance: 94.1
click at [95, 283] on div "Bill To Sender Recipient Third Party Collect Account ROUTING GU 3rd Party Accou…" at bounding box center [147, 275] width 269 height 30
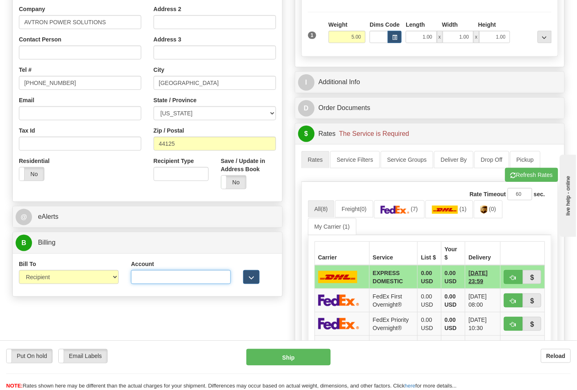
paste input "28w95a"
type input "28w95a"
click at [524, 180] on button "Refresh Rates" at bounding box center [531, 175] width 53 height 14
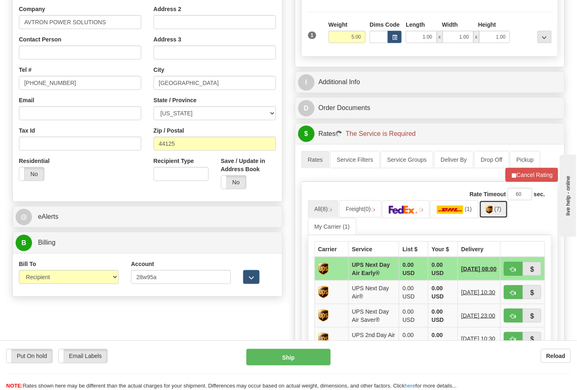
click at [496, 215] on link "(7)" at bounding box center [493, 209] width 29 height 18
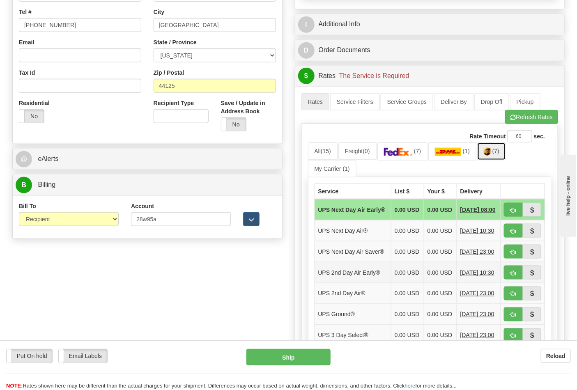
scroll to position [319, 0]
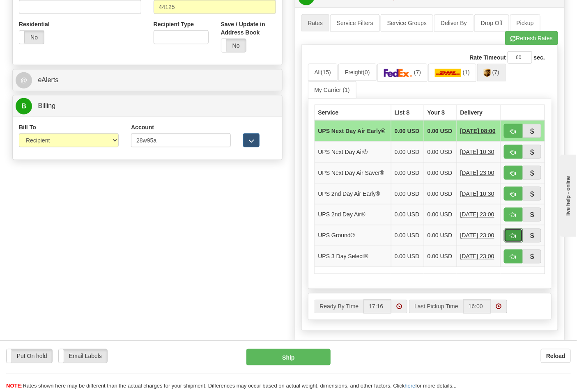
drag, startPoint x: 517, startPoint y: 246, endPoint x: 478, endPoint y: 259, distance: 40.8
click at [515, 243] on button "button" at bounding box center [513, 236] width 19 height 14
type input "03"
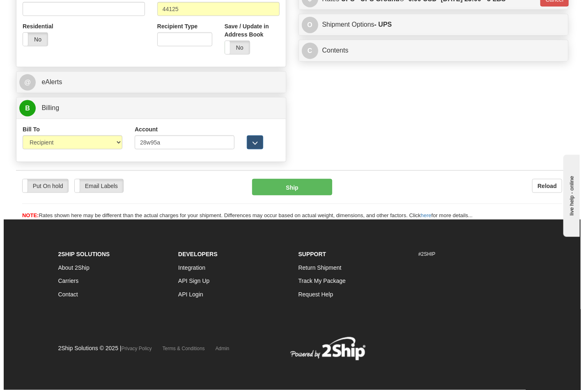
scroll to position [306, 0]
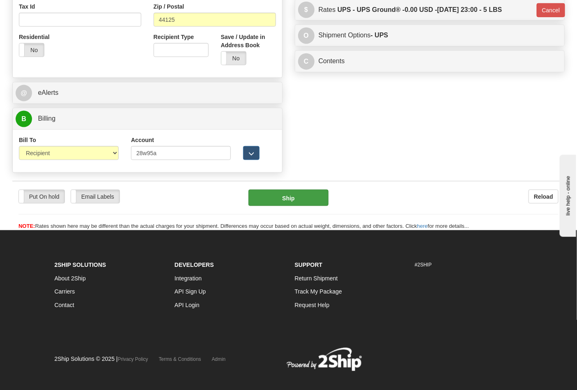
click at [285, 207] on div "Put On hold Put On hold Email Labels Email Labels Edit Reload Ship" at bounding box center [288, 210] width 552 height 41
click at [288, 205] on button "Ship" at bounding box center [288, 198] width 80 height 16
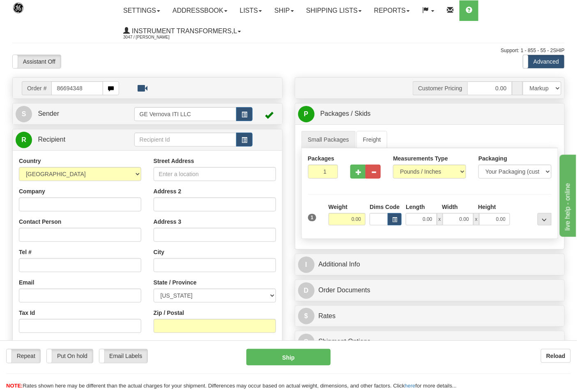
type input "86694348"
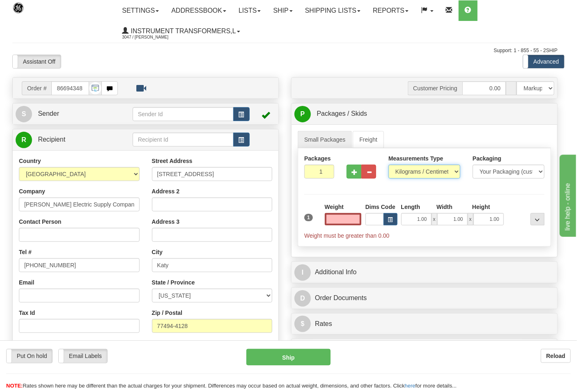
type input "0.00"
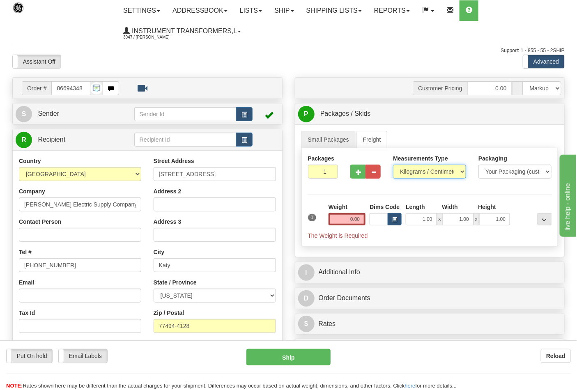
drag, startPoint x: 408, startPoint y: 173, endPoint x: 409, endPoint y: 178, distance: 5.4
click at [409, 173] on select "Pounds / Inches Kilograms / Centimeters" at bounding box center [429, 172] width 73 height 14
select select "0"
click at [393, 165] on select "Pounds / Inches Kilograms / Centimeters" at bounding box center [429, 172] width 73 height 14
click at [364, 219] on input "0.00" at bounding box center [347, 219] width 37 height 12
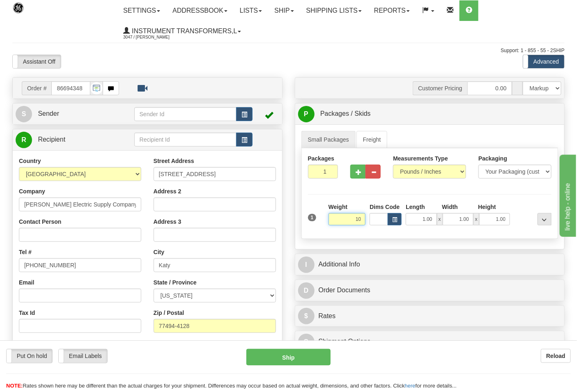
click button "Delete" at bounding box center [0, 0] width 0 height 0
type input "10.00"
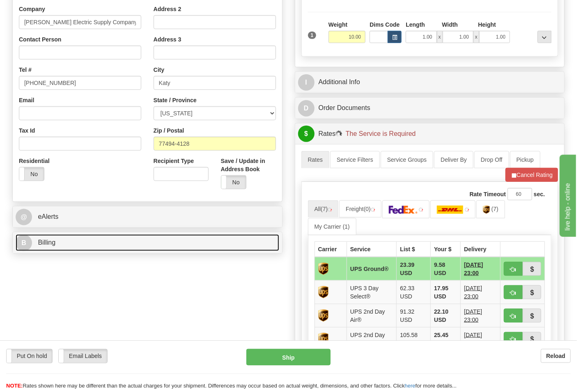
click at [70, 244] on link "B Billing" at bounding box center [148, 243] width 264 height 17
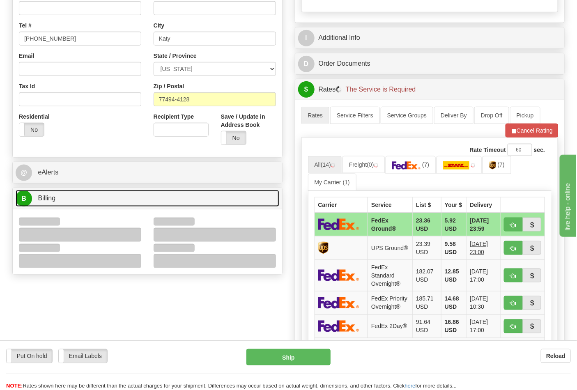
scroll to position [274, 0]
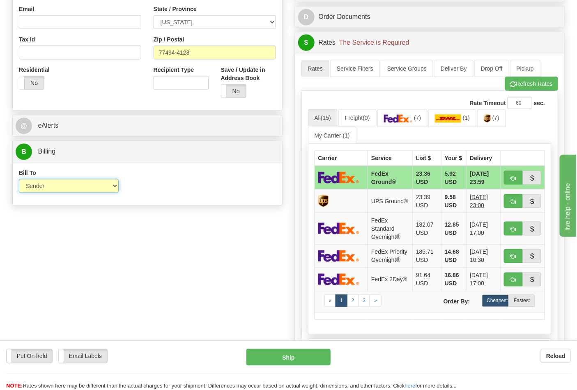
click at [44, 187] on select "Sender Recipient Third Party Collect" at bounding box center [69, 186] width 100 height 14
click at [145, 232] on div "Order # 86694348 S Sender" at bounding box center [288, 123] width 565 height 639
click at [495, 126] on link "(7)" at bounding box center [491, 118] width 29 height 18
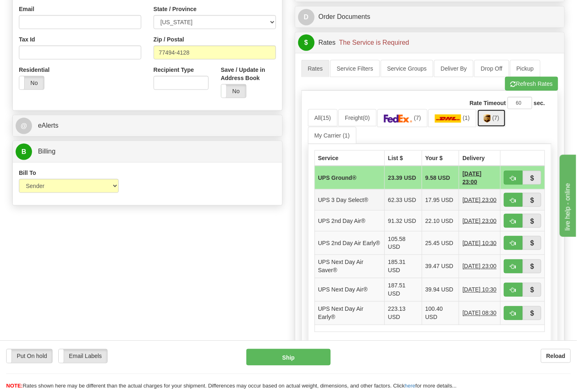
scroll to position [319, 0]
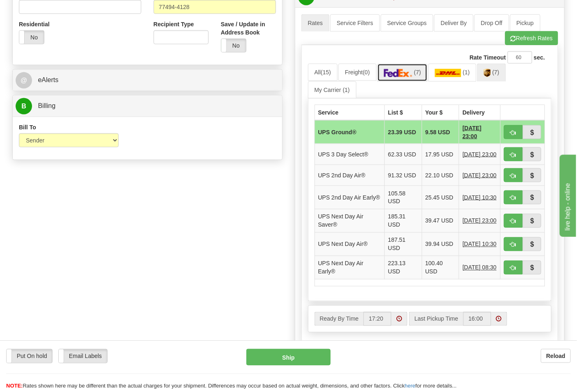
click at [394, 79] on link "(7)" at bounding box center [402, 73] width 51 height 18
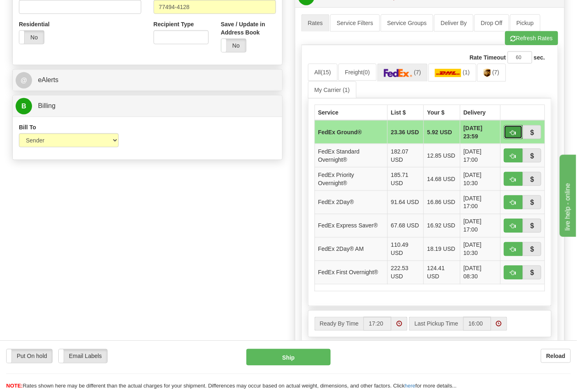
click at [507, 134] on button "button" at bounding box center [513, 132] width 19 height 14
type input "92"
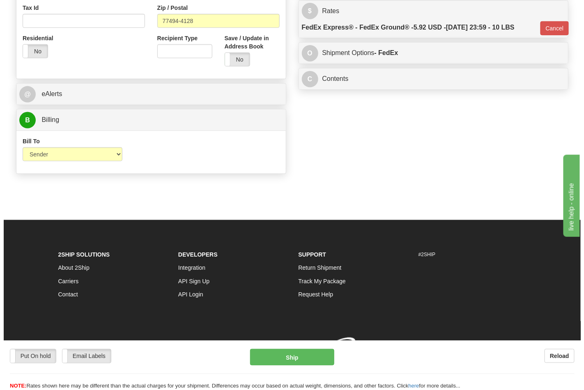
scroll to position [306, 0]
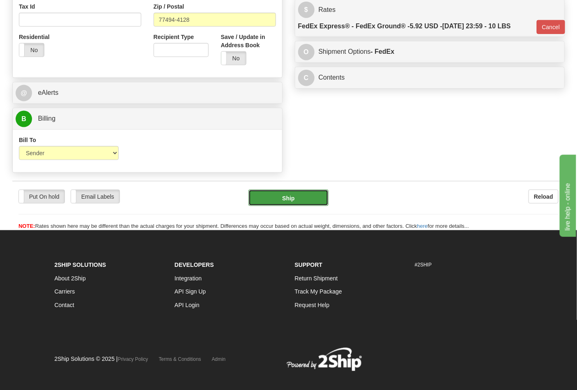
click at [293, 191] on button "Ship" at bounding box center [288, 198] width 80 height 16
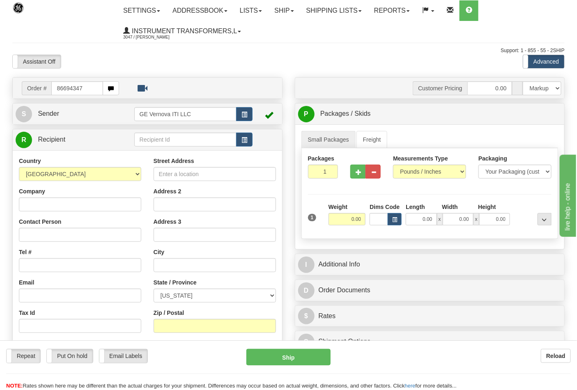
type input "86694347"
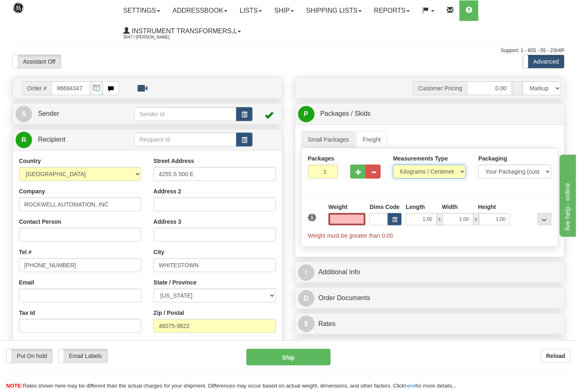
type input "0.00"
drag, startPoint x: 415, startPoint y: 169, endPoint x: 416, endPoint y: 177, distance: 8.7
click at [415, 169] on select "Pounds / Inches Kilograms / Centimeters" at bounding box center [429, 172] width 73 height 14
select select "0"
click at [393, 165] on select "Pounds / Inches Kilograms / Centimeters" at bounding box center [429, 172] width 73 height 14
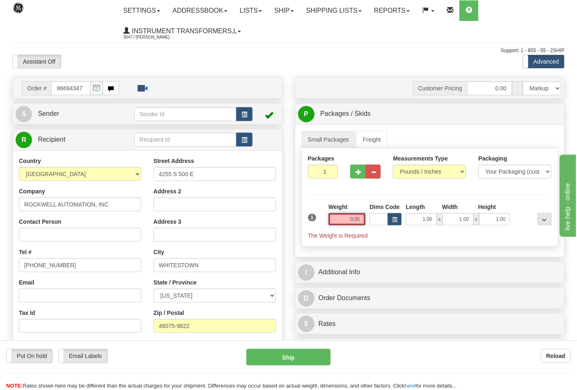
click at [363, 222] on input "0.00" at bounding box center [347, 219] width 37 height 12
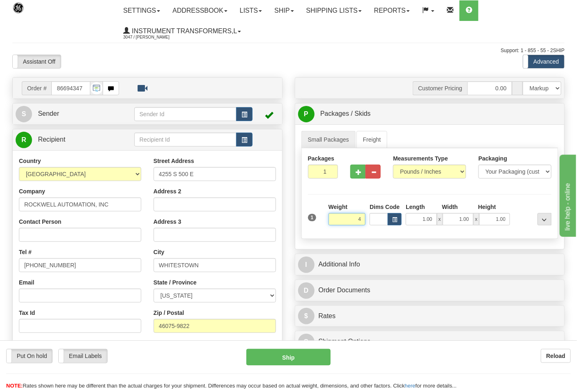
click button "Delete" at bounding box center [0, 0] width 0 height 0
type input "4.00"
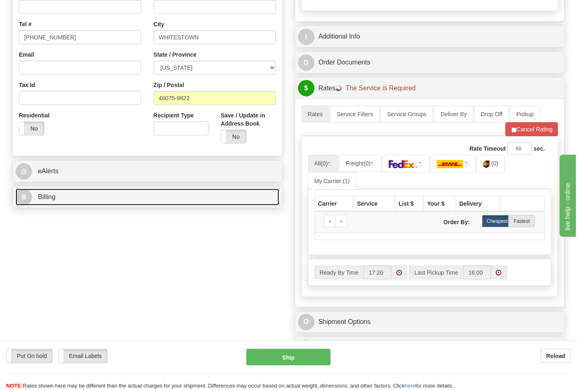
click at [89, 196] on link "B Billing" at bounding box center [148, 197] width 264 height 17
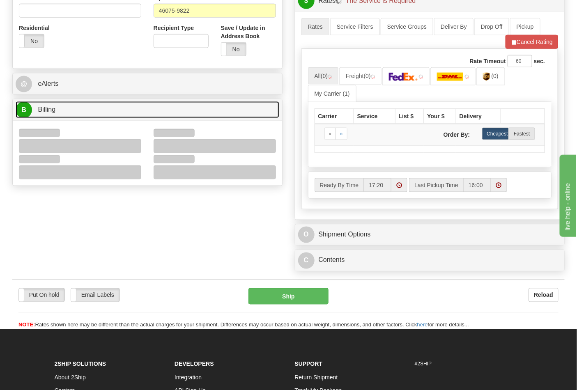
scroll to position [319, 0]
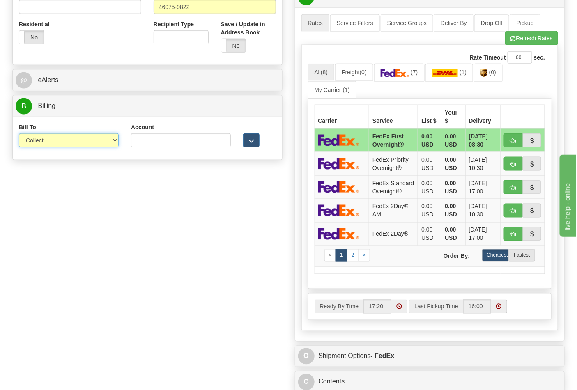
drag, startPoint x: 51, startPoint y: 155, endPoint x: 46, endPoint y: 146, distance: 10.5
click at [46, 145] on select "Sender Recipient Third Party Collect" at bounding box center [69, 140] width 100 height 14
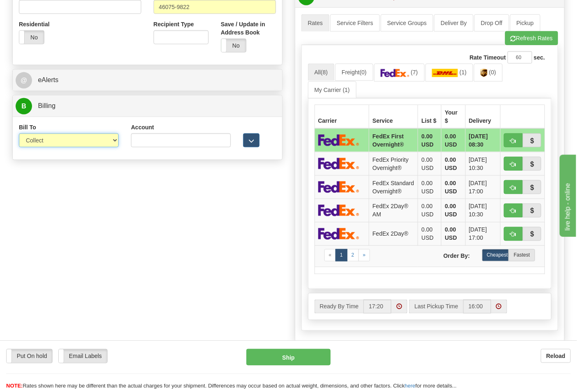
select select "2"
click at [19, 134] on select "Sender Recipient Third Party Collect" at bounding box center [69, 140] width 100 height 14
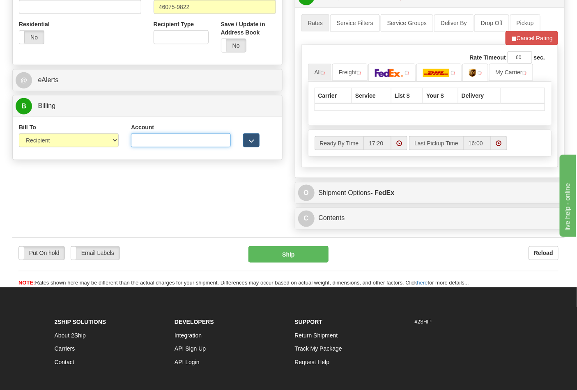
drag, startPoint x: 141, startPoint y: 140, endPoint x: 159, endPoint y: 148, distance: 19.7
click at [141, 140] on input "Account" at bounding box center [181, 140] width 100 height 14
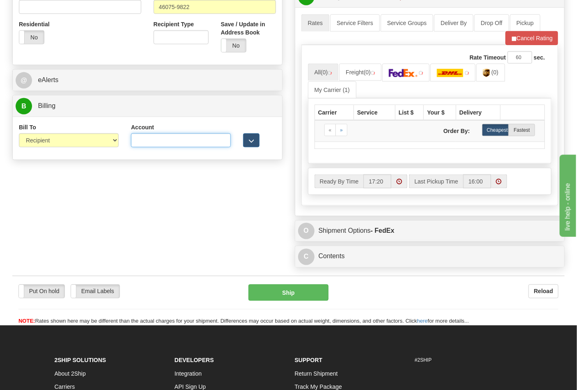
type input "587102"
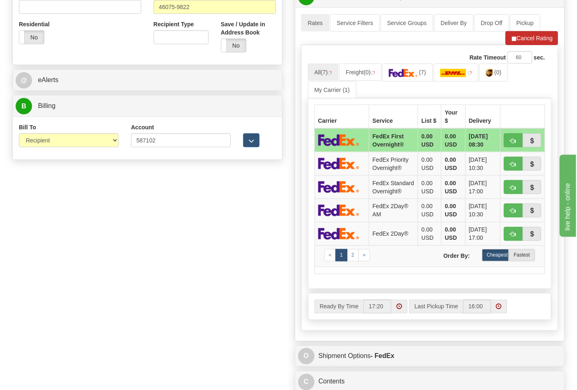
click at [0, 0] on button "Refresh Rates" at bounding box center [0, 0] width 0 height 0
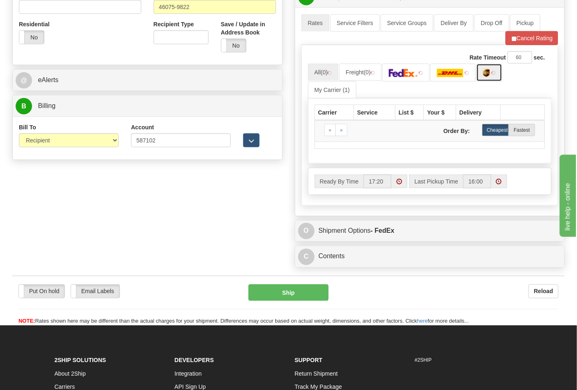
click at [486, 76] on img at bounding box center [486, 73] width 7 height 8
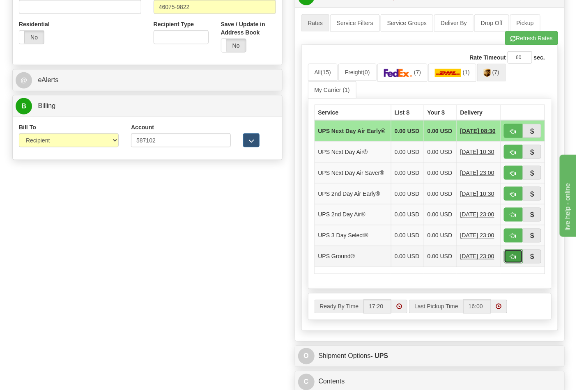
click at [512, 260] on span "button" at bounding box center [514, 257] width 6 height 5
type input "03"
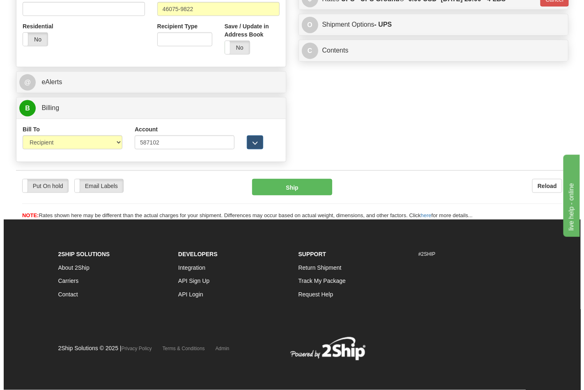
scroll to position [306, 0]
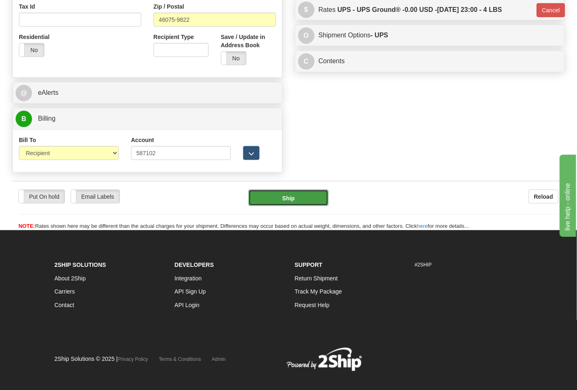
click at [277, 203] on button "Ship" at bounding box center [288, 198] width 80 height 16
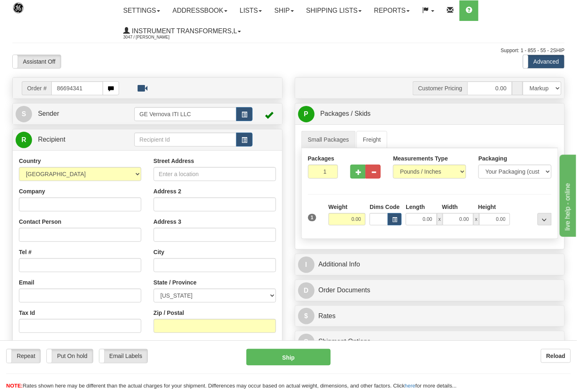
type input "86694341"
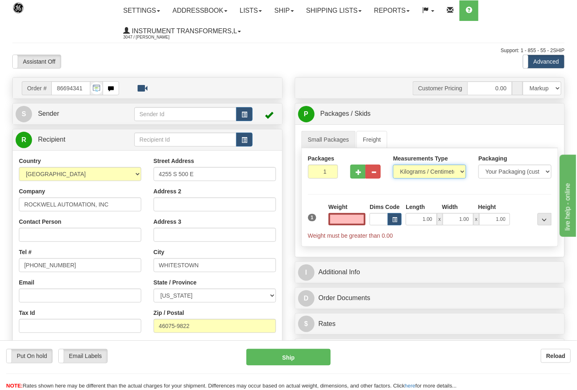
type input "0.00"
click at [426, 173] on select "Pounds / Inches Kilograms / Centimeters" at bounding box center [429, 172] width 73 height 14
select select "0"
click at [393, 165] on select "Pounds / Inches Kilograms / Centimeters" at bounding box center [429, 172] width 73 height 14
click at [359, 222] on input "0.00" at bounding box center [347, 219] width 37 height 12
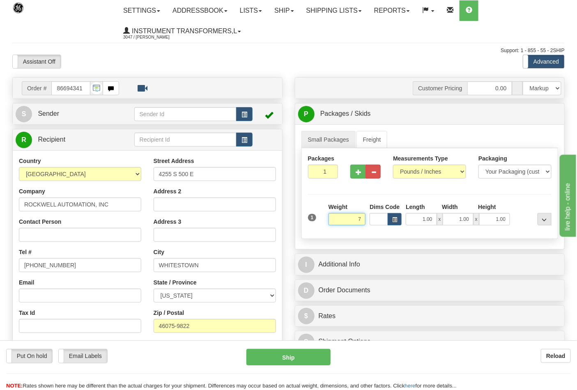
click button "Delete" at bounding box center [0, 0] width 0 height 0
type input "7.00"
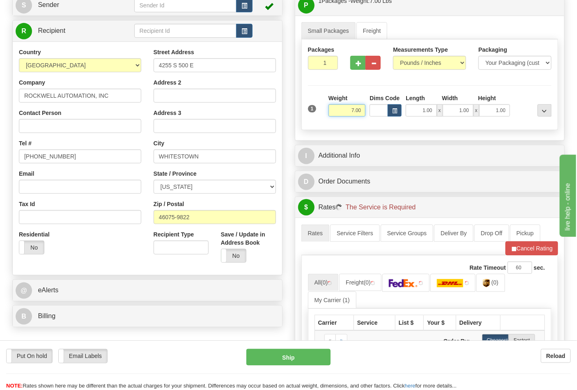
scroll to position [182, 0]
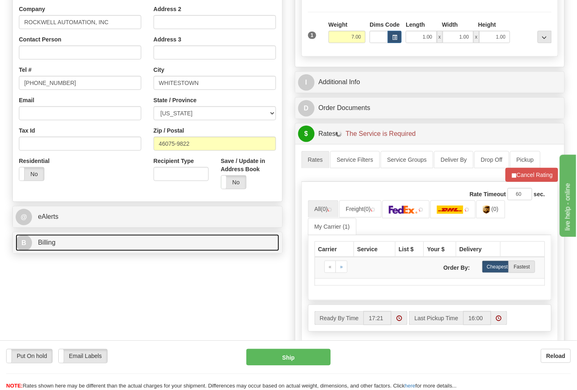
click at [75, 242] on link "B Billing" at bounding box center [148, 243] width 264 height 17
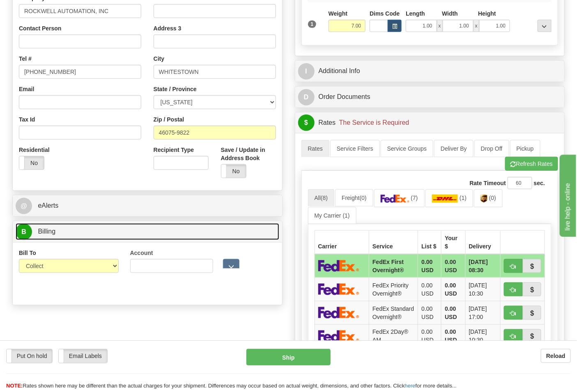
scroll to position [274, 0]
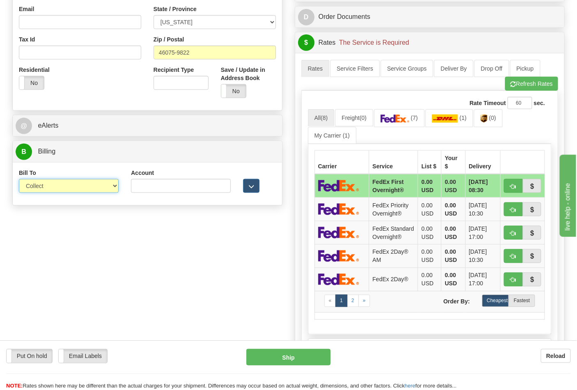
drag, startPoint x: 43, startPoint y: 184, endPoint x: 43, endPoint y: 192, distance: 8.2
click at [43, 184] on select "Sender Recipient Third Party Collect" at bounding box center [69, 186] width 100 height 14
select select "2"
click at [19, 180] on select "Sender Recipient Third Party Collect" at bounding box center [69, 186] width 100 height 14
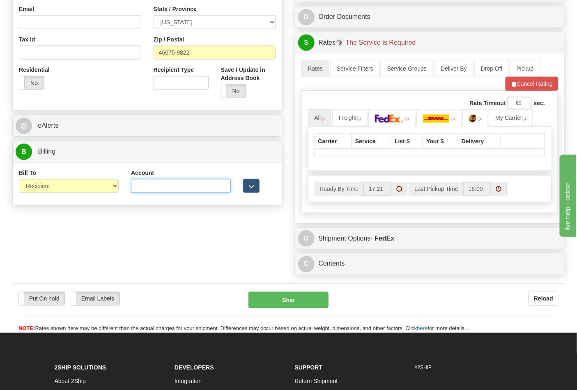
click at [162, 190] on input "Account" at bounding box center [181, 186] width 100 height 14
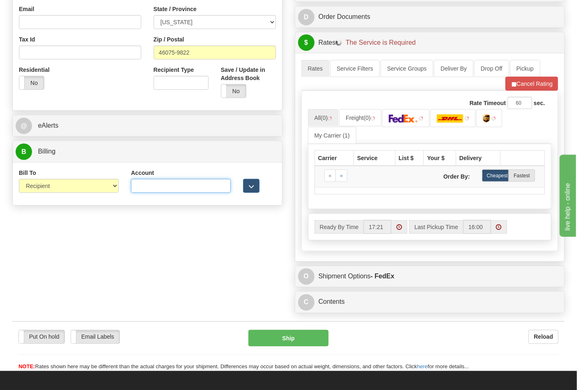
type input "587102"
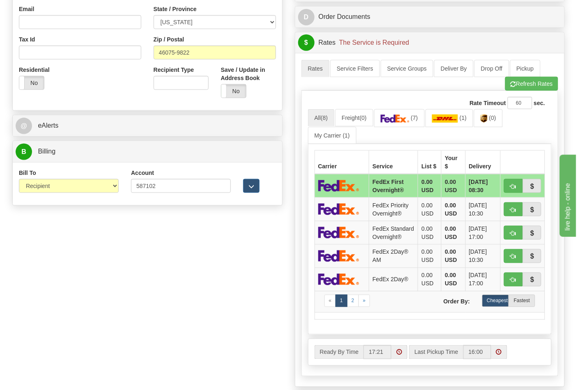
click at [523, 95] on div "Rate Timeout 60 sec. All (8) Freight (0) (7) (1)" at bounding box center [429, 233] width 257 height 285
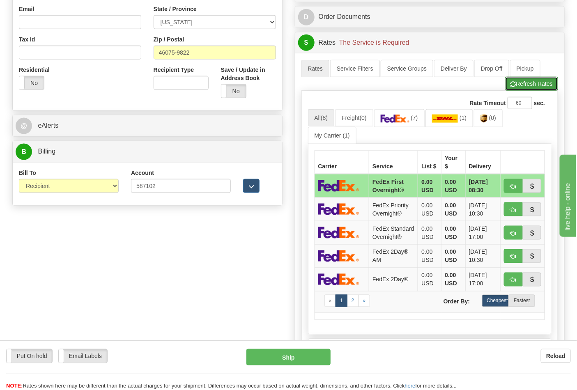
click at [518, 89] on button "Refresh Rates" at bounding box center [531, 84] width 53 height 14
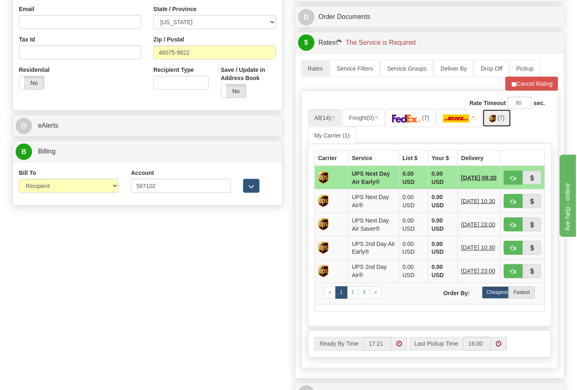
click at [499, 121] on span "(7)" at bounding box center [501, 118] width 7 height 7
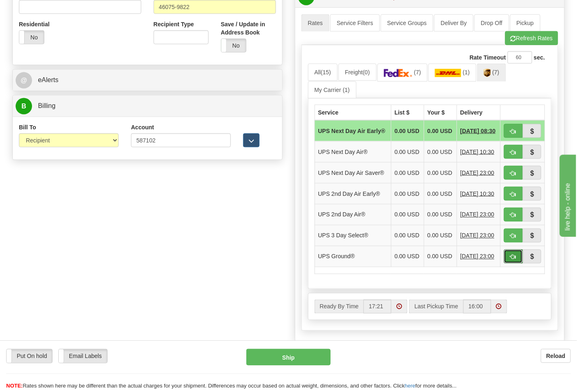
drag, startPoint x: 517, startPoint y: 273, endPoint x: 506, endPoint y: 272, distance: 11.2
click at [515, 264] on button "button" at bounding box center [513, 257] width 19 height 14
type input "03"
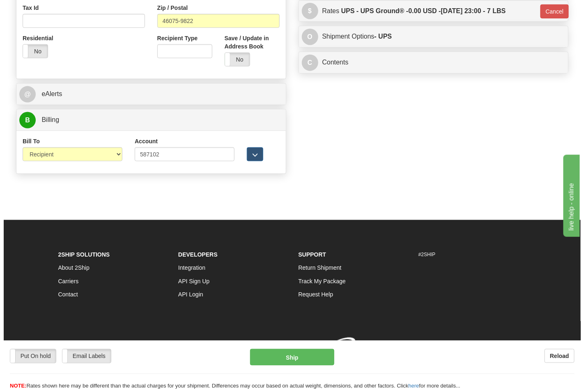
scroll to position [306, 0]
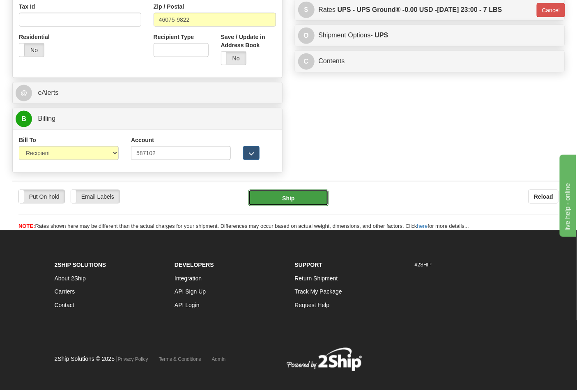
click at [288, 202] on button "Ship" at bounding box center [288, 198] width 80 height 16
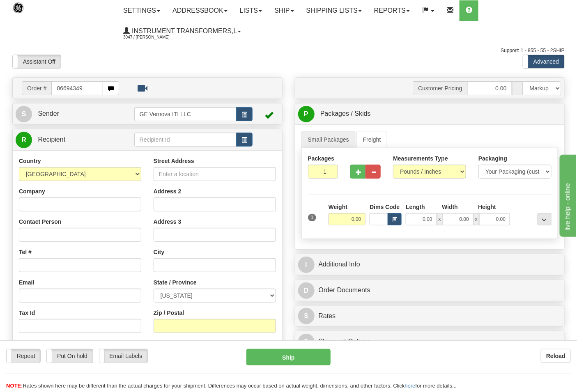
type input "86694349"
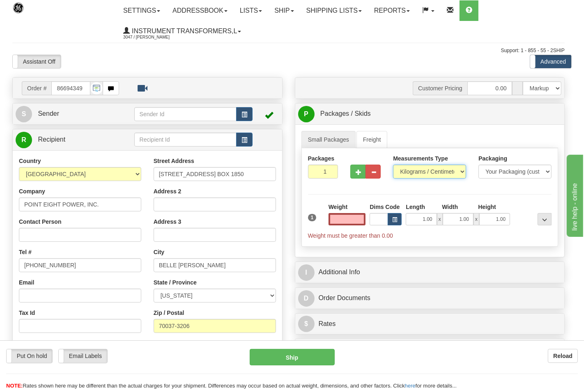
type input "0.00"
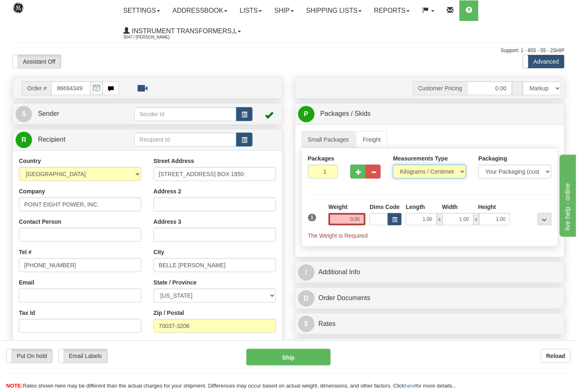
drag, startPoint x: 419, startPoint y: 174, endPoint x: 415, endPoint y: 179, distance: 6.2
click at [419, 174] on select "Pounds / Inches Kilograms / Centimeters" at bounding box center [429, 172] width 73 height 14
select select "0"
click at [393, 165] on select "Pounds / Inches Kilograms / Centimeters" at bounding box center [429, 172] width 73 height 14
click at [357, 223] on input "0.00" at bounding box center [347, 219] width 37 height 12
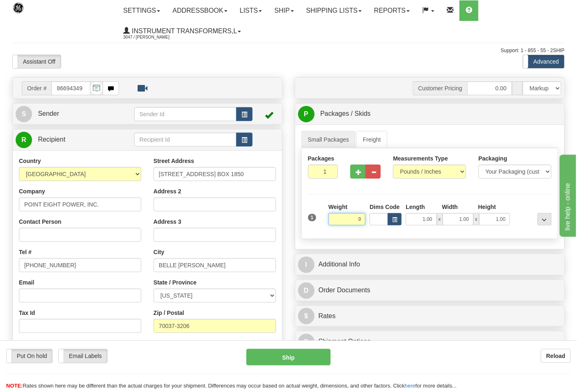
click button "Delete" at bounding box center [0, 0] width 0 height 0
type input "9.00"
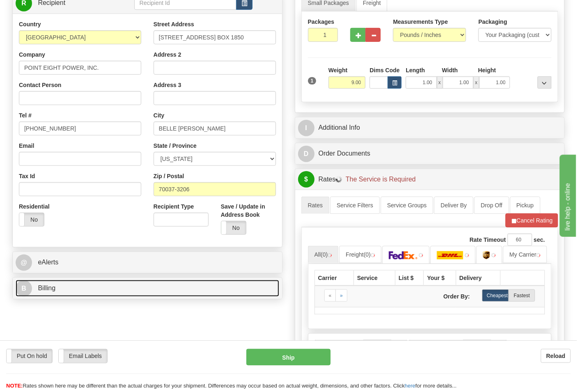
click at [60, 293] on link "B Billing" at bounding box center [148, 288] width 264 height 17
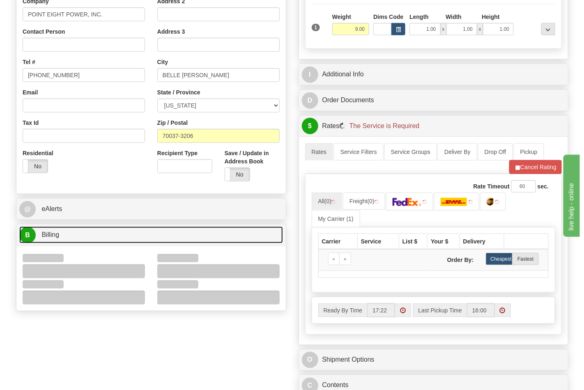
scroll to position [274, 0]
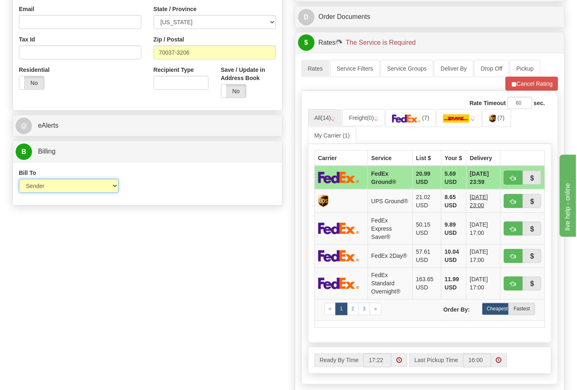
click at [44, 187] on select "Sender Recipient Third Party Collect" at bounding box center [69, 186] width 100 height 14
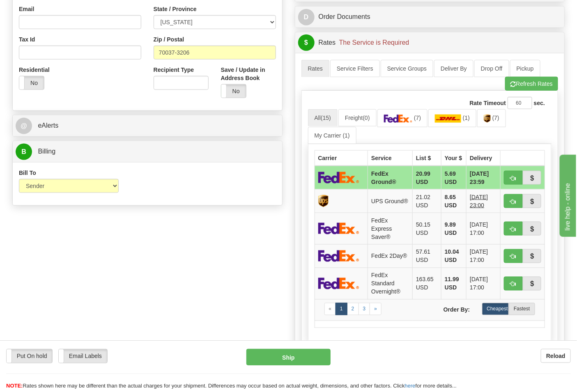
click at [161, 207] on div "Order # 86694349 S" at bounding box center [147, 7] width 283 height 406
click at [426, 103] on div "Rate Timeout 60 sec." at bounding box center [430, 103] width 244 height 12
click at [418, 121] on span "(7)" at bounding box center [417, 118] width 7 height 7
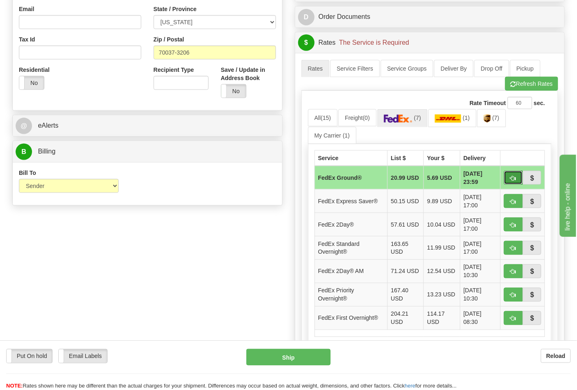
click at [508, 174] on button "button" at bounding box center [513, 178] width 19 height 14
type input "92"
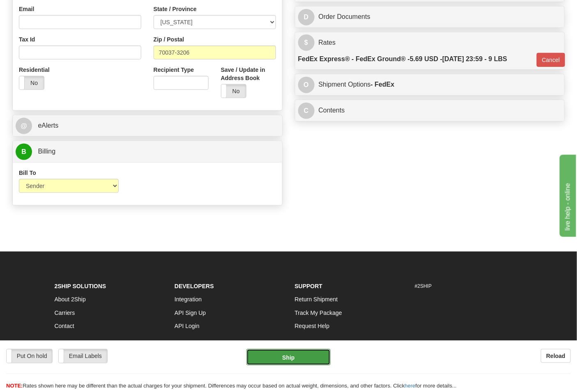
click at [296, 352] on button "Ship" at bounding box center [288, 357] width 84 height 16
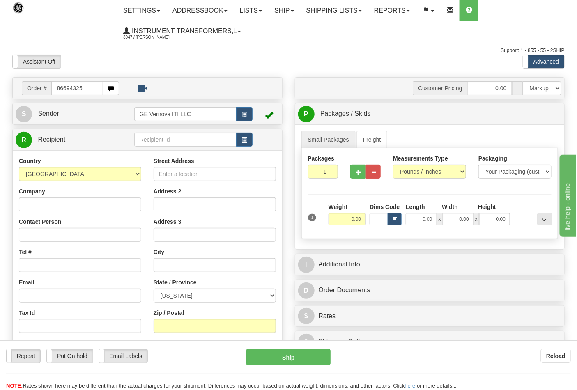
type input "86694325"
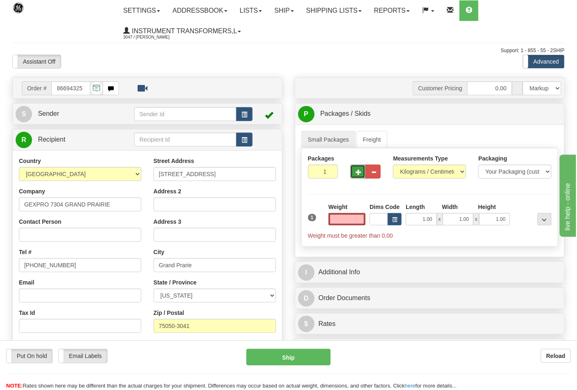
type input "0.00"
click at [363, 176] on button "button" at bounding box center [357, 172] width 15 height 14
click at [361, 176] on button "button" at bounding box center [357, 172] width 15 height 14
type input "4"
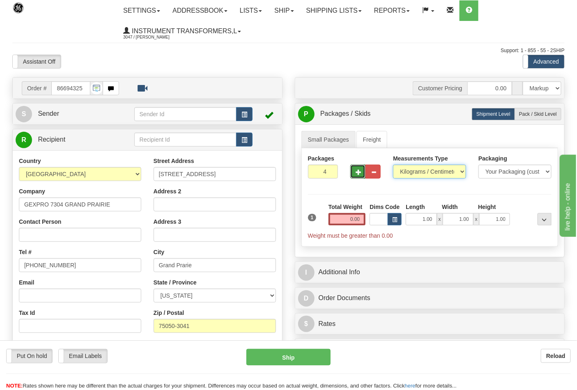
drag, startPoint x: 428, startPoint y: 172, endPoint x: 426, endPoint y: 179, distance: 7.4
click at [428, 172] on select "Pounds / Inches Kilograms / Centimeters" at bounding box center [429, 172] width 73 height 14
select select "0"
click at [393, 165] on select "Pounds / Inches Kilograms / Centimeters" at bounding box center [429, 172] width 73 height 14
click at [529, 116] on span "Pack / Skid Level" at bounding box center [538, 114] width 38 height 6
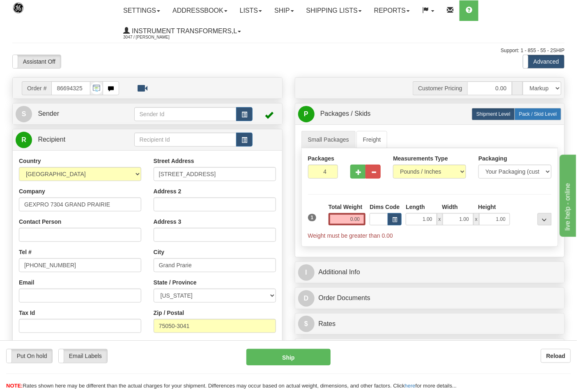
radio input "true"
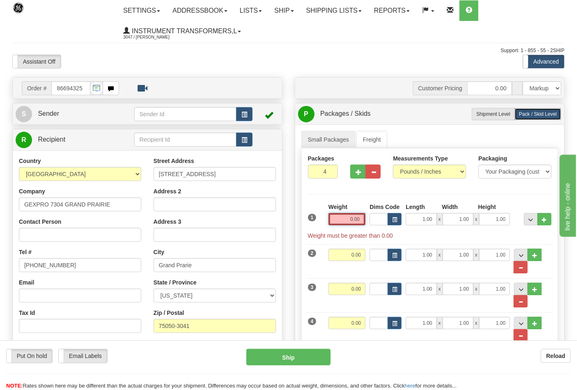
click at [358, 225] on input "0.00" at bounding box center [347, 219] width 37 height 12
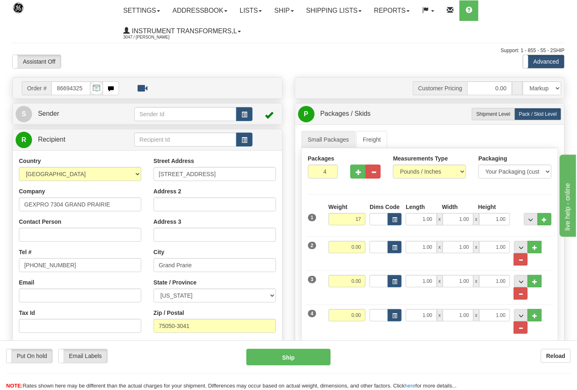
type input "17.00"
click at [368, 255] on div "Weight 0.00" at bounding box center [347, 250] width 41 height 18
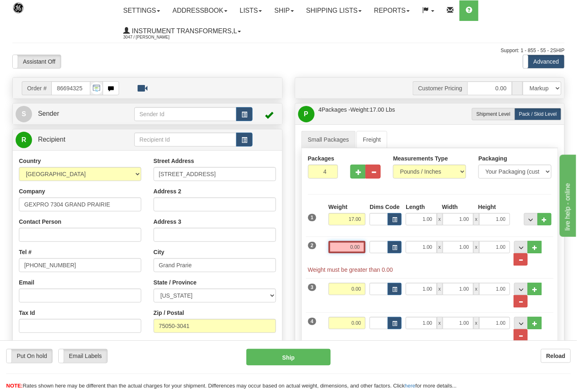
click at [362, 250] on input "0.00" at bounding box center [347, 247] width 37 height 12
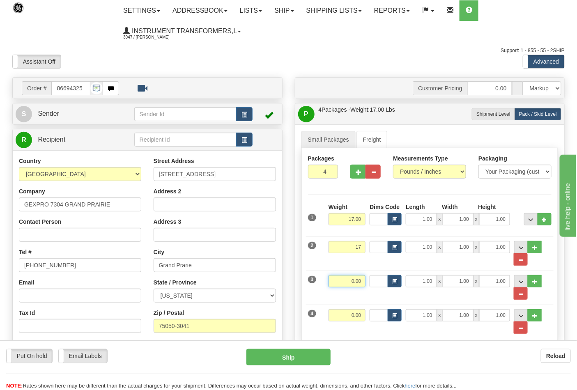
type input "17.00"
click at [366, 285] on input "0.00" at bounding box center [347, 281] width 37 height 12
type input "17.00"
click at [364, 315] on input "0.00" at bounding box center [347, 315] width 37 height 12
click button "Delete" at bounding box center [0, 0] width 0 height 0
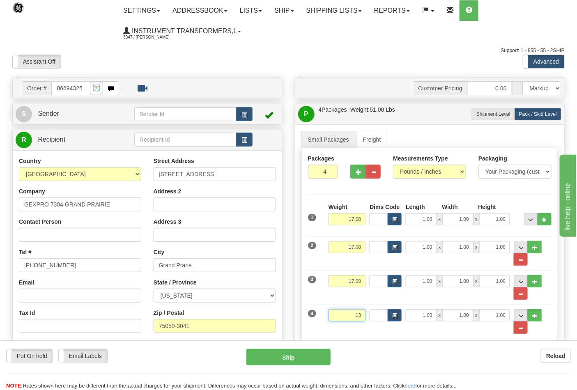
type input "13.00"
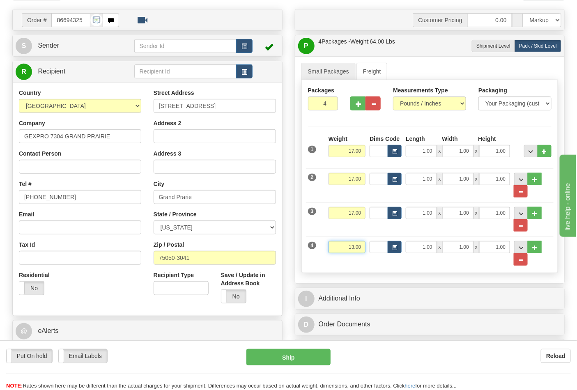
scroll to position [137, 0]
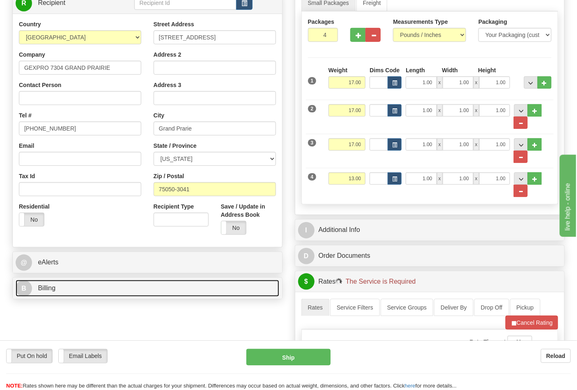
click at [99, 287] on link "B Billing" at bounding box center [148, 288] width 264 height 17
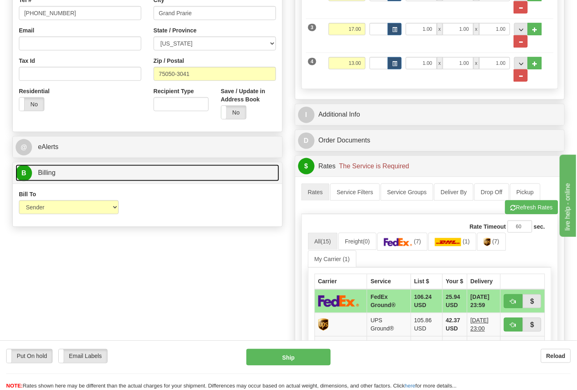
scroll to position [319, 0]
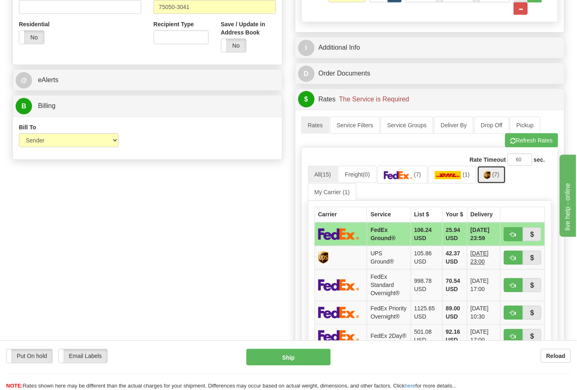
click at [490, 179] on img at bounding box center [487, 175] width 7 height 8
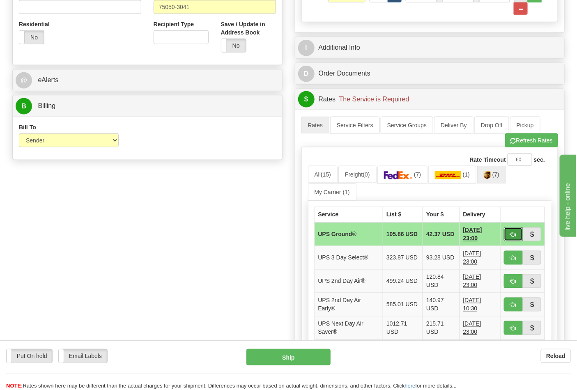
click at [515, 235] on span "button" at bounding box center [514, 234] width 6 height 5
type input "03"
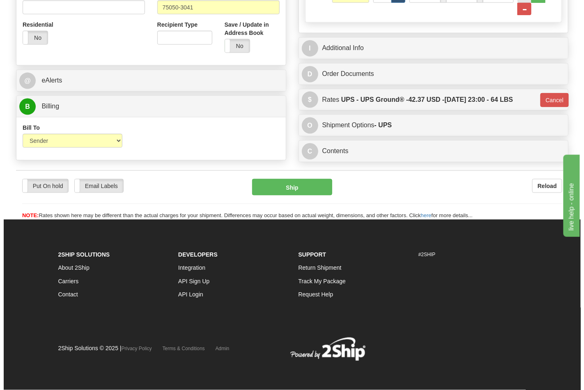
scroll to position [318, 0]
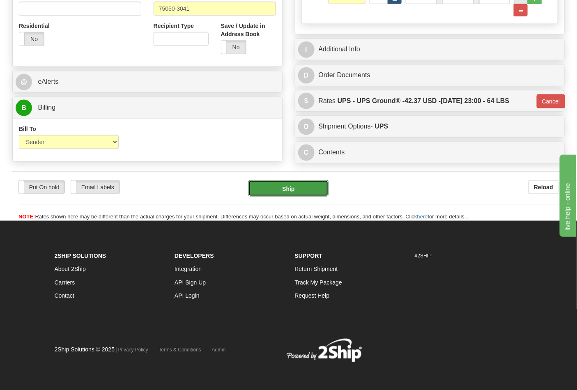
click at [280, 183] on button "Ship" at bounding box center [288, 188] width 80 height 16
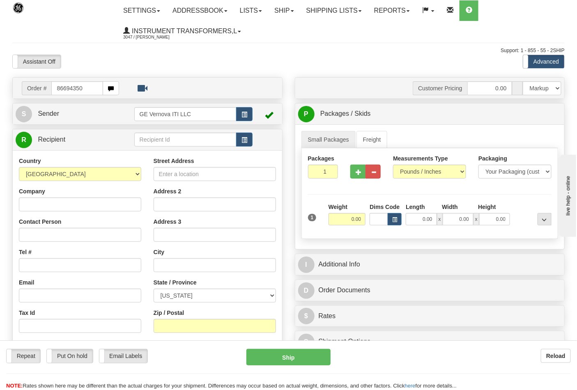
type input "86694350"
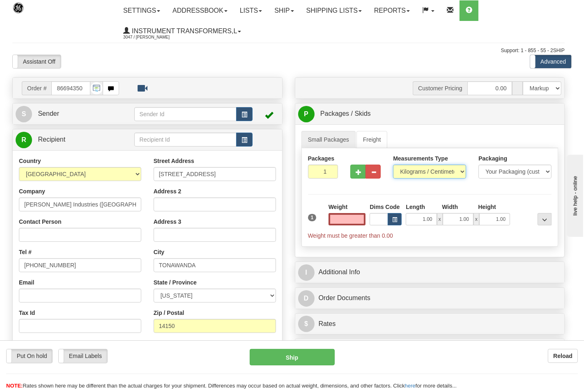
type input "0.00"
drag, startPoint x: 415, startPoint y: 171, endPoint x: 414, endPoint y: 177, distance: 5.8
click at [415, 171] on select "Pounds / Inches Kilograms / Centimeters" at bounding box center [429, 172] width 73 height 14
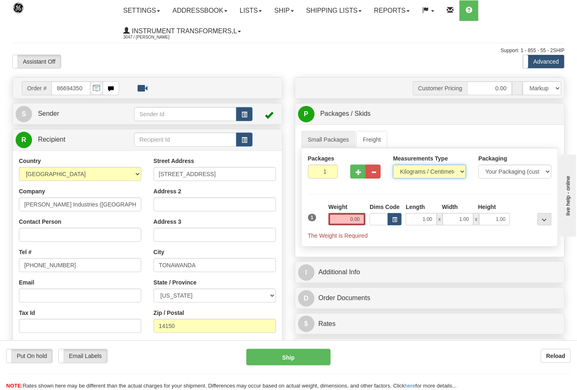
select select "0"
click at [393, 165] on select "Pounds / Inches Kilograms / Centimeters" at bounding box center [429, 172] width 73 height 14
click at [364, 223] on input "0.00" at bounding box center [347, 219] width 37 height 12
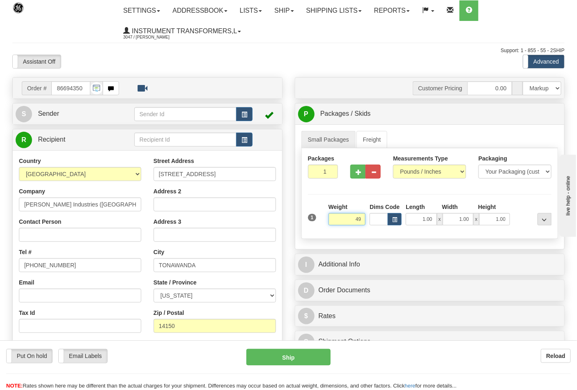
click button "Delete" at bounding box center [0, 0] width 0 height 0
type input "49.00"
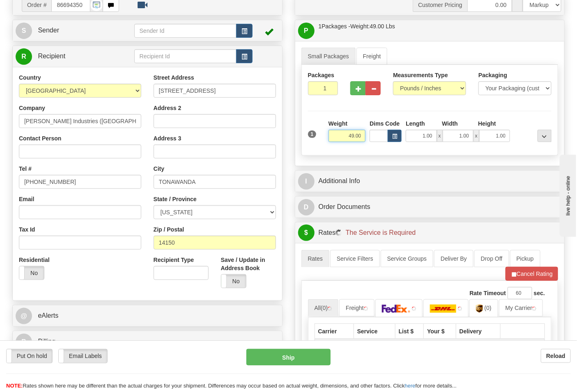
scroll to position [182, 0]
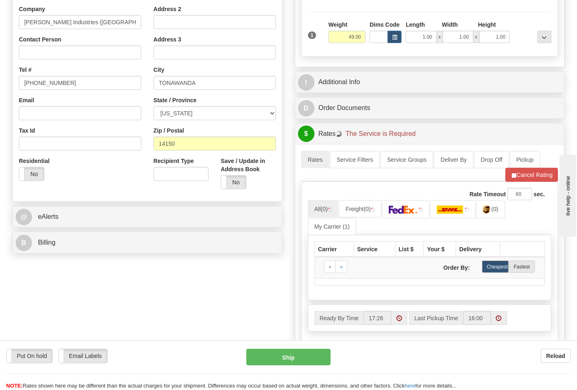
click at [89, 234] on div "B Billing" at bounding box center [147, 242] width 269 height 21
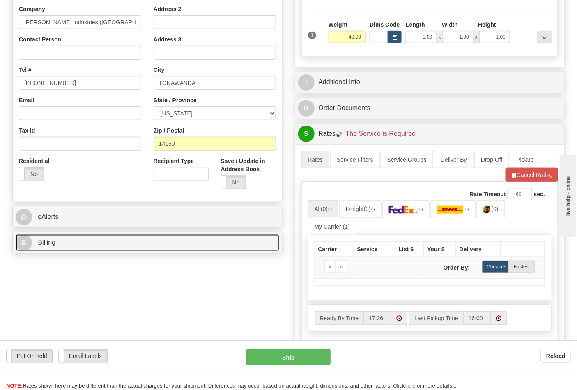
click at [92, 239] on link "B Billing" at bounding box center [148, 243] width 264 height 17
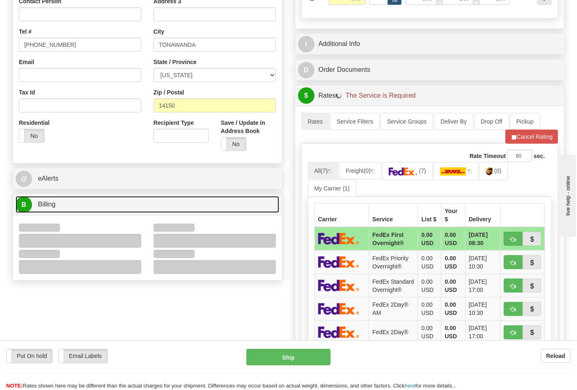
scroll to position [274, 0]
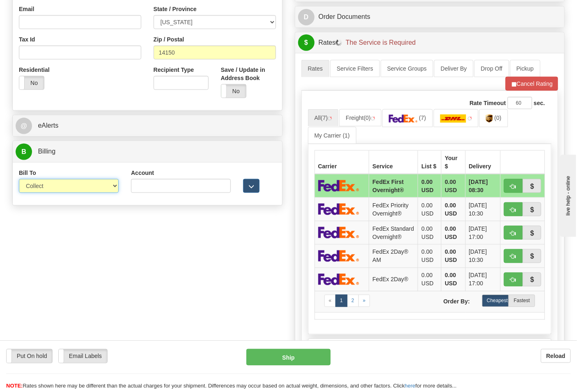
click at [57, 191] on select "Sender Recipient Third Party Collect" at bounding box center [69, 186] width 100 height 14
select select "2"
click at [19, 180] on select "Sender Recipient Third Party Collect" at bounding box center [69, 186] width 100 height 14
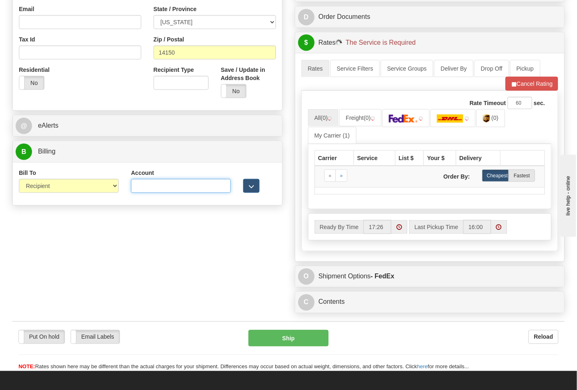
click at [162, 188] on input "Account" at bounding box center [181, 186] width 100 height 14
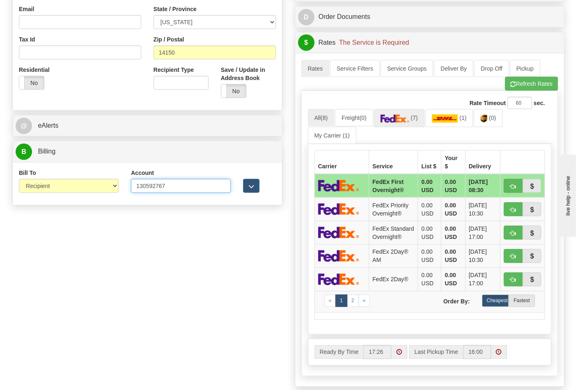
type input "130592767"
click at [399, 125] on link "(7)" at bounding box center [399, 118] width 51 height 18
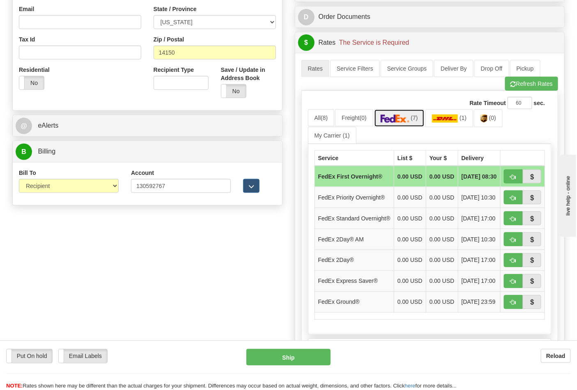
scroll to position [319, 0]
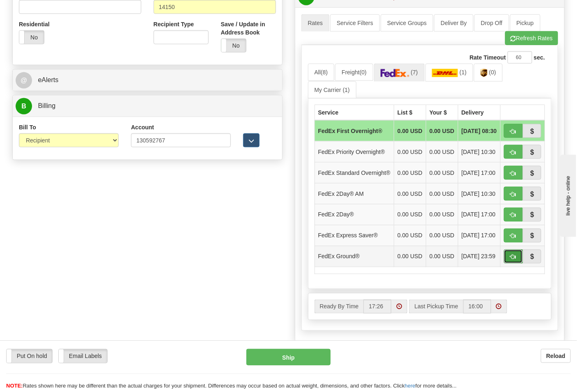
click at [509, 264] on button "button" at bounding box center [513, 257] width 19 height 14
type input "92"
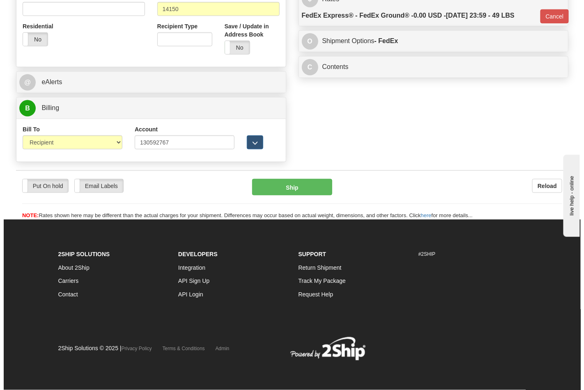
scroll to position [306, 0]
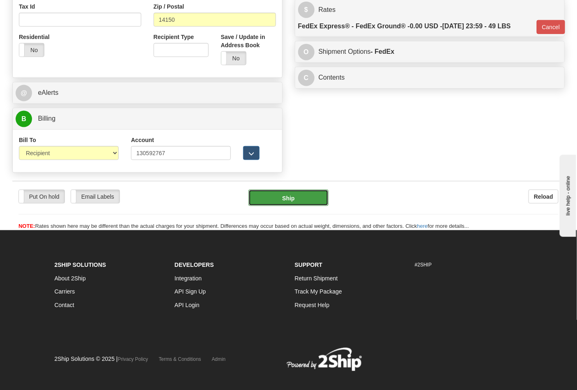
click at [283, 193] on button "Ship" at bounding box center [288, 198] width 80 height 16
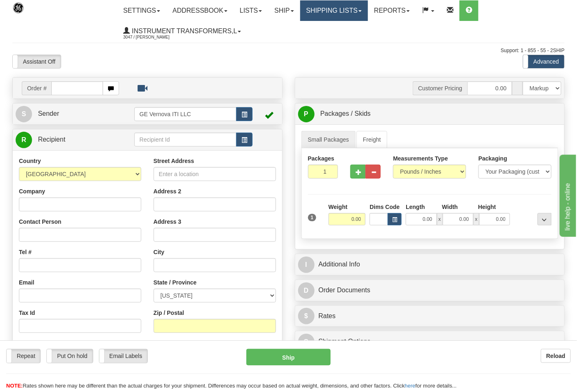
click at [342, 14] on link "Shipping lists" at bounding box center [334, 10] width 68 height 21
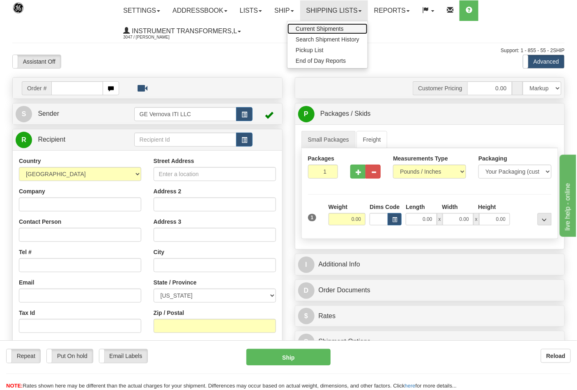
click at [334, 26] on span "Current Shipments" at bounding box center [320, 28] width 48 height 7
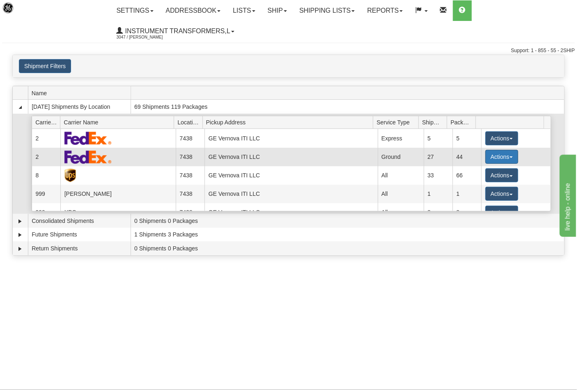
click at [492, 159] on button "Actions" at bounding box center [501, 157] width 33 height 14
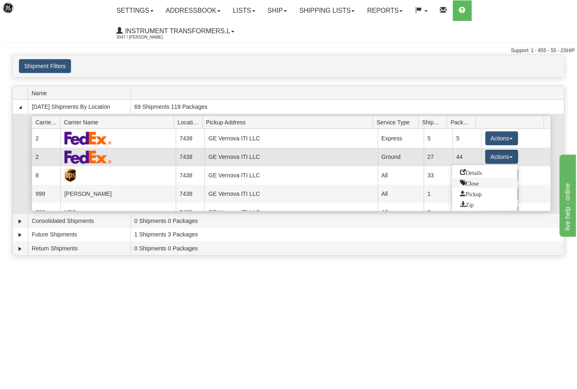
click at [475, 182] on span "Close" at bounding box center [469, 183] width 19 height 6
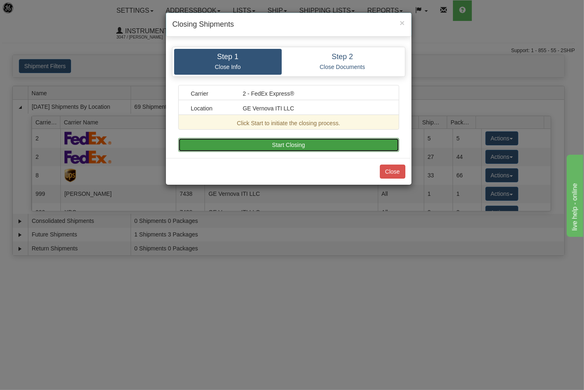
click at [332, 147] on button "Start Closing" at bounding box center [288, 145] width 221 height 14
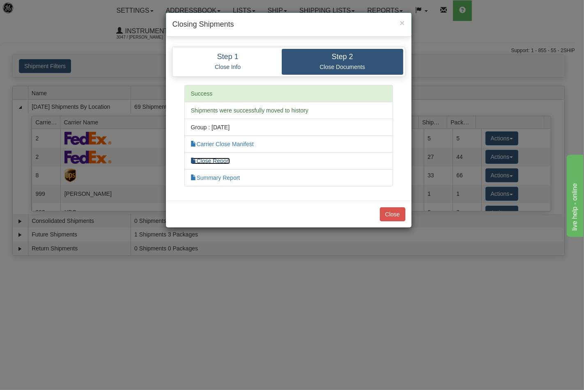
click at [221, 161] on link "Close Report" at bounding box center [210, 161] width 39 height 7
click at [396, 213] on button "Close" at bounding box center [392, 214] width 25 height 14
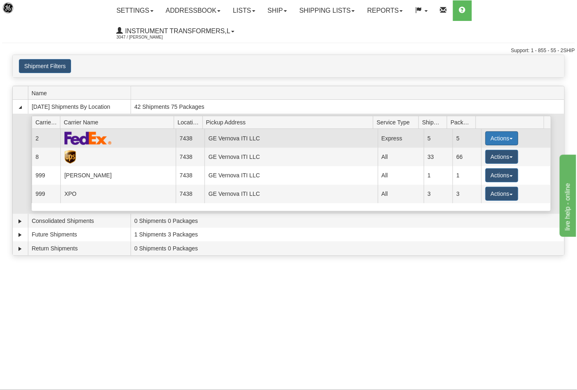
click at [488, 140] on button "Actions" at bounding box center [501, 138] width 33 height 14
click at [493, 138] on button "Actions" at bounding box center [501, 138] width 33 height 14
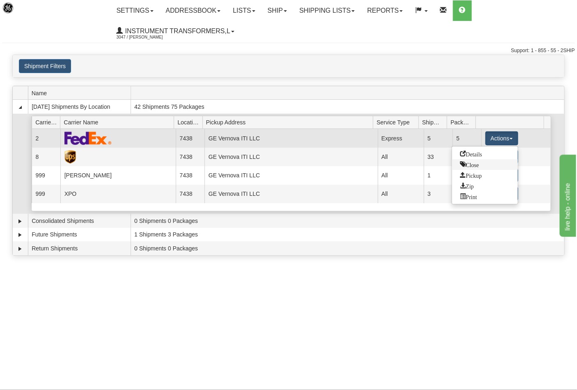
click at [473, 161] on span "Close" at bounding box center [469, 164] width 19 height 6
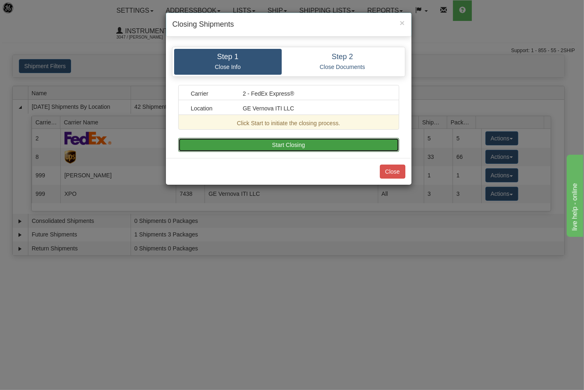
click at [315, 146] on button "Start Closing" at bounding box center [288, 145] width 221 height 14
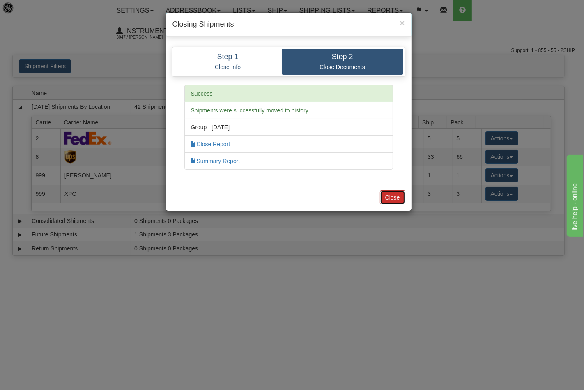
click at [392, 195] on button "Close" at bounding box center [392, 198] width 25 height 14
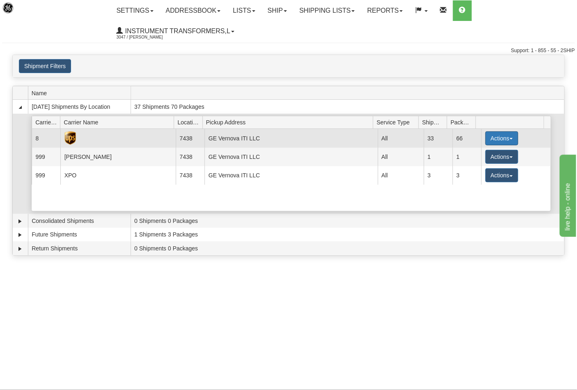
click at [497, 142] on button "Actions" at bounding box center [501, 138] width 33 height 14
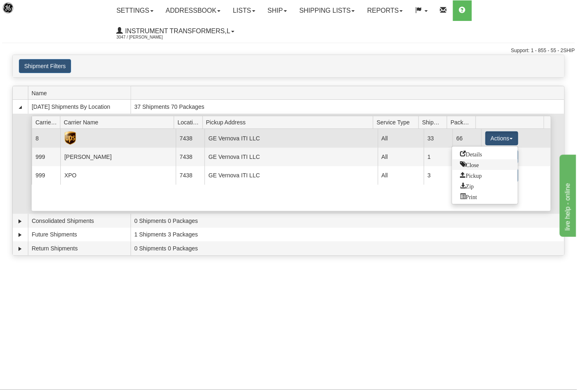
click at [475, 165] on span "Close" at bounding box center [469, 164] width 19 height 6
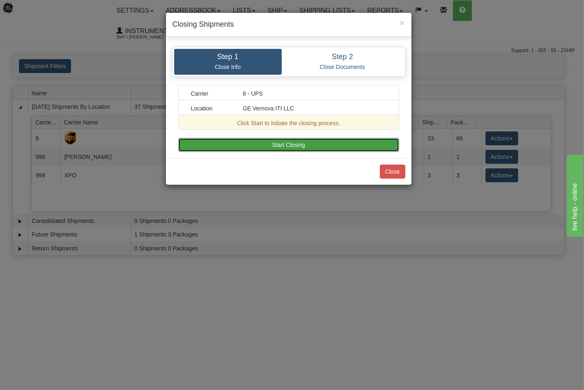
click at [329, 150] on button "Start Closing" at bounding box center [288, 145] width 221 height 14
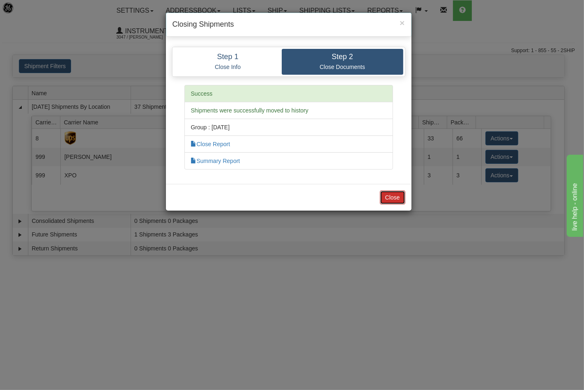
click at [393, 194] on button "Close" at bounding box center [392, 198] width 25 height 14
